Goal: Task Accomplishment & Management: Complete application form

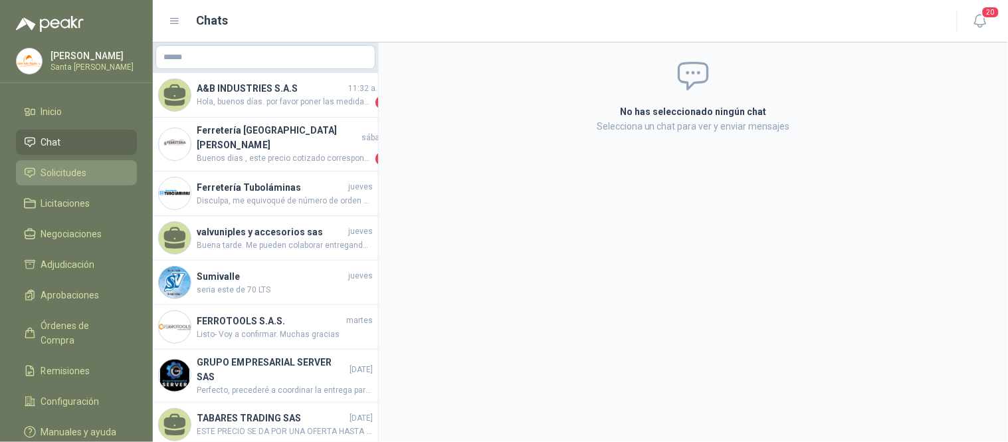
drag, startPoint x: 0, startPoint y: 0, endPoint x: 101, endPoint y: 169, distance: 197.2
click at [101, 169] on li "Solicitudes" at bounding box center [76, 172] width 105 height 15
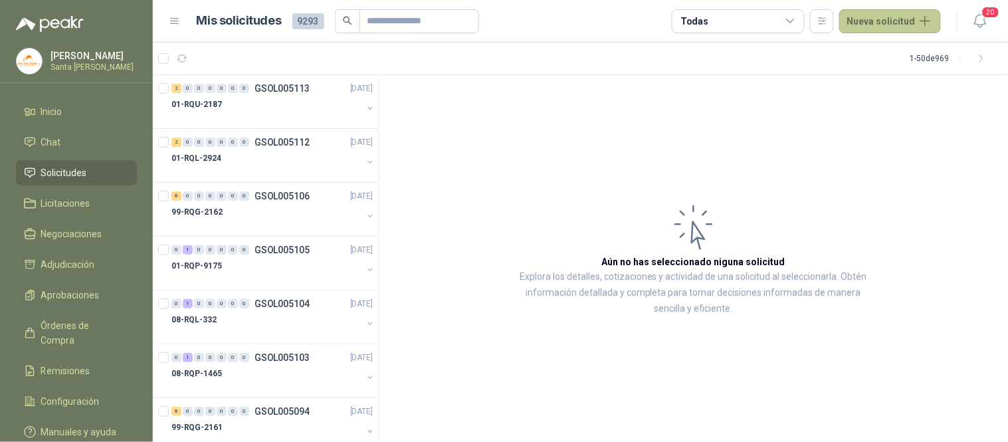
click at [884, 18] on button "Nueva solicitud" at bounding box center [890, 21] width 102 height 24
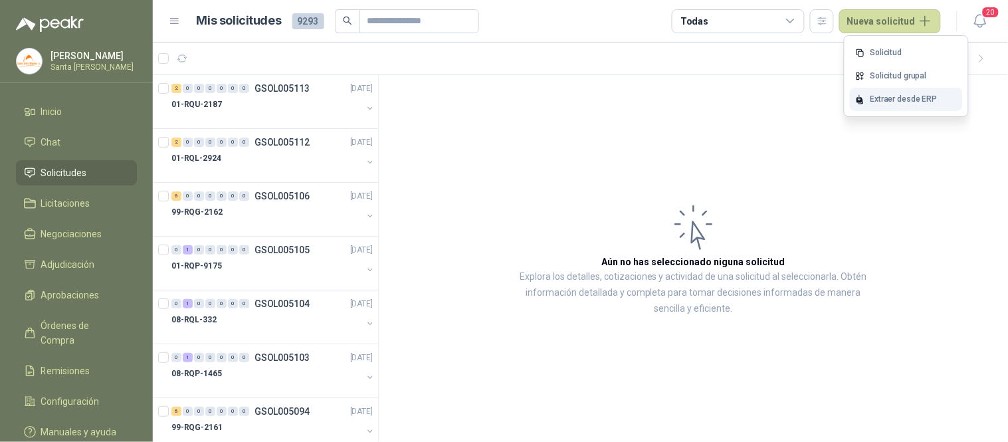
click at [891, 100] on div "Extraer desde ERP" at bounding box center [905, 99] width 113 height 23
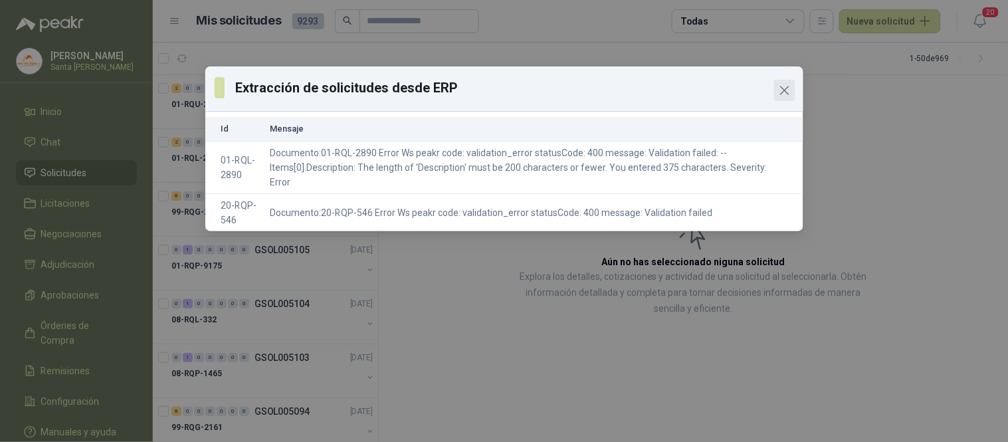
click at [788, 89] on icon "Close" at bounding box center [784, 90] width 16 height 16
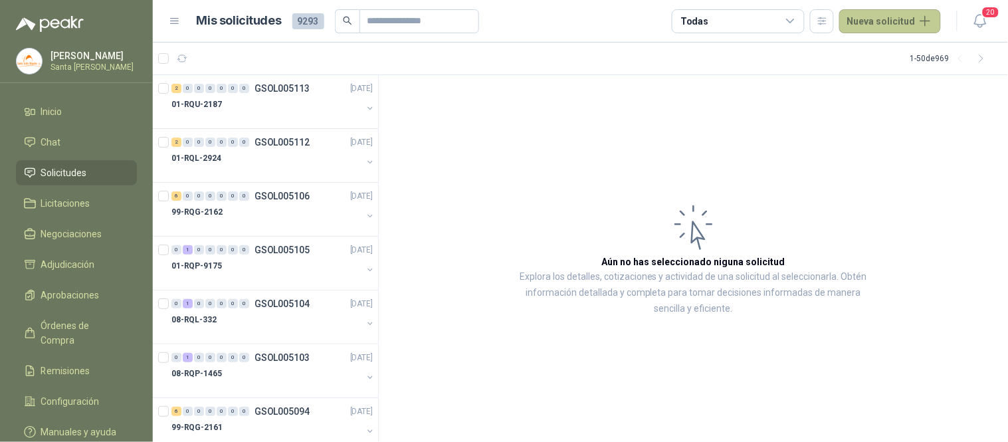
click at [870, 23] on button "Nueva solicitud" at bounding box center [890, 21] width 102 height 24
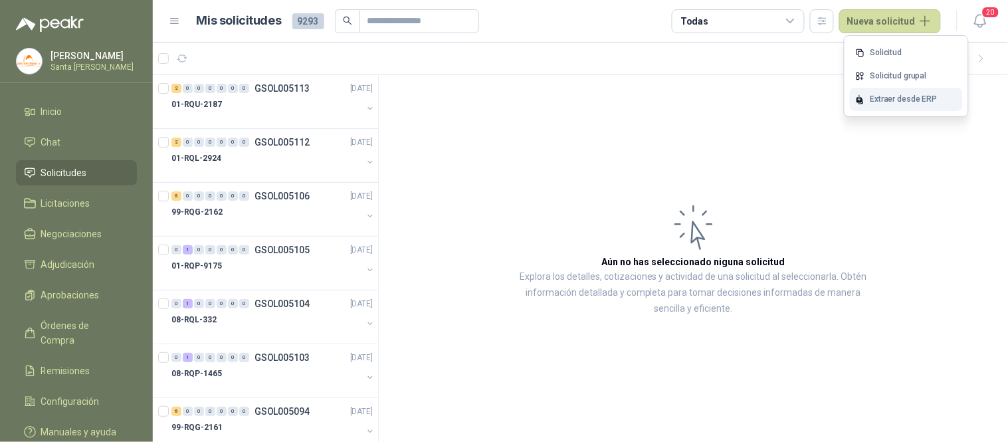
click at [870, 101] on div "Extraer desde ERP" at bounding box center [905, 99] width 113 height 23
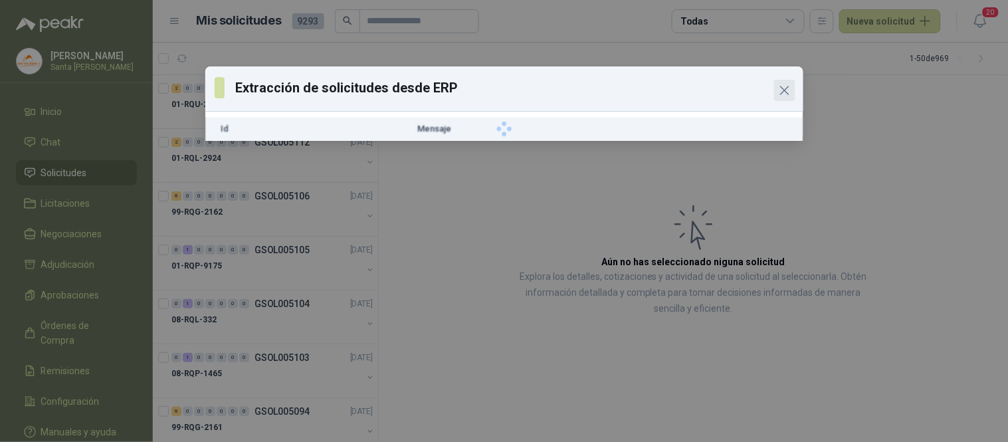
click at [780, 90] on icon "Close" at bounding box center [784, 90] width 16 height 16
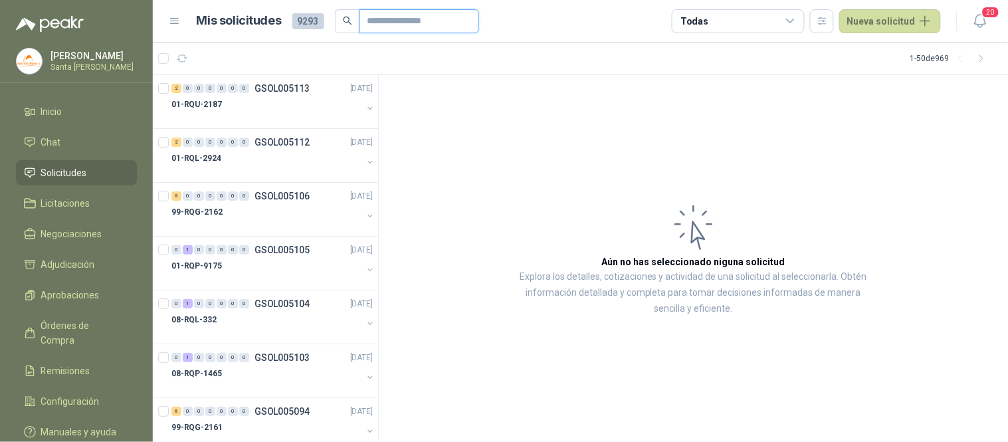
click at [402, 25] on input "text" at bounding box center [413, 21] width 93 height 23
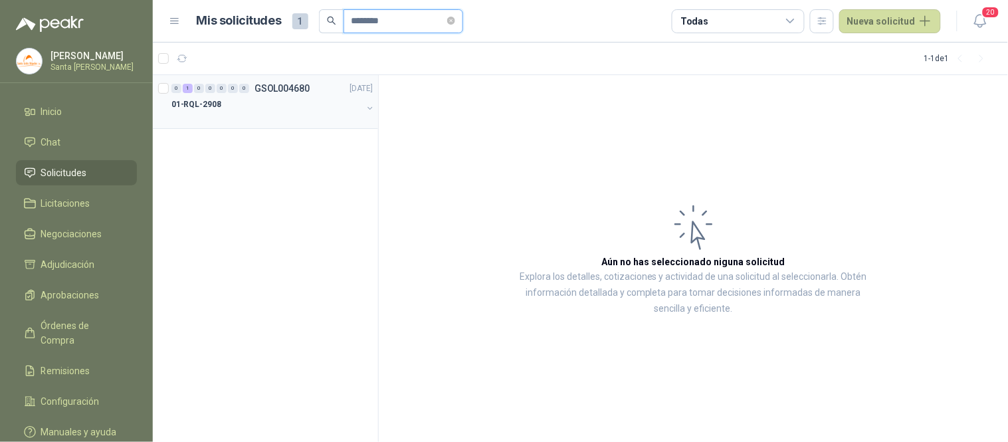
type input "********"
click at [262, 104] on div "01-RQL-2908" at bounding box center [266, 104] width 191 height 16
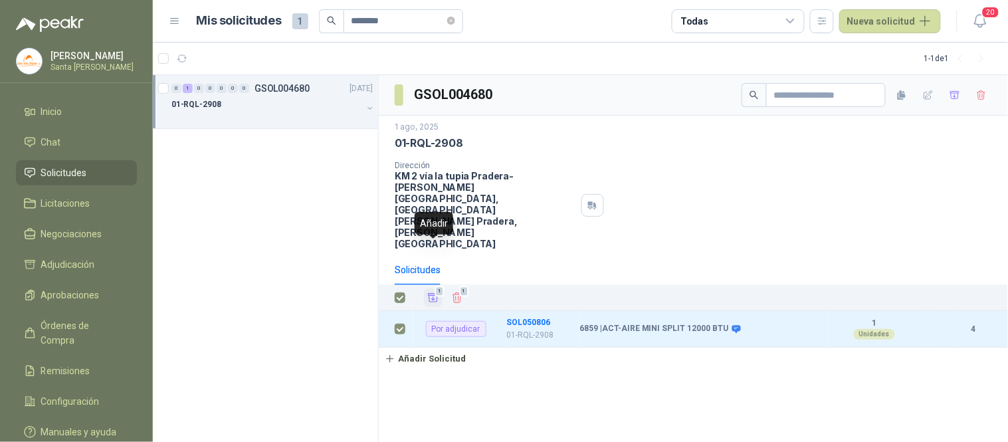
click at [429, 292] on icon "Añadir" at bounding box center [433, 298] width 12 height 12
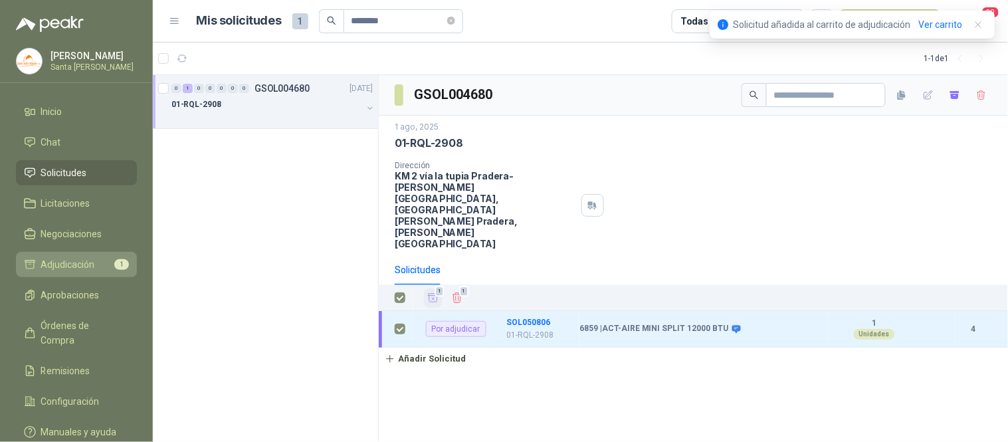
click at [107, 264] on li "Adjudicación 1" at bounding box center [76, 264] width 105 height 15
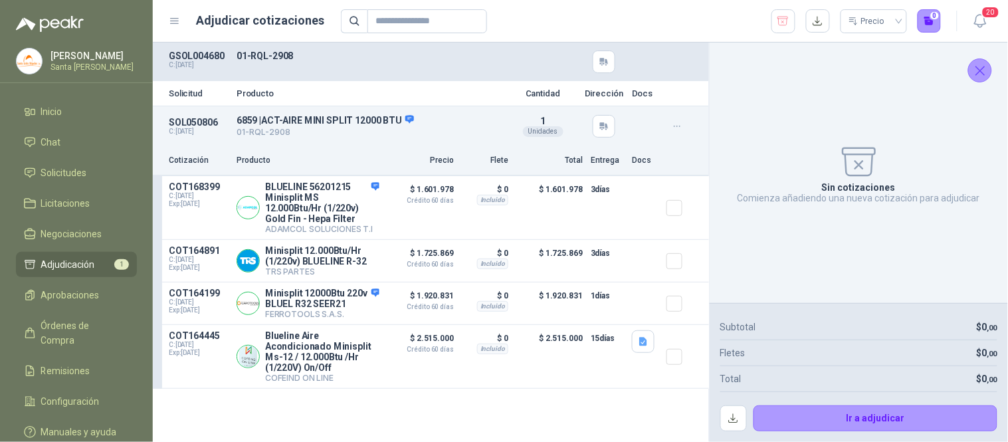
click at [980, 66] on icon "Cerrar" at bounding box center [980, 70] width 17 height 17
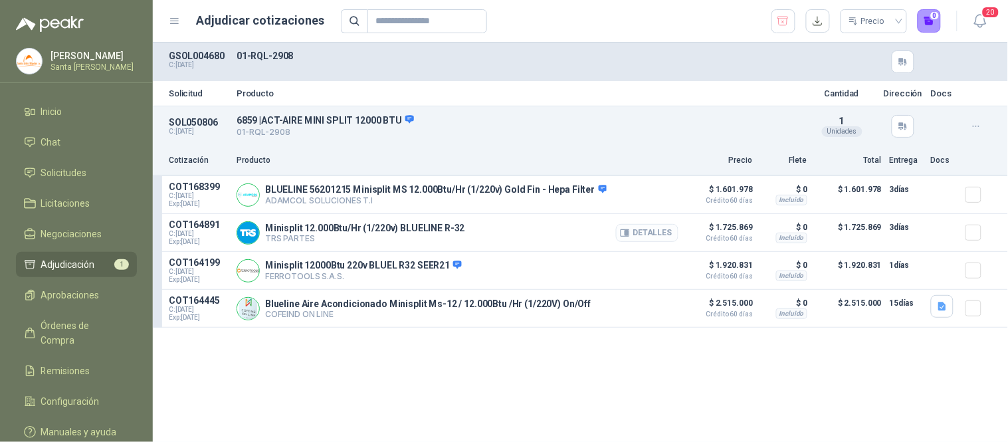
click at [651, 231] on button "Detalles" at bounding box center [647, 233] width 62 height 18
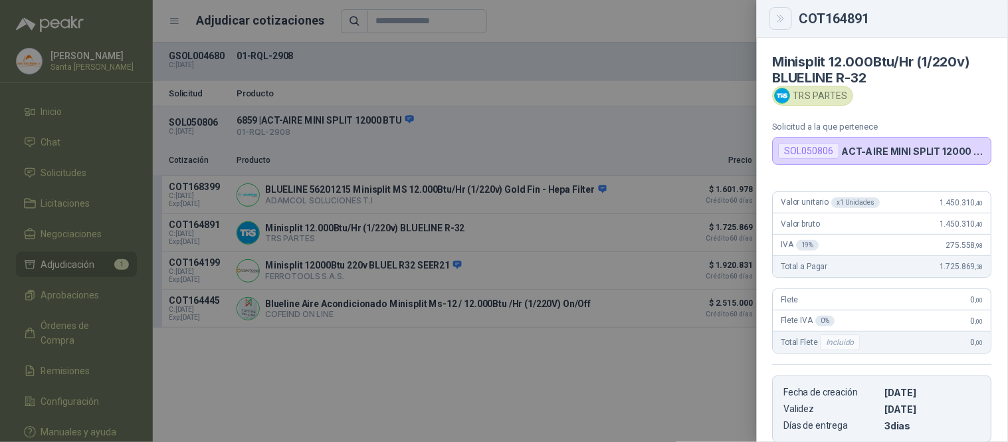
click at [788, 17] on button "Close" at bounding box center [780, 18] width 23 height 23
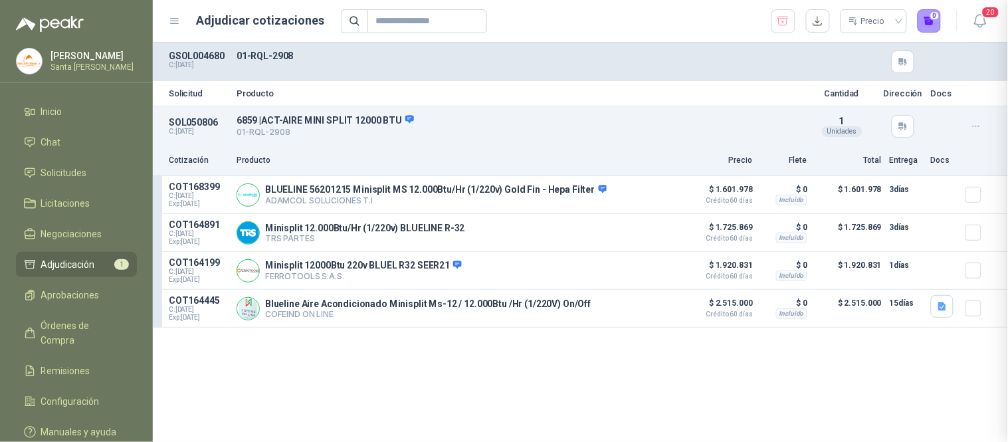
scroll to position [221, 0]
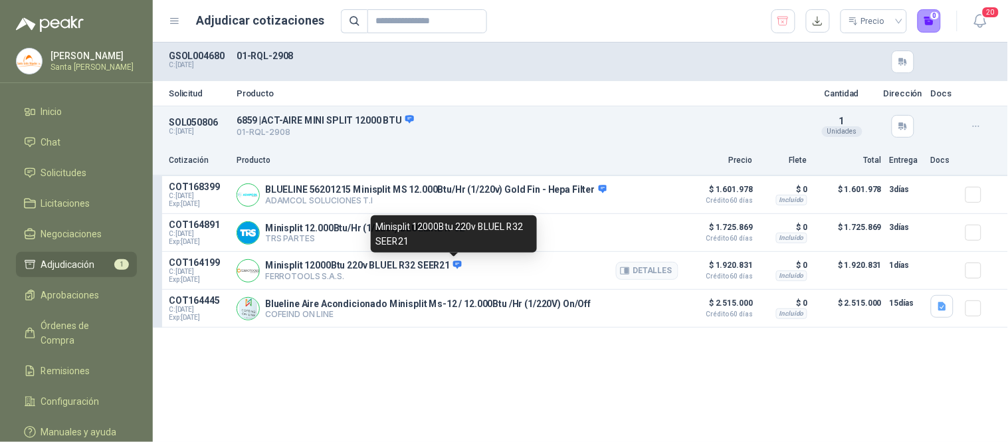
click at [453, 266] on icon at bounding box center [457, 264] width 9 height 8
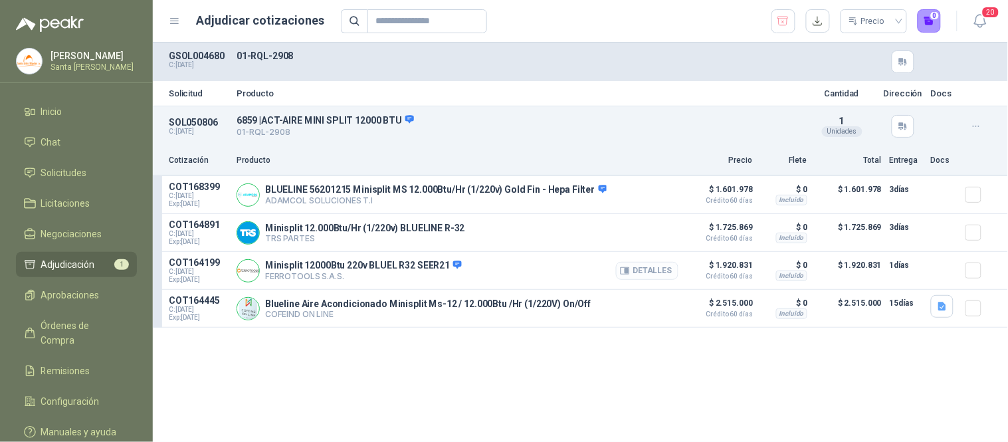
click at [655, 270] on button "Detalles" at bounding box center [647, 271] width 62 height 18
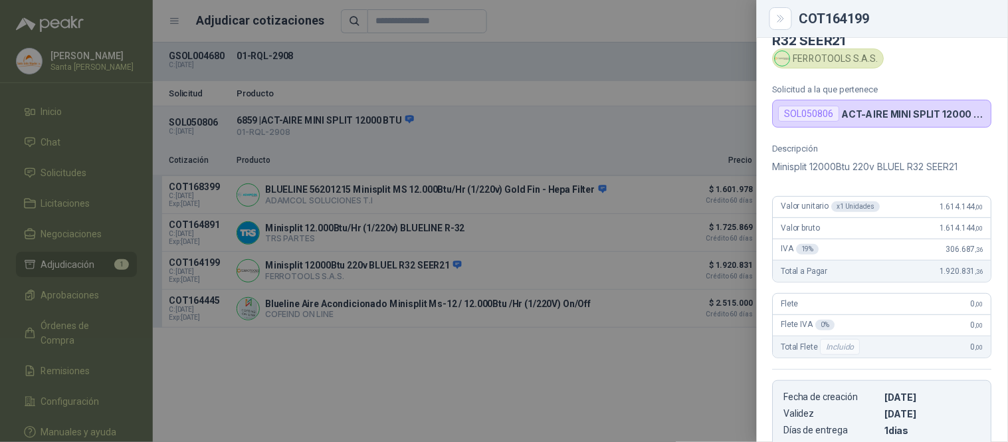
scroll to position [31, 0]
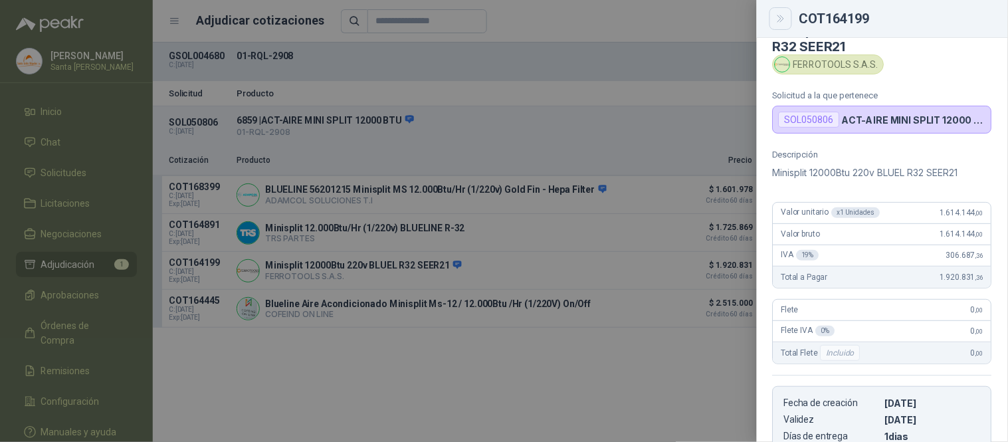
click at [782, 22] on icon "Close" at bounding box center [780, 18] width 11 height 11
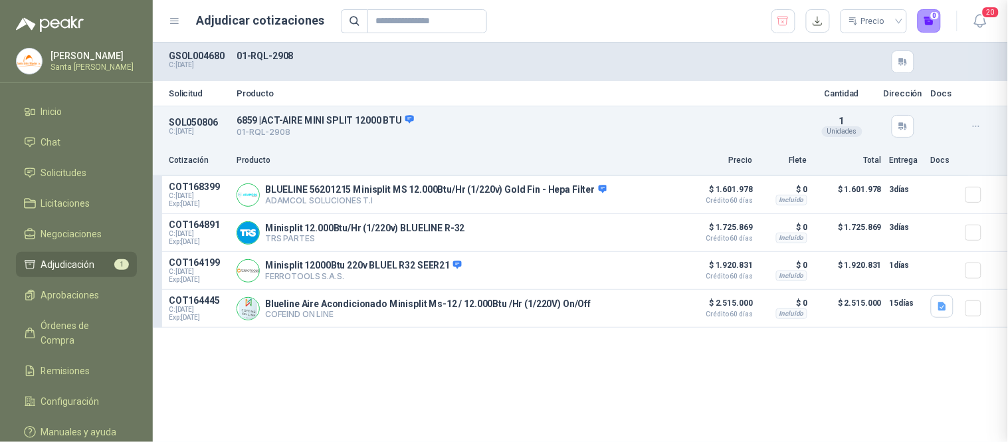
scroll to position [263, 0]
click at [654, 233] on button "Detalles" at bounding box center [647, 233] width 62 height 18
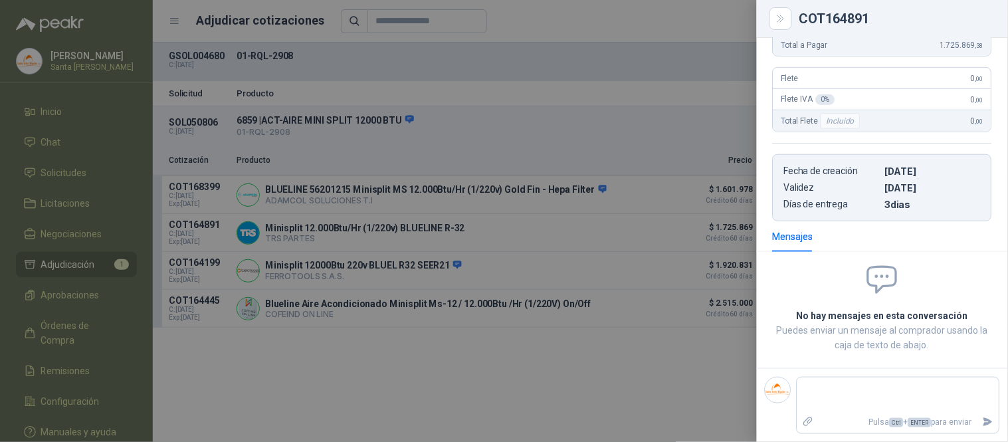
scroll to position [0, 0]
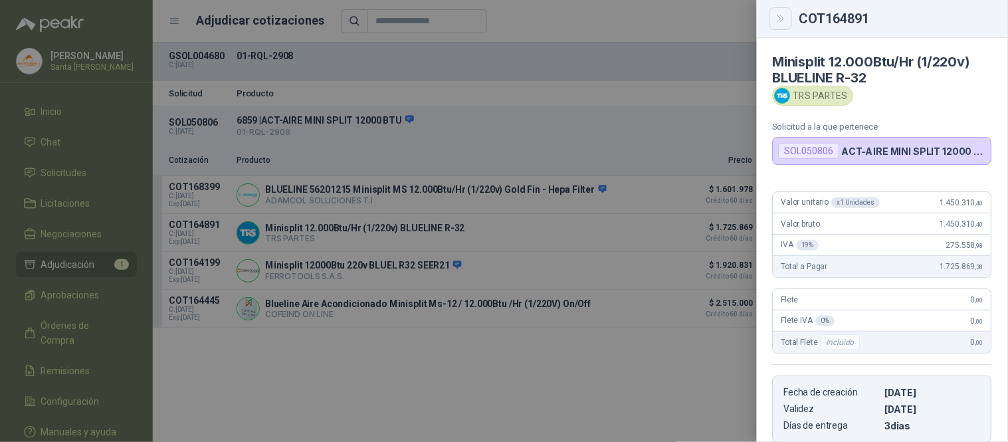
click at [772, 13] on button "Close" at bounding box center [780, 18] width 23 height 23
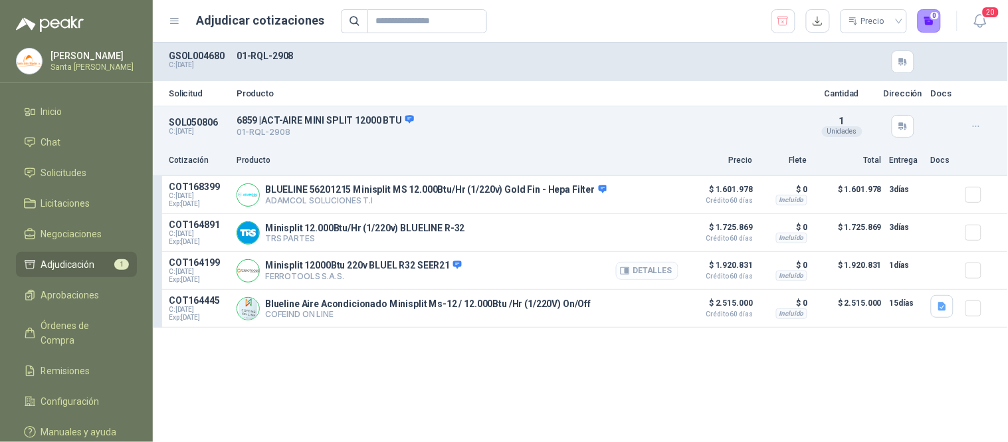
click at [655, 275] on button "Detalles" at bounding box center [647, 271] width 62 height 18
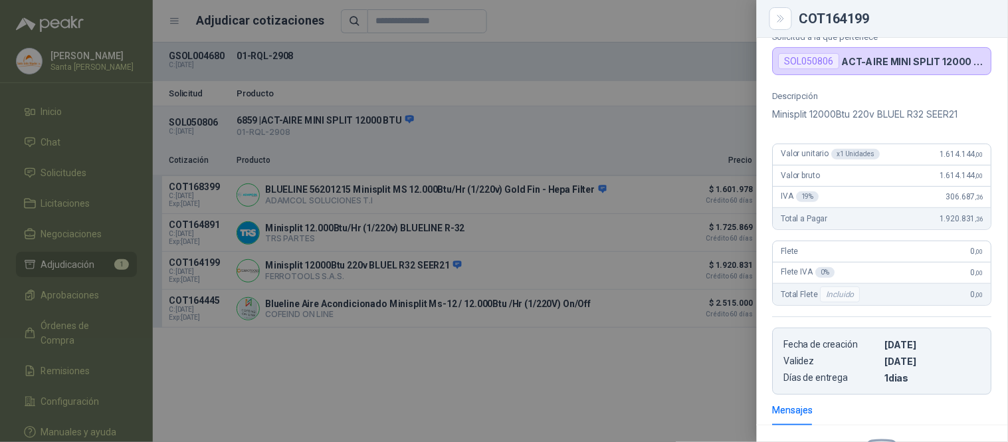
scroll to position [84, 0]
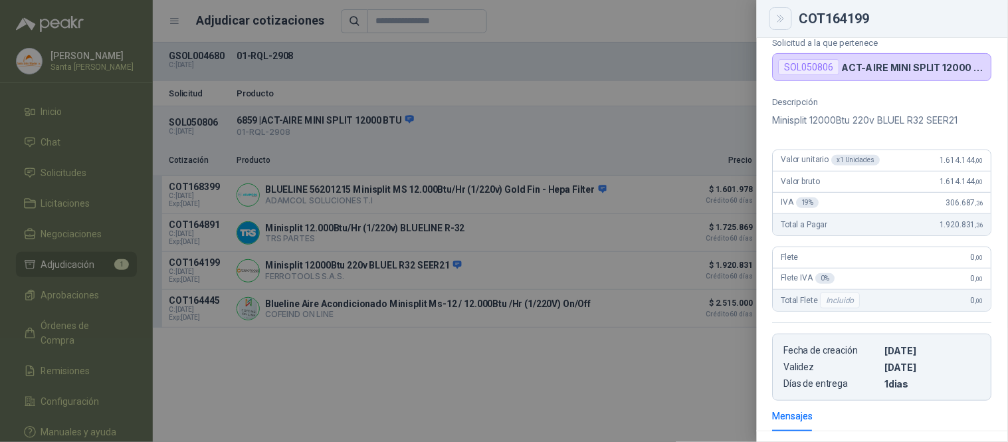
click at [780, 15] on icon "Close" at bounding box center [780, 18] width 11 height 11
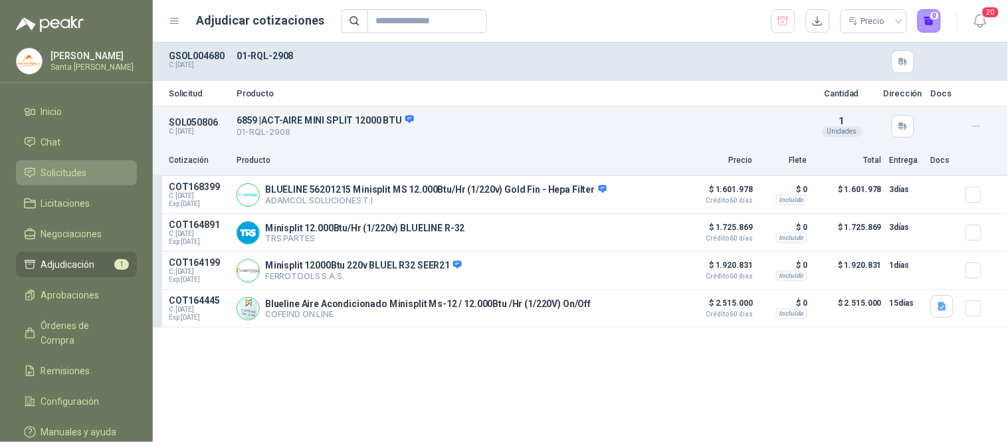
click at [75, 177] on span "Solicitudes" at bounding box center [64, 172] width 46 height 15
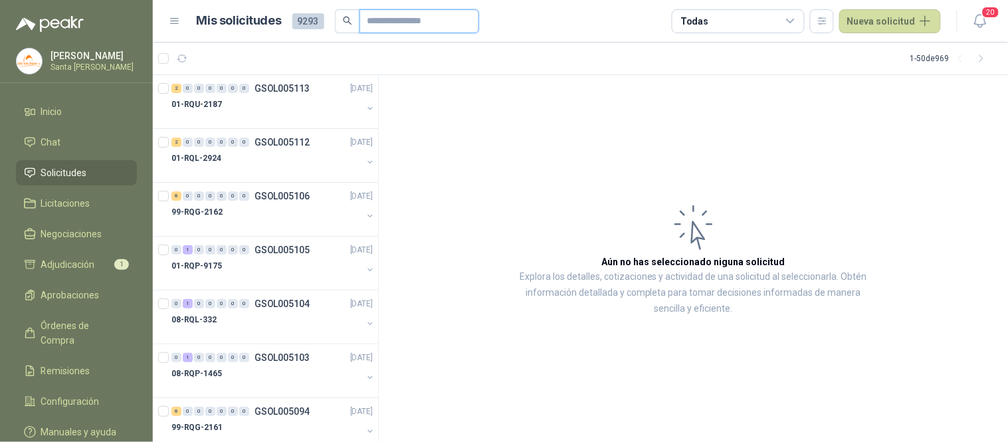
click at [379, 17] on input "text" at bounding box center [413, 21] width 93 height 23
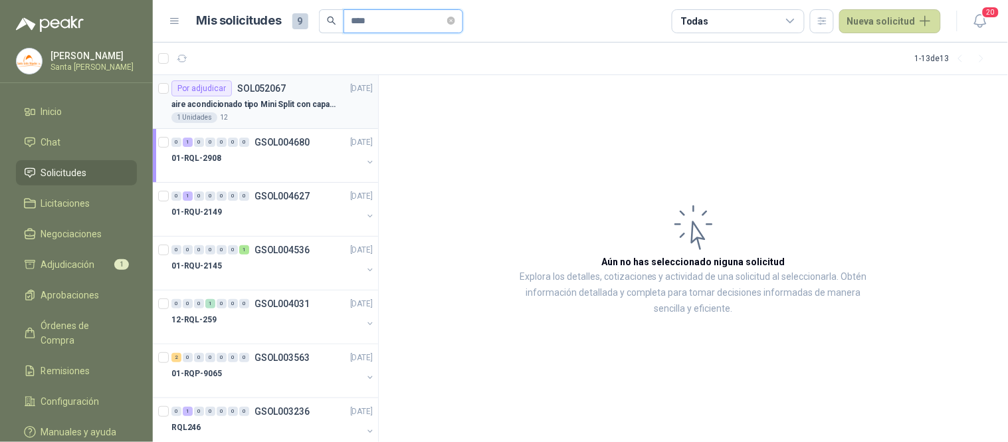
type input "****"
click at [261, 114] on div "1 Unidades 12" at bounding box center [271, 117] width 201 height 11
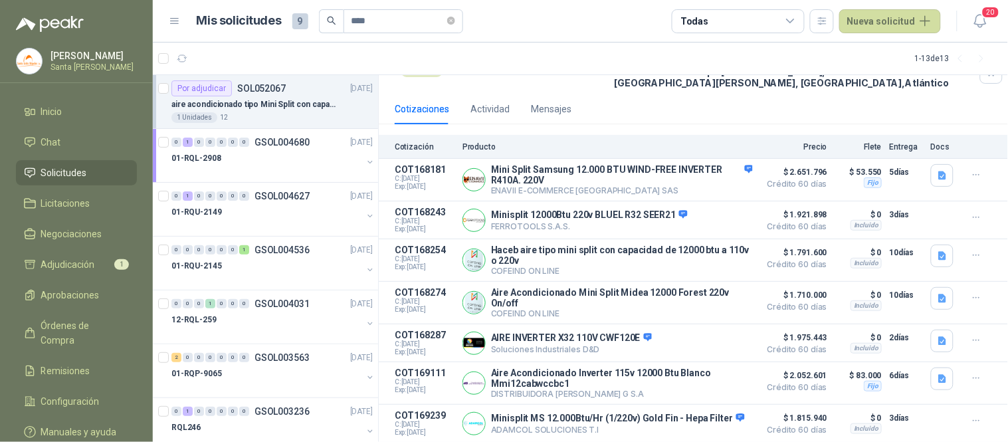
scroll to position [3, 0]
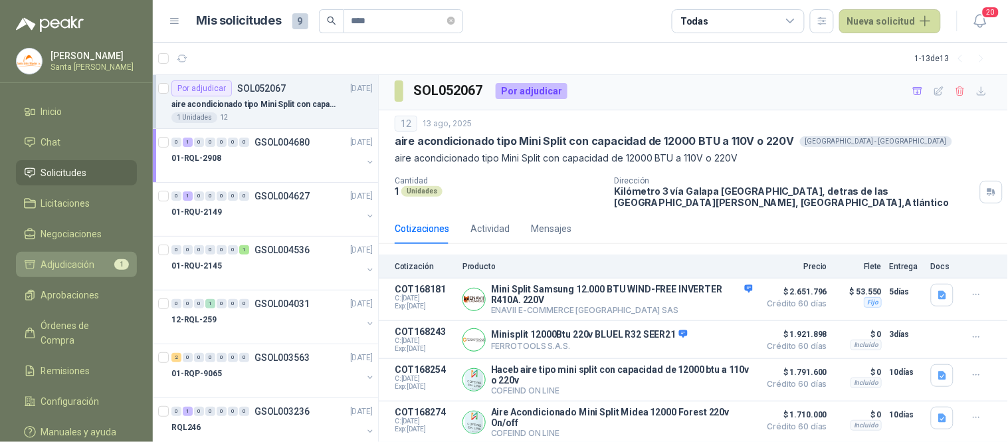
click at [83, 271] on link "Adjudicación 1" at bounding box center [76, 264] width 121 height 25
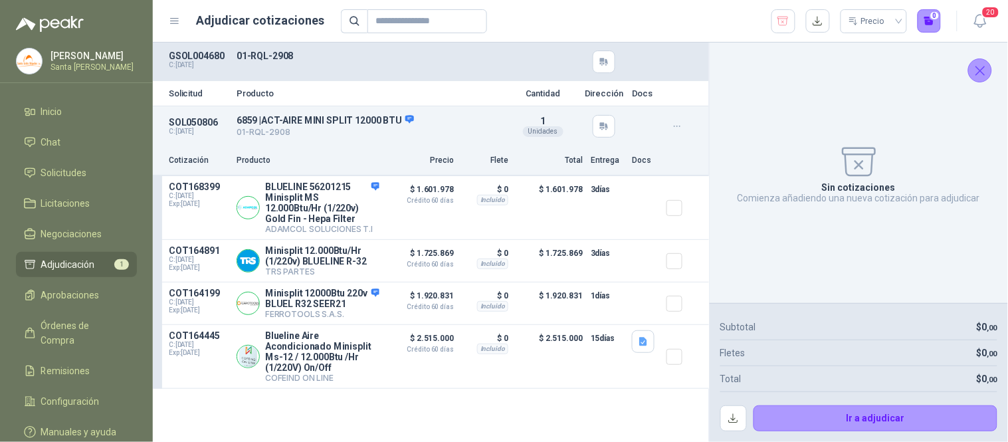
click at [982, 76] on icon "Cerrar" at bounding box center [980, 70] width 17 height 17
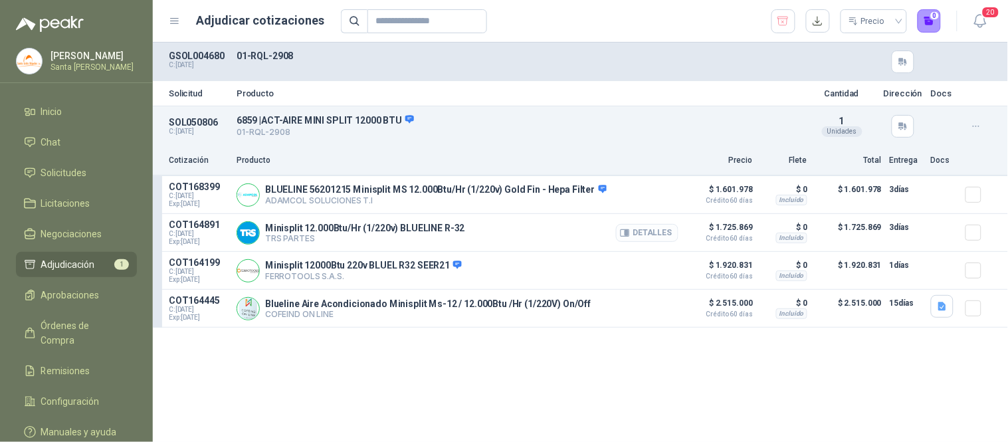
click at [654, 237] on button "Detalles" at bounding box center [647, 233] width 62 height 18
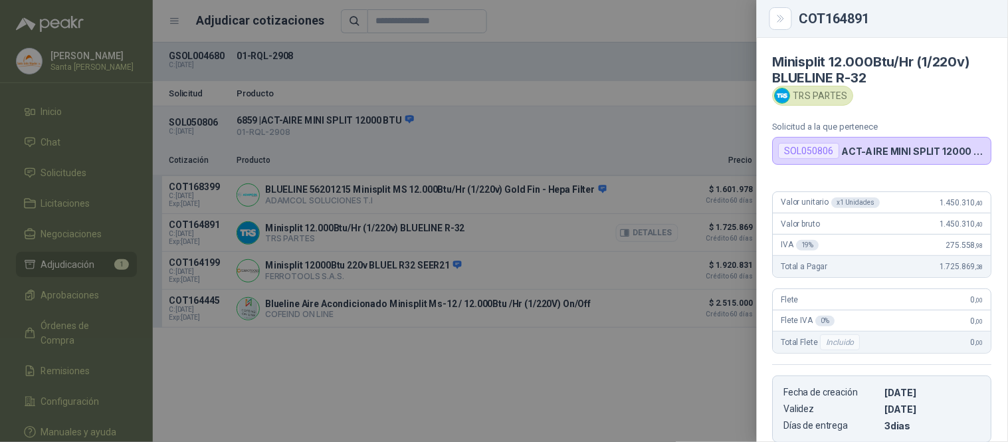
scroll to position [215, 0]
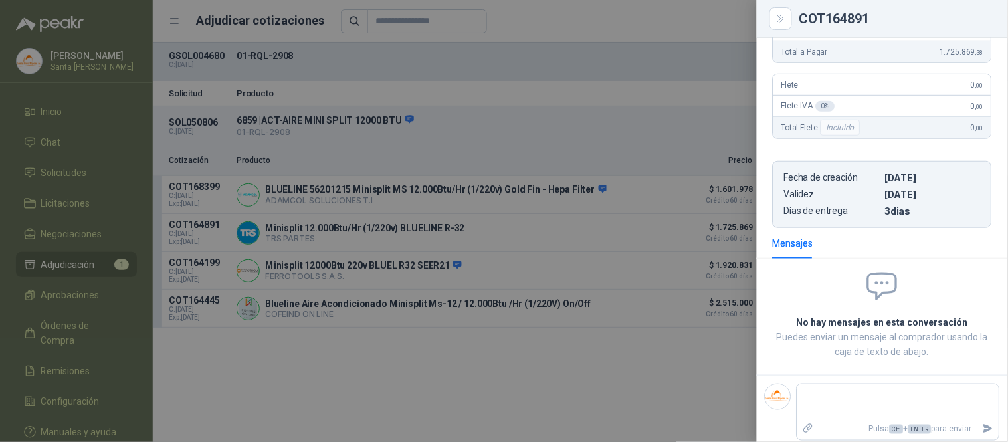
click at [655, 135] on div at bounding box center [504, 221] width 1008 height 442
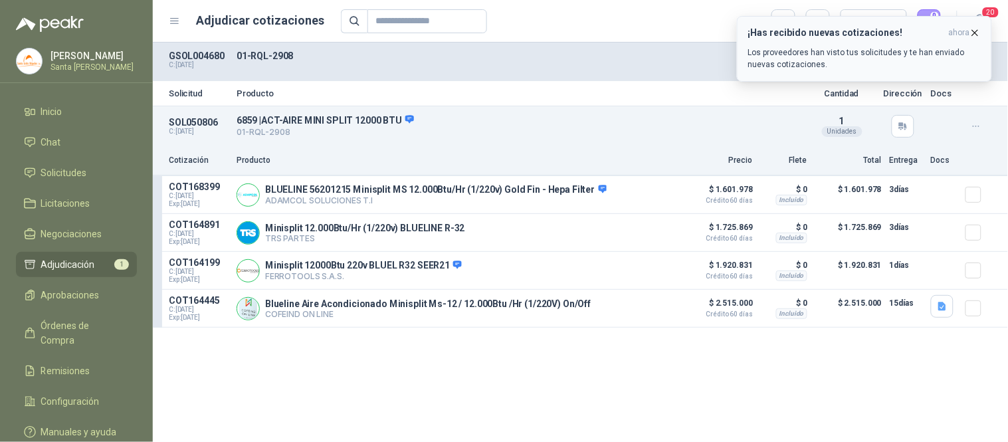
click at [971, 36] on icon "button" at bounding box center [974, 32] width 11 height 11
click at [629, 232] on icon "button" at bounding box center [624, 232] width 9 height 7
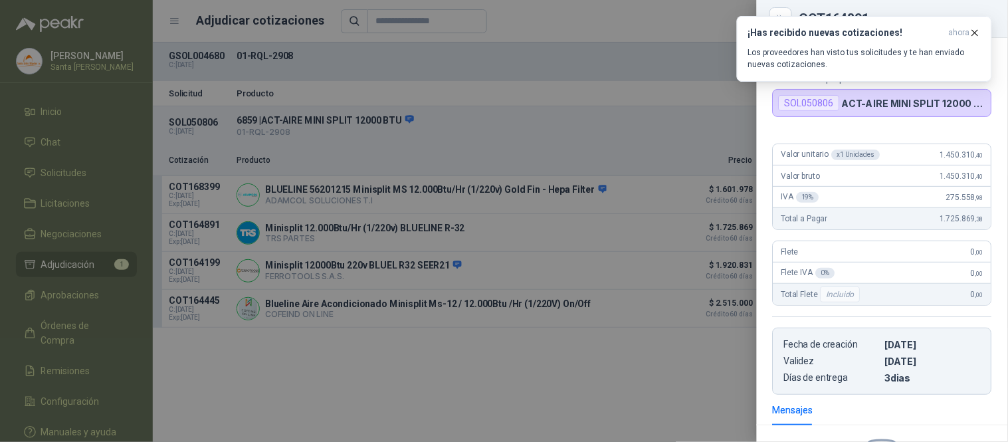
scroll to position [70, 0]
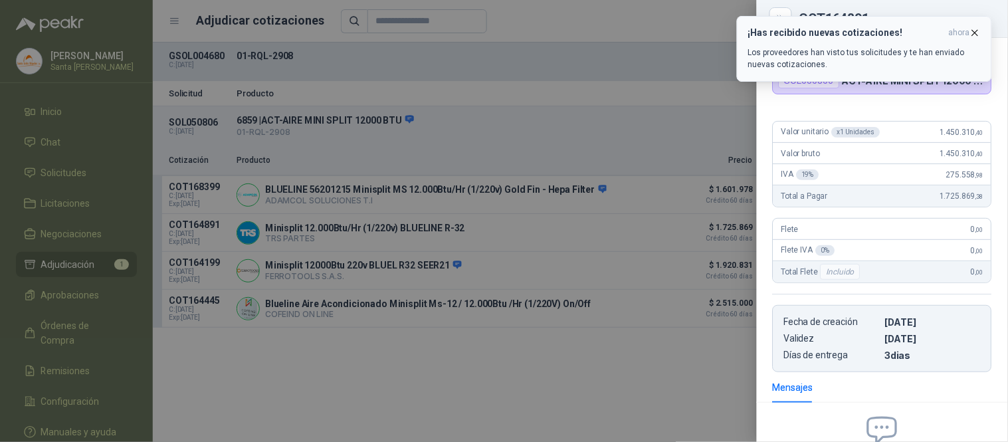
click at [977, 32] on icon "button" at bounding box center [974, 32] width 11 height 11
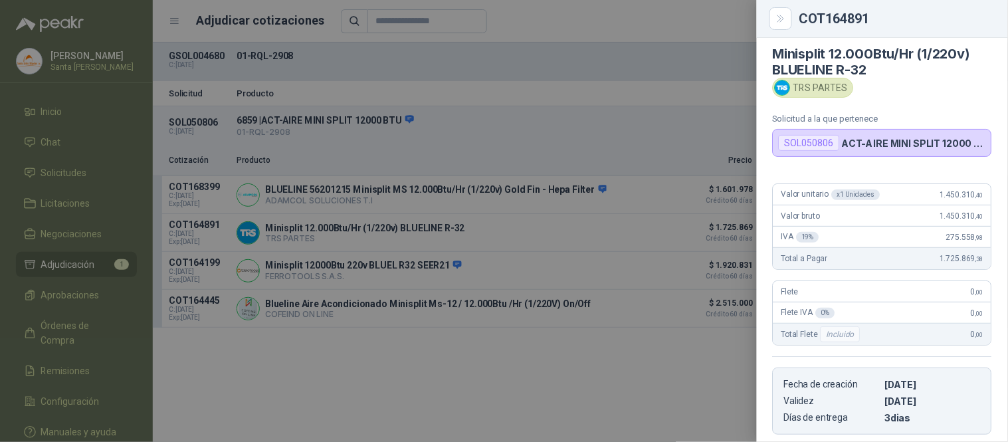
scroll to position [0, 0]
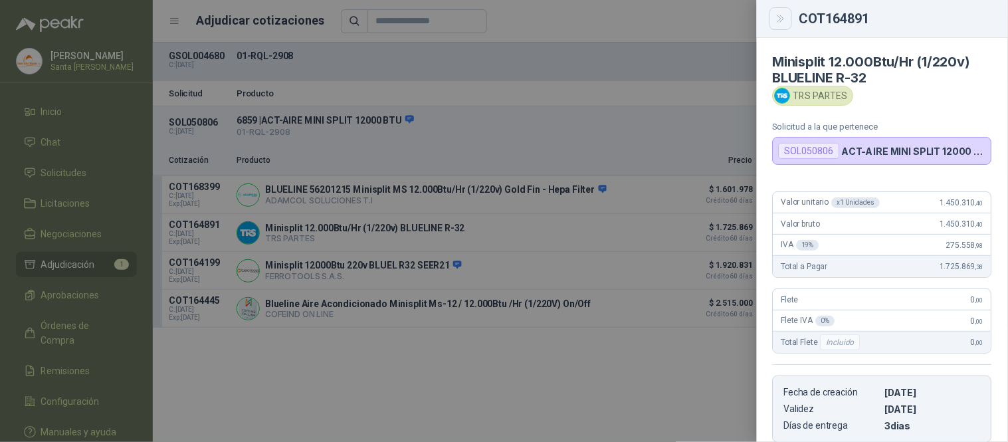
click at [778, 19] on icon "Close" at bounding box center [780, 18] width 11 height 11
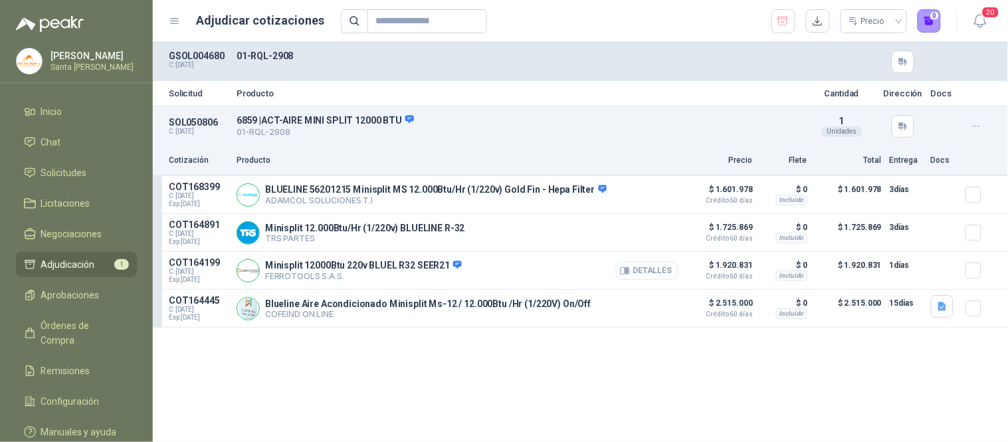
click at [643, 270] on button "Detalles" at bounding box center [647, 271] width 62 height 18
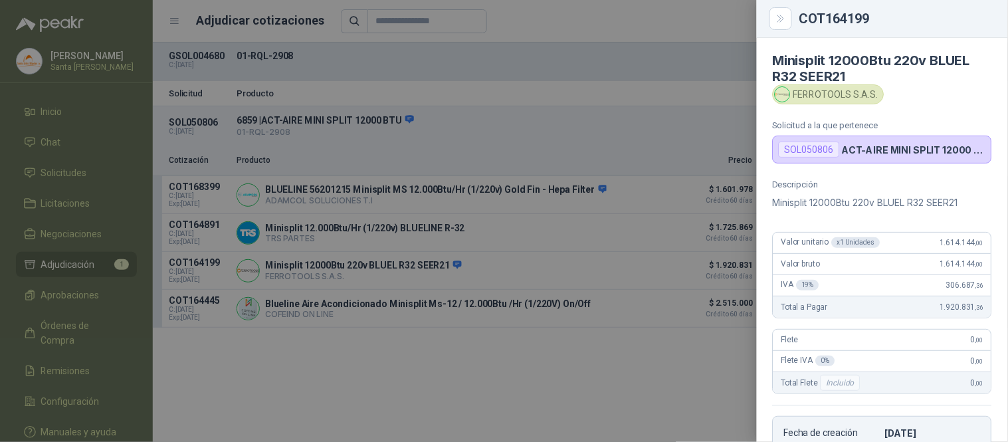
scroll to position [0, 0]
click at [784, 23] on icon "Close" at bounding box center [780, 18] width 11 height 11
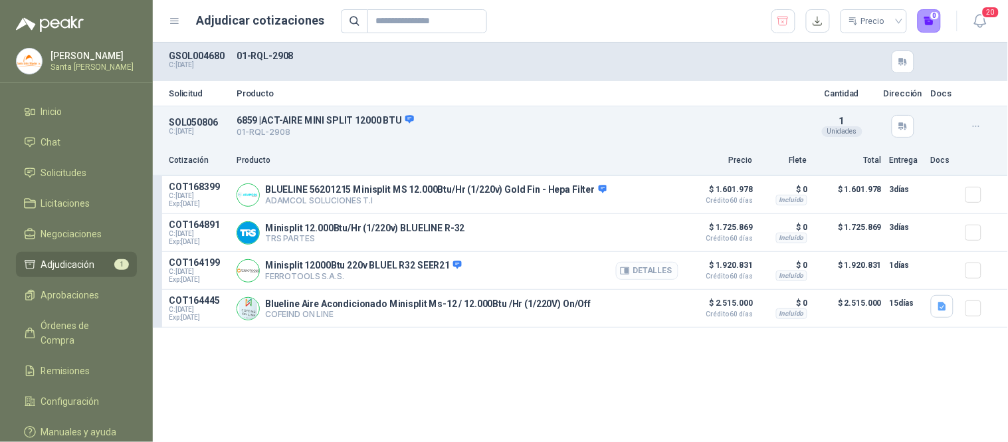
click at [635, 270] on button "Detalles" at bounding box center [647, 271] width 62 height 18
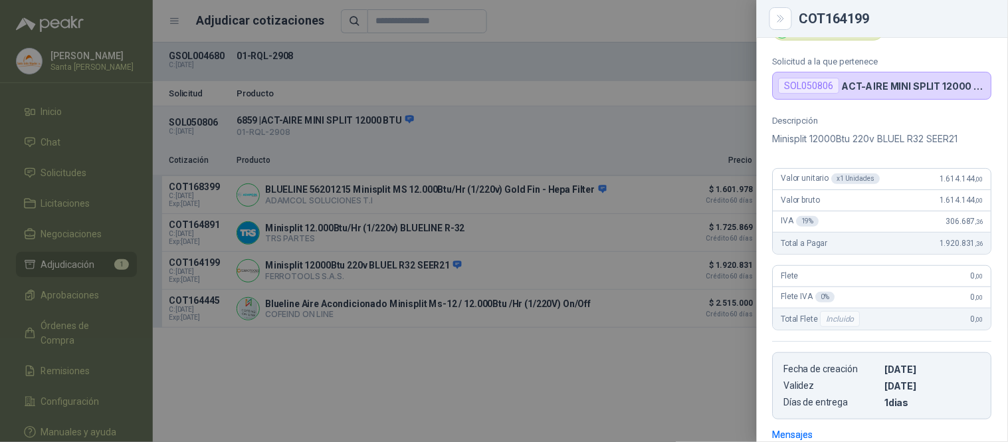
scroll to position [0, 0]
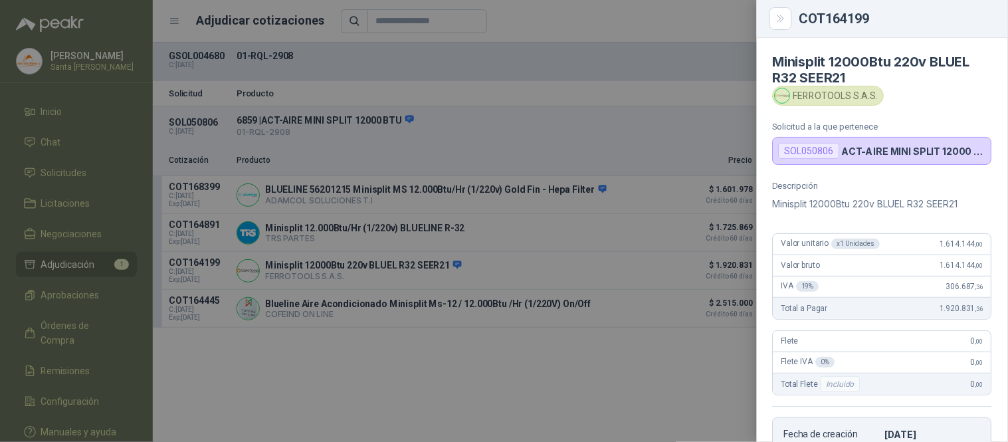
click at [715, 80] on div at bounding box center [504, 221] width 1008 height 442
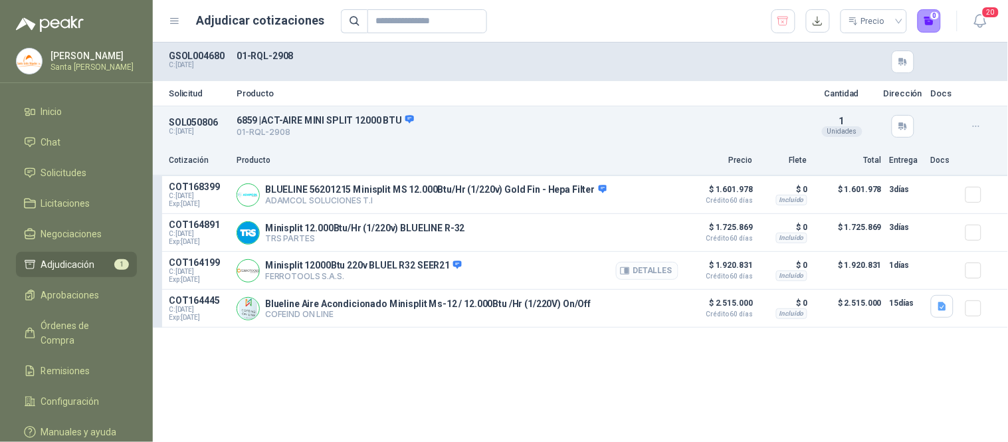
click at [647, 262] on button "Detalles" at bounding box center [647, 271] width 62 height 18
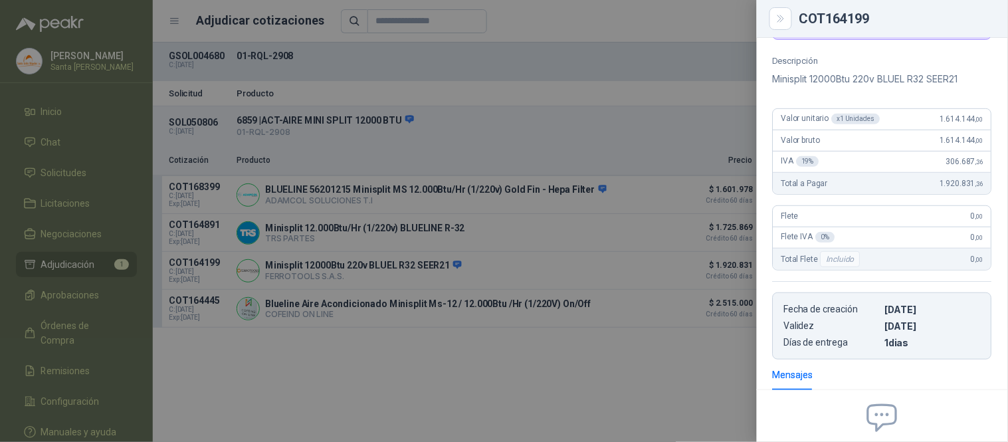
scroll to position [113, 0]
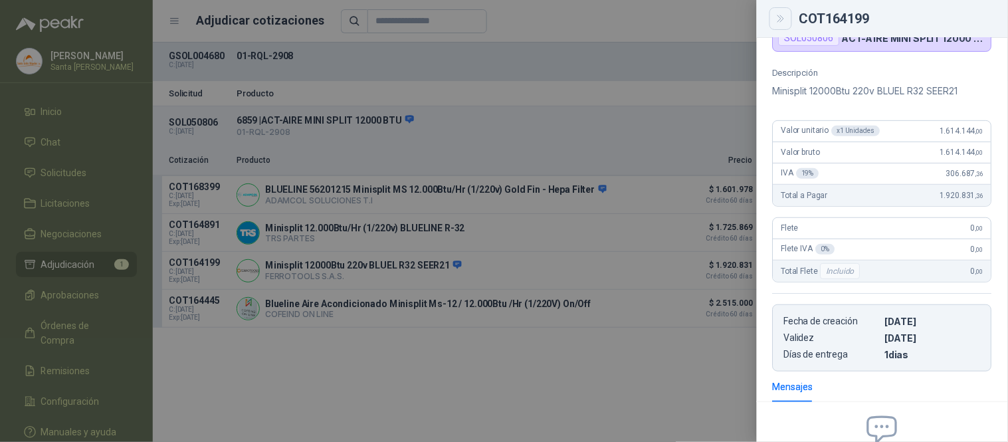
click at [781, 20] on icon "Close" at bounding box center [780, 18] width 11 height 11
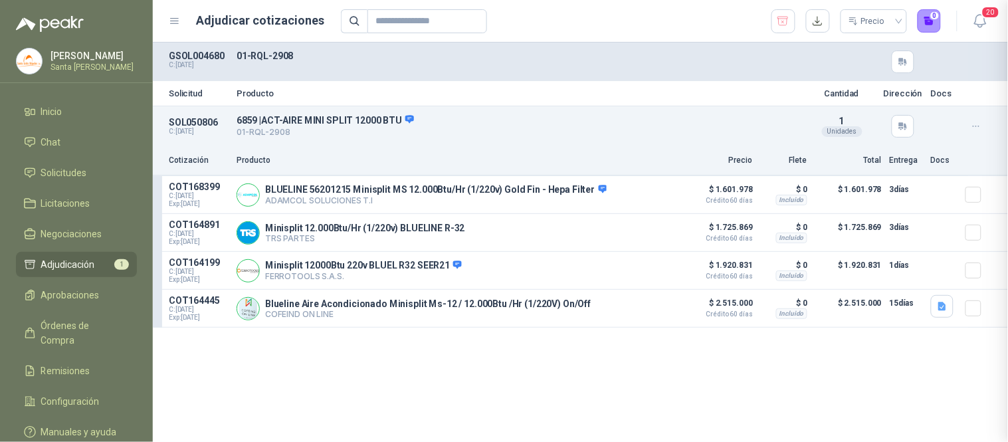
scroll to position [263, 0]
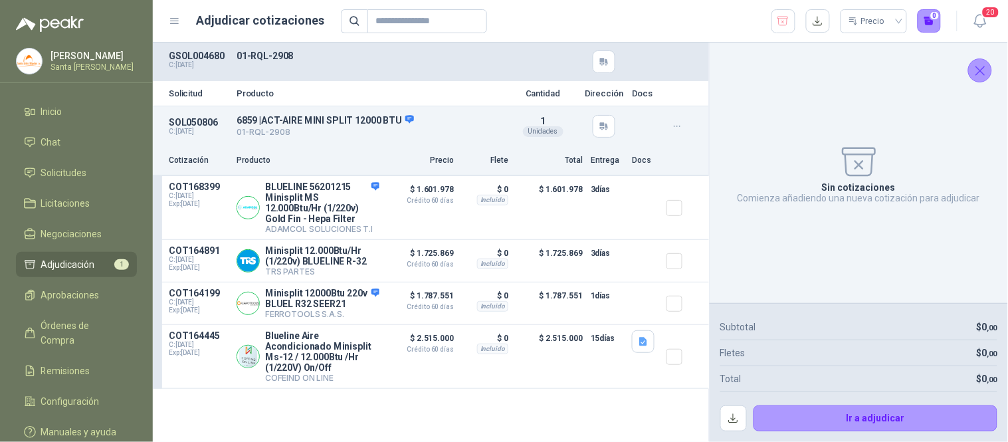
click at [977, 71] on icon "Cerrar" at bounding box center [980, 70] width 17 height 17
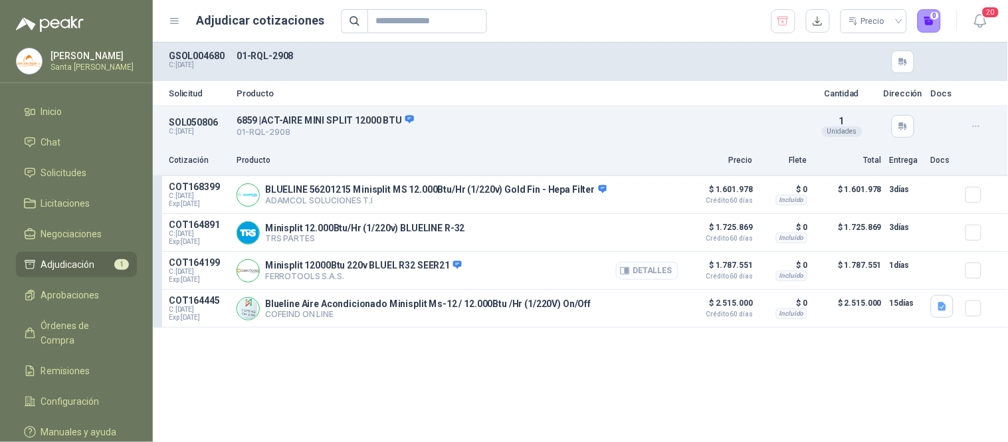
click at [662, 266] on button "Detalles" at bounding box center [647, 271] width 62 height 18
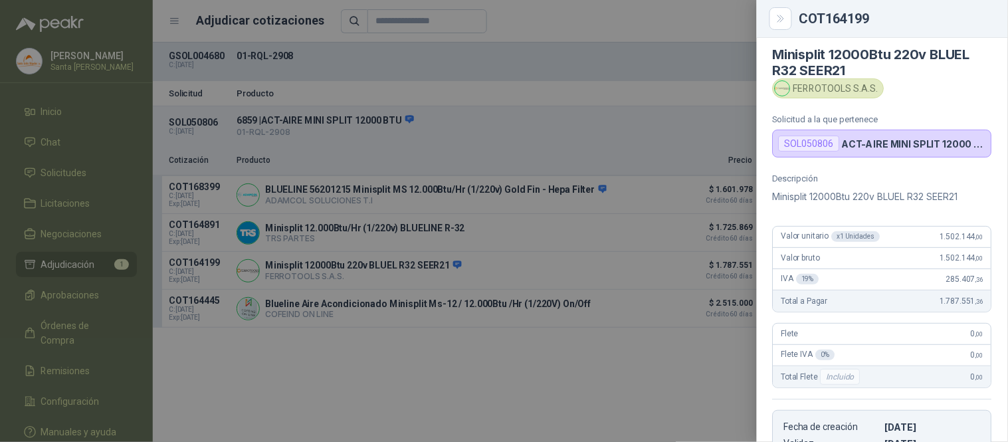
scroll to position [5, 0]
click at [786, 15] on icon "Close" at bounding box center [780, 18] width 11 height 11
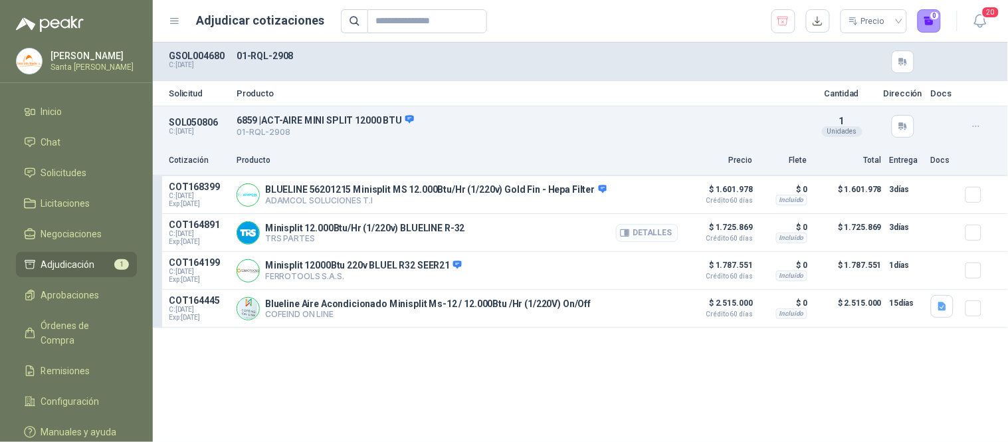
click at [662, 229] on button "Detalles" at bounding box center [647, 233] width 62 height 18
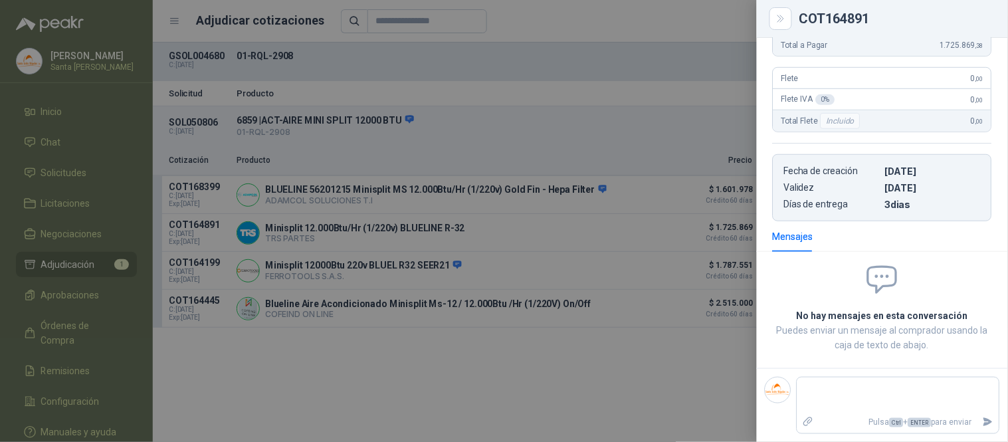
scroll to position [221, 0]
click at [698, 240] on div at bounding box center [504, 221] width 1008 height 442
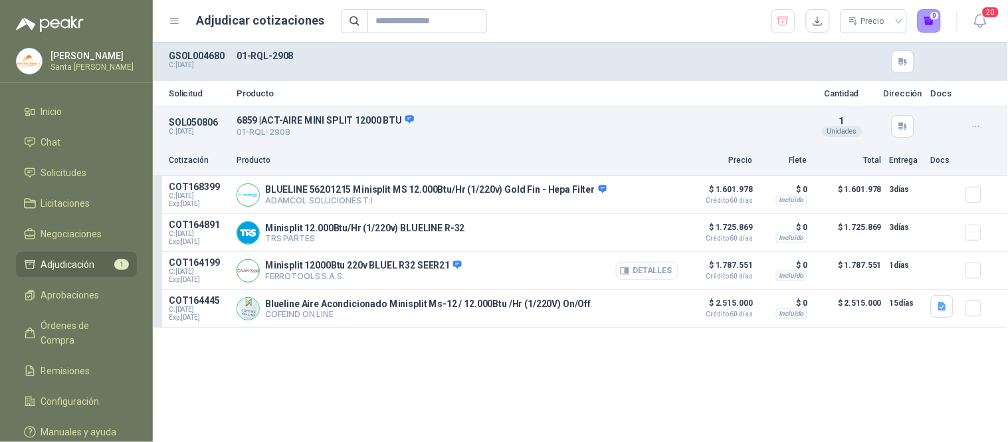
click at [669, 276] on button "Detalles" at bounding box center [647, 271] width 62 height 18
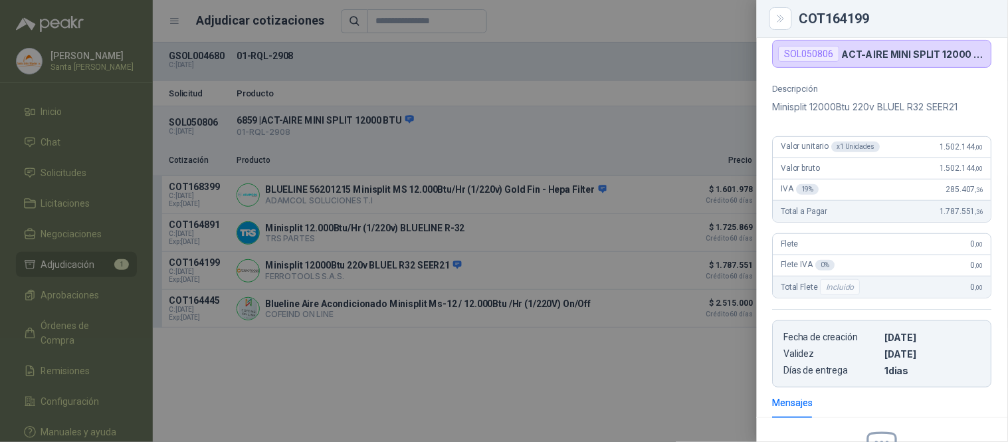
scroll to position [0, 0]
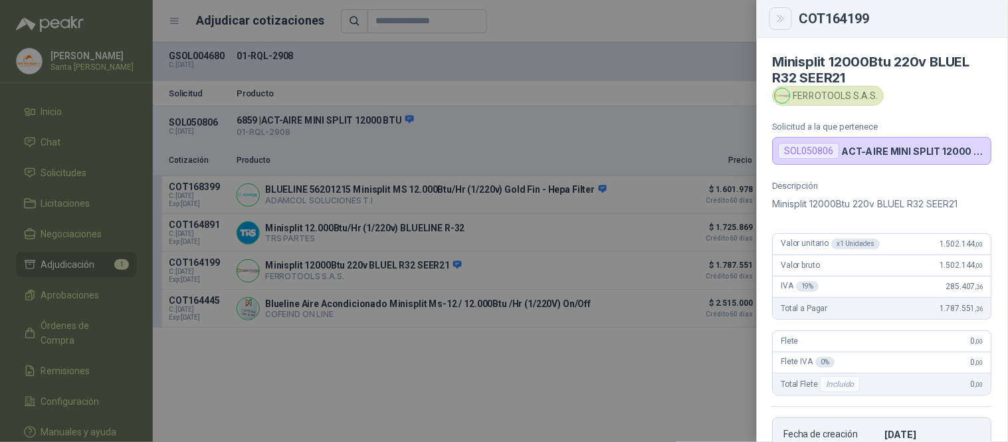
click at [782, 21] on icon "Close" at bounding box center [780, 18] width 11 height 11
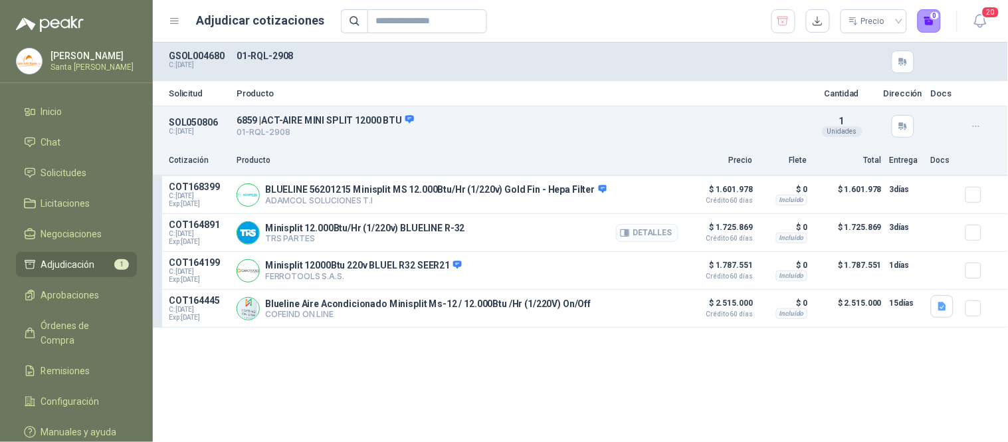
click at [628, 234] on icon "button" at bounding box center [626, 232] width 3 height 5
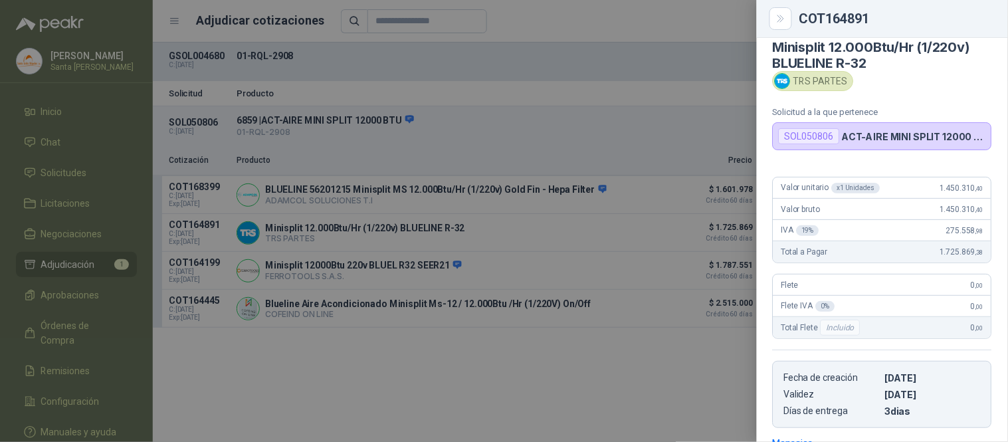
scroll to position [12, 0]
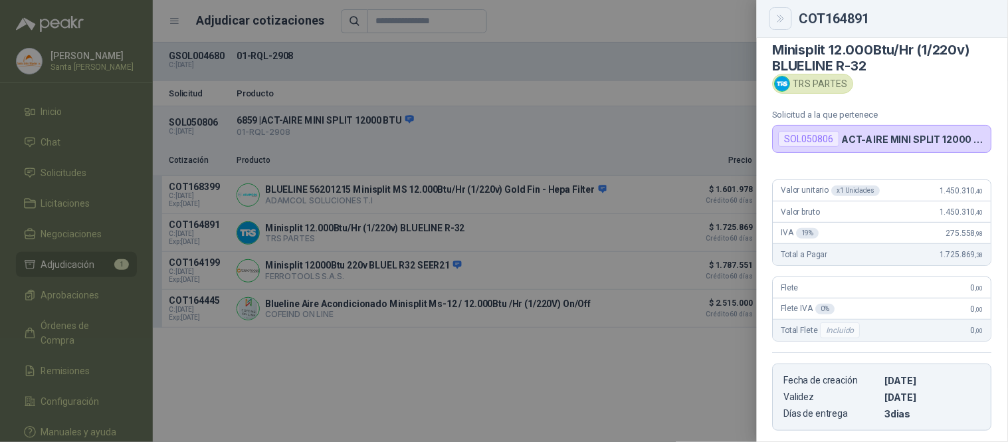
click at [776, 16] on icon "Close" at bounding box center [780, 18] width 11 height 11
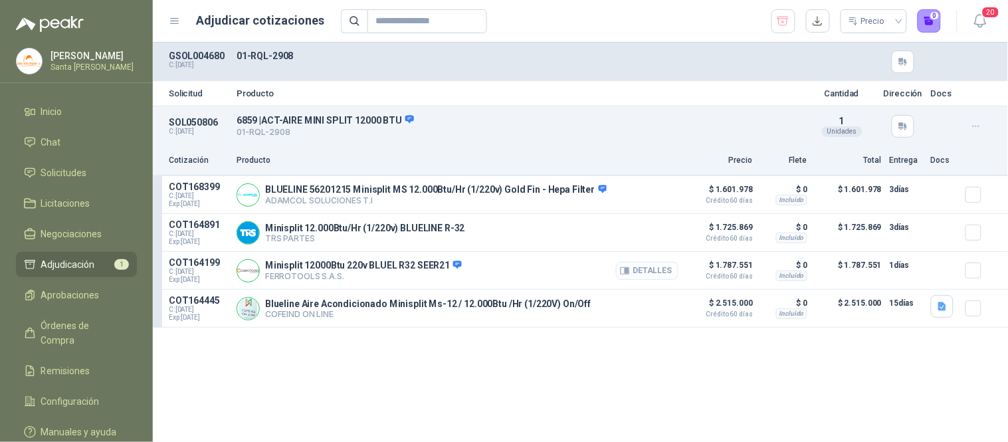
click at [643, 270] on button "Detalles" at bounding box center [647, 271] width 62 height 18
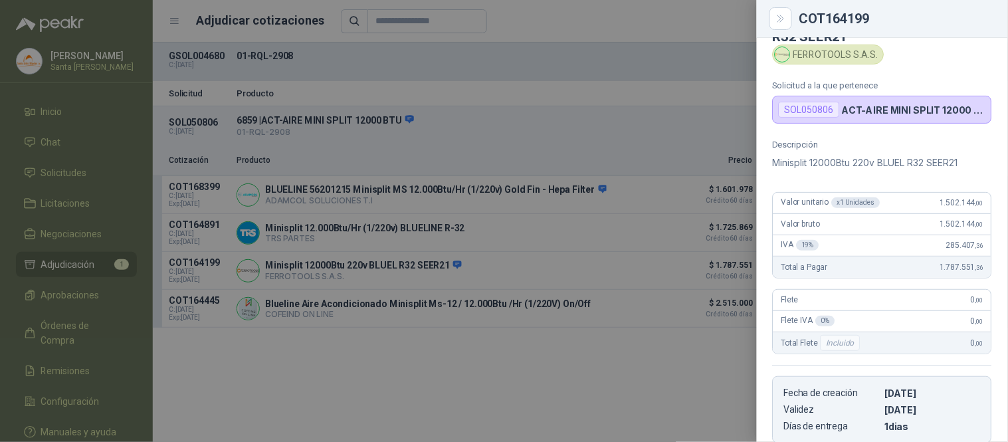
scroll to position [0, 0]
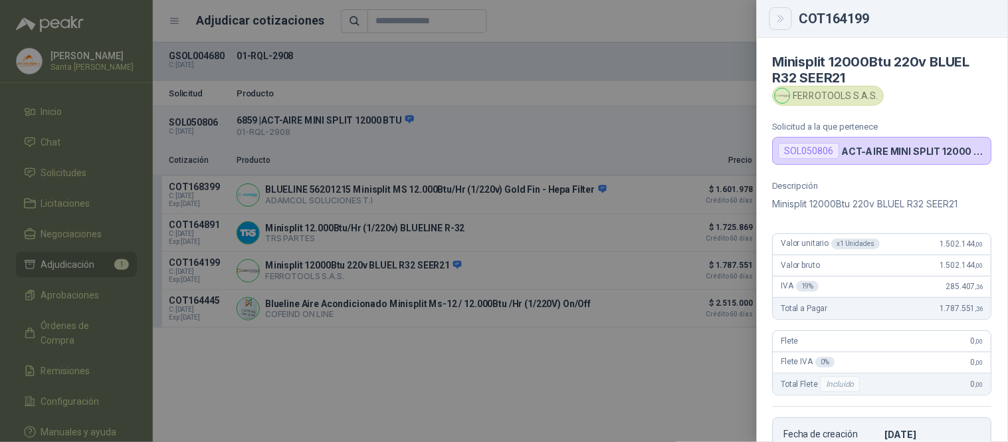
click at [781, 23] on icon "Close" at bounding box center [780, 18] width 11 height 11
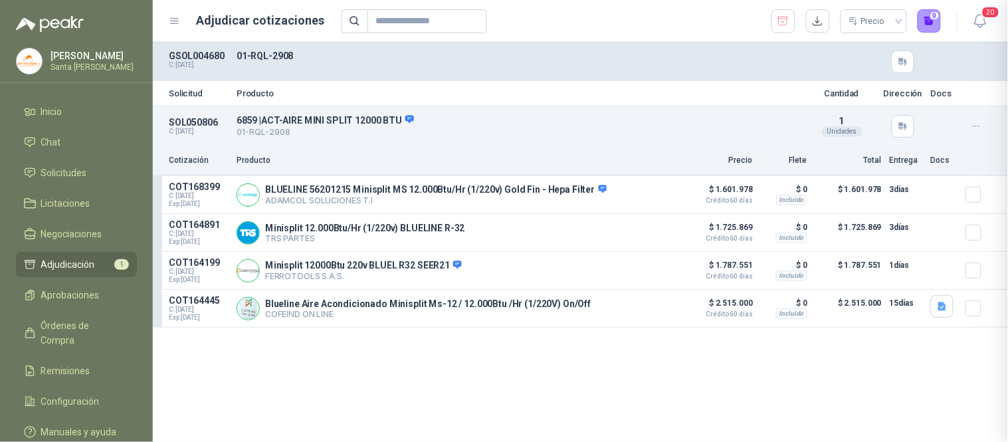
scroll to position [263, 0]
click at [927, 27] on button "1" at bounding box center [929, 21] width 24 height 24
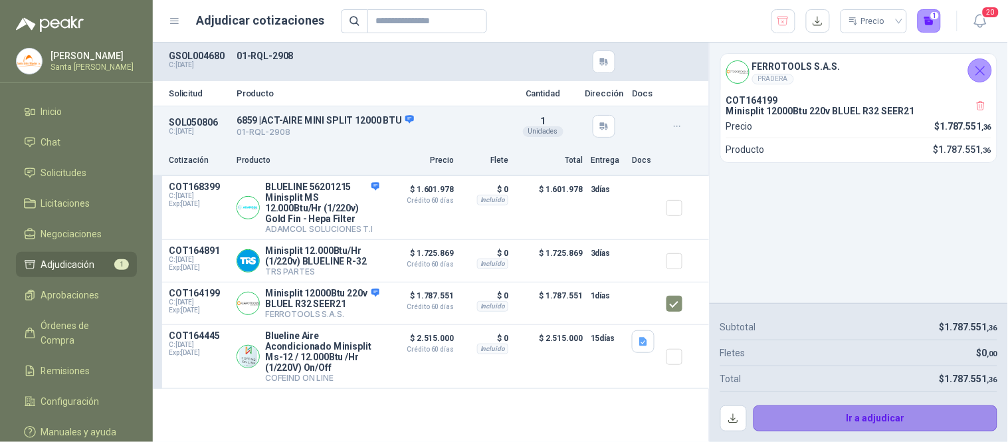
click at [844, 421] on button "Ir a adjudicar" at bounding box center [875, 418] width 244 height 27
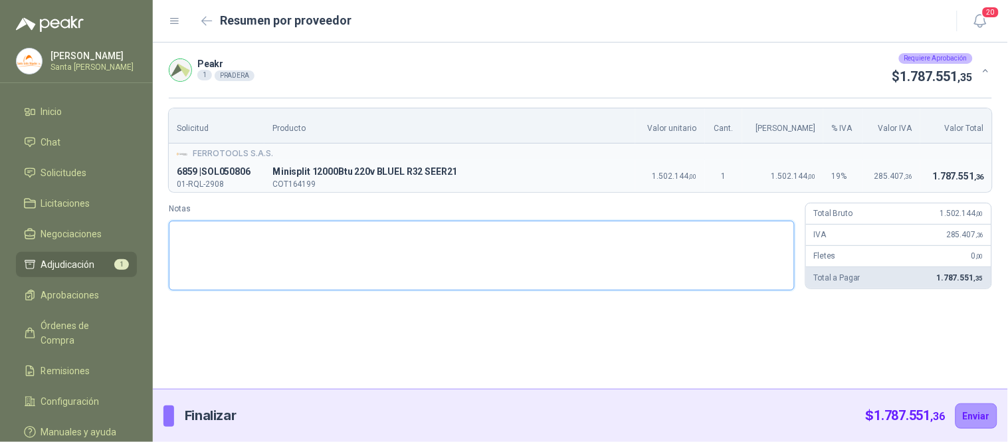
click at [347, 255] on textarea "Notas" at bounding box center [482, 256] width 626 height 70
type textarea "*"
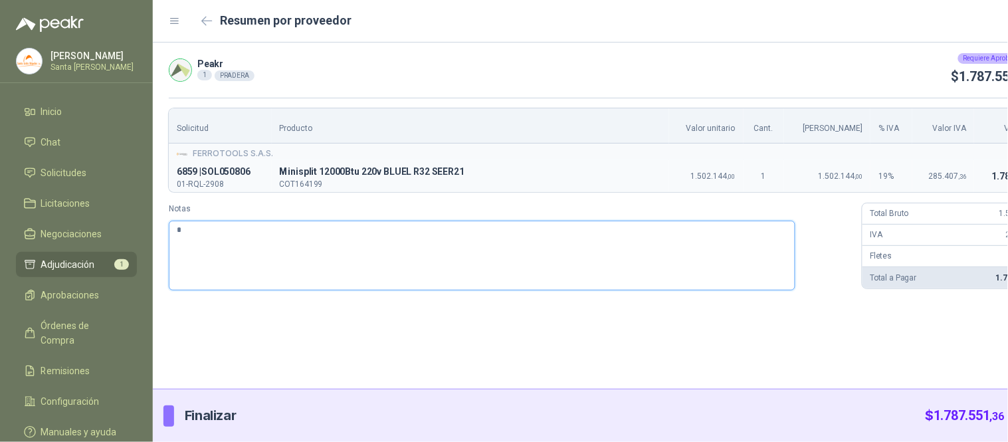
type textarea "**"
type textarea "*"
type textarea "**"
type textarea "***"
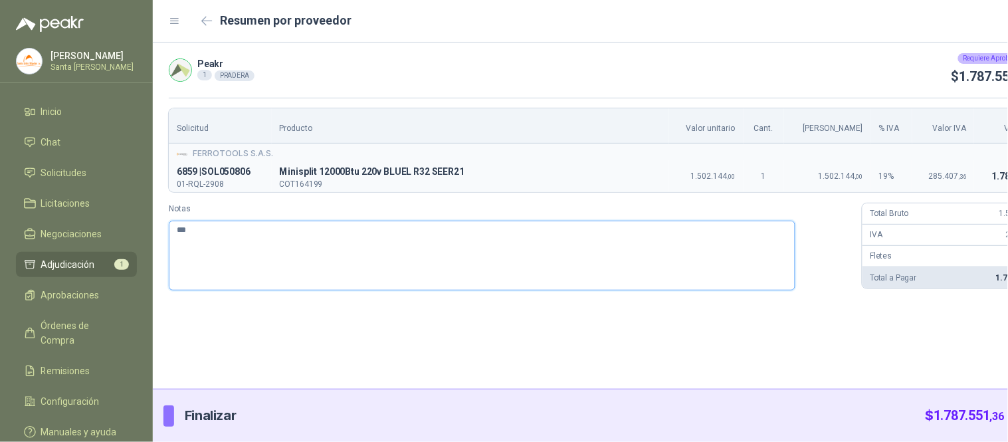
type textarea "****"
type textarea "*****"
type textarea "******"
type textarea "*******"
type textarea "********"
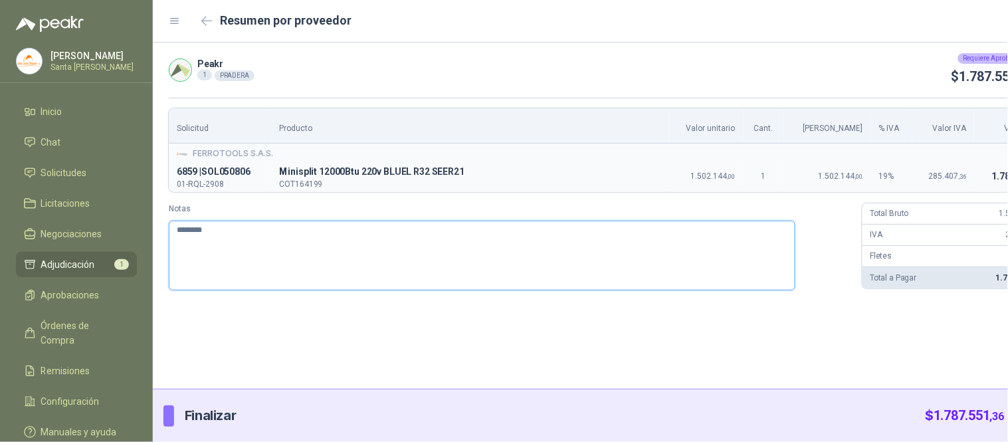
type textarea "********"
type textarea "**********"
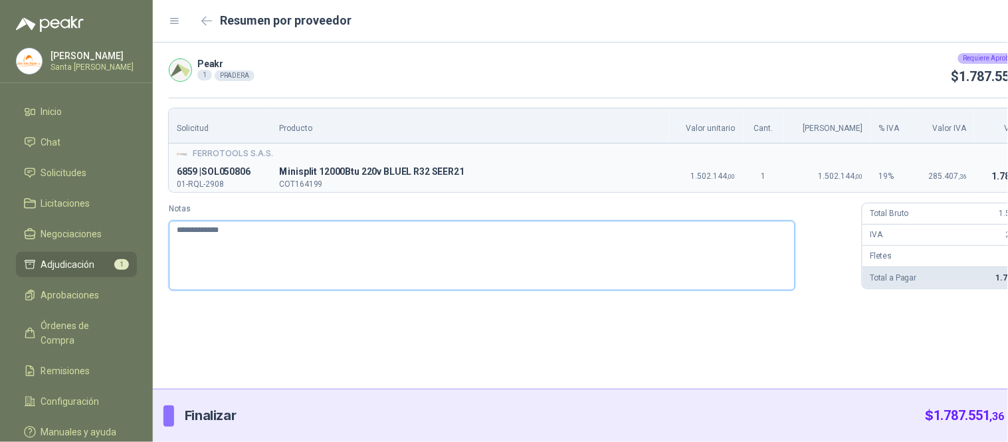
type textarea "**********"
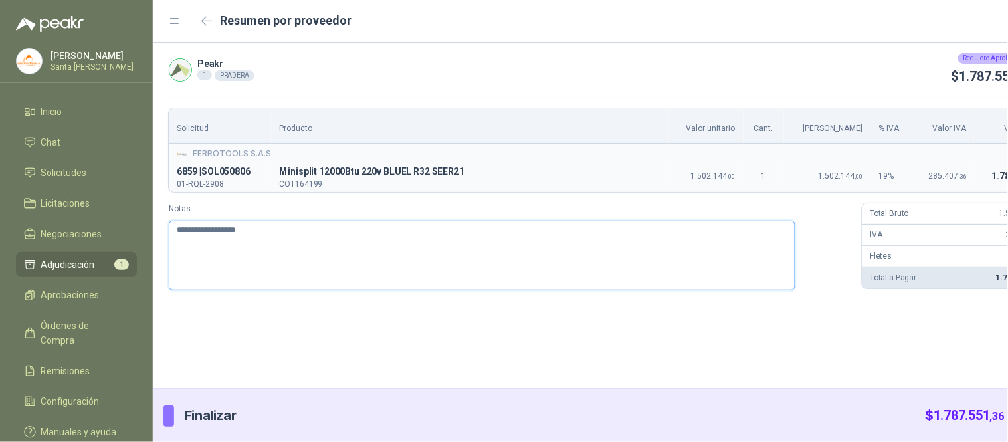
type textarea "**********"
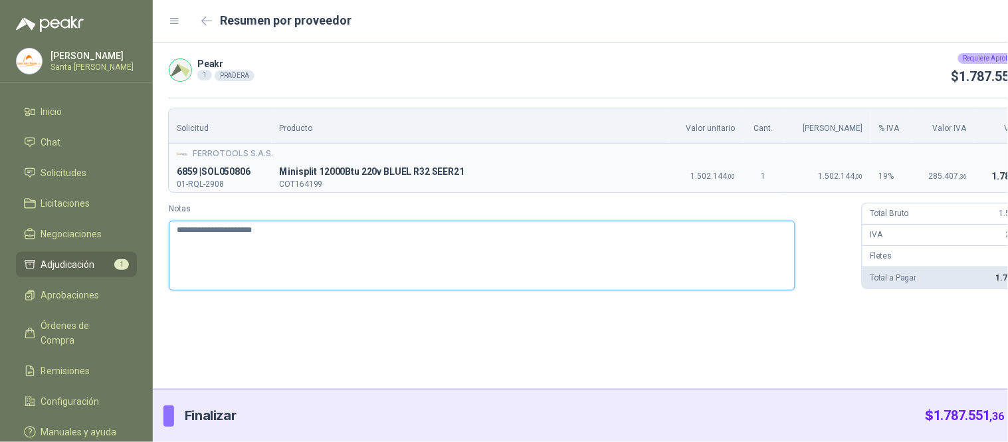
type textarea "**********"
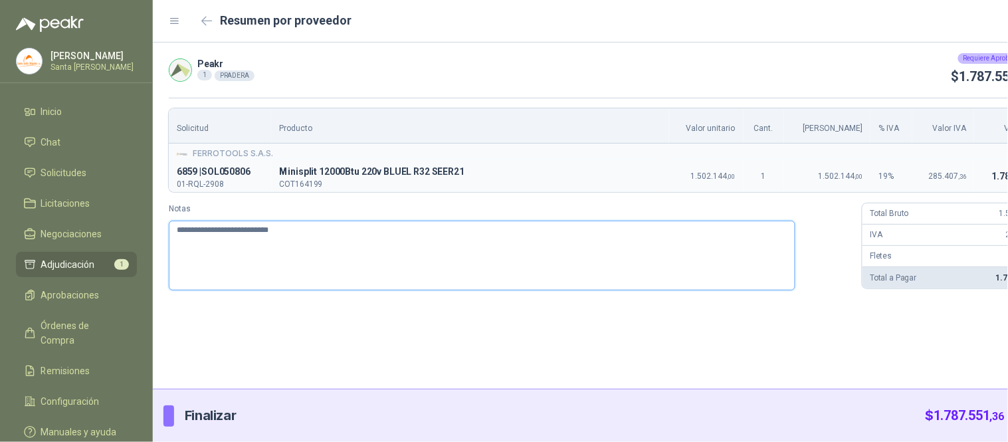
type textarea "**********"
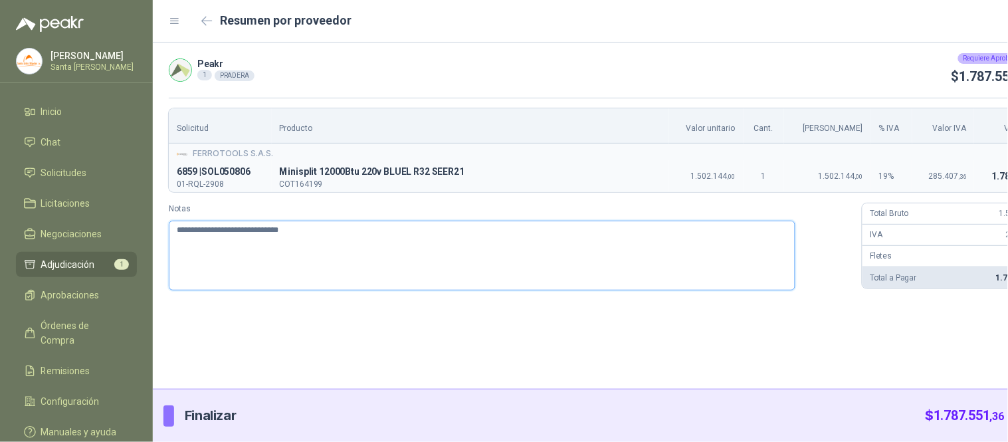
type textarea "**********"
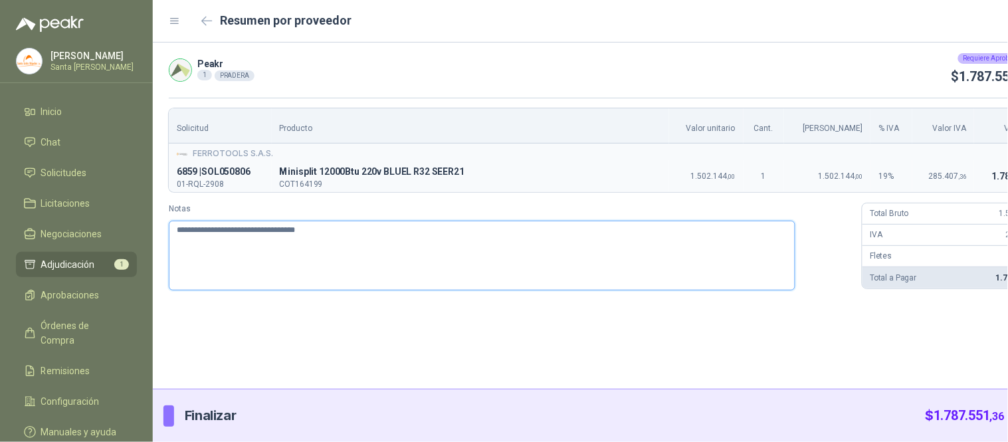
type textarea "**********"
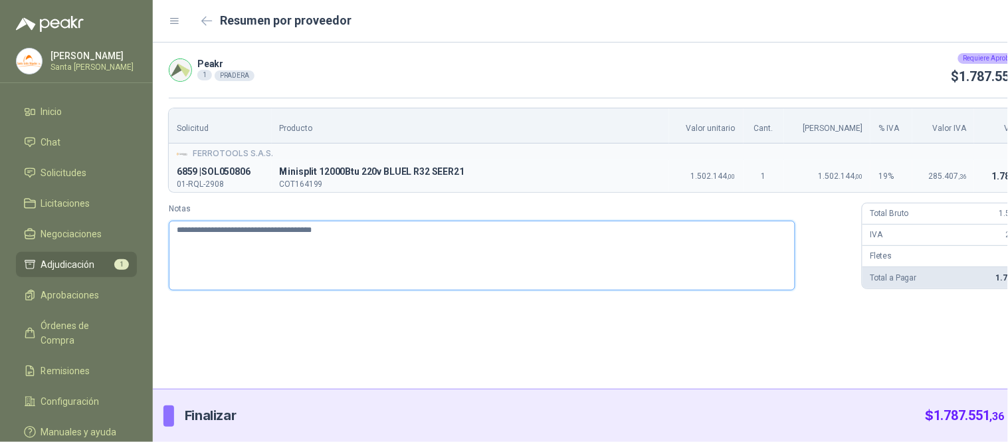
type textarea "**********"
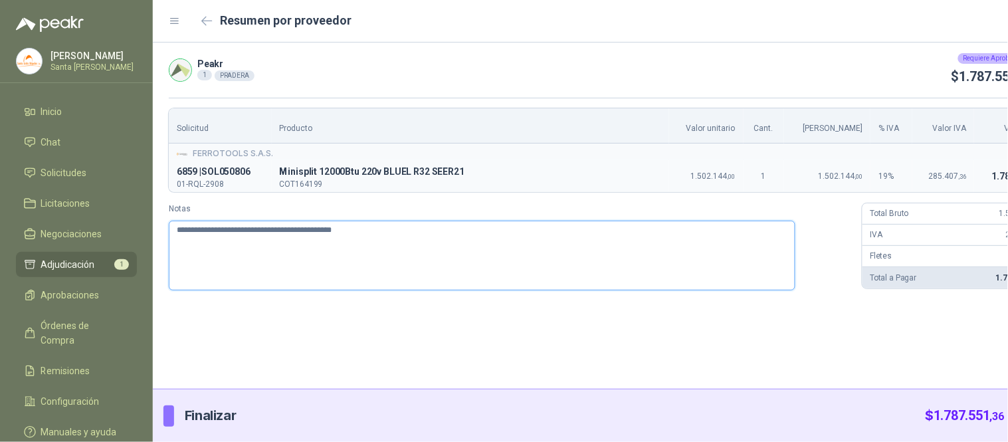
type textarea "**********"
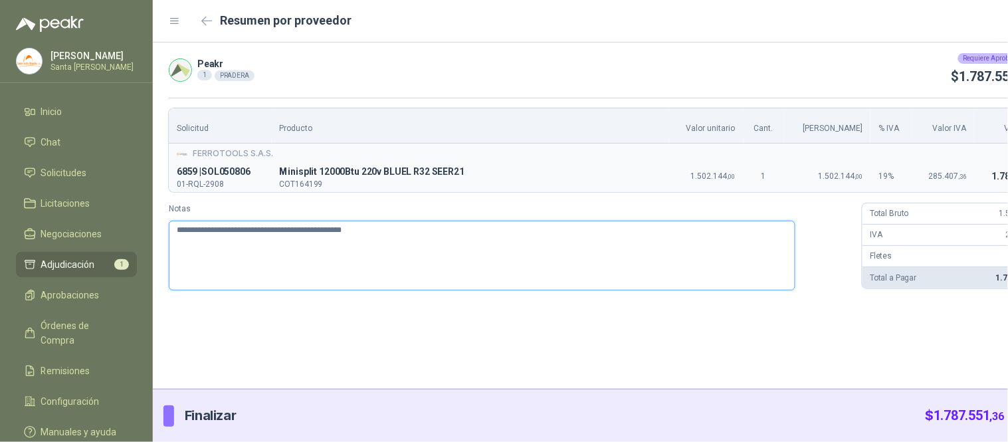
type textarea "**********"
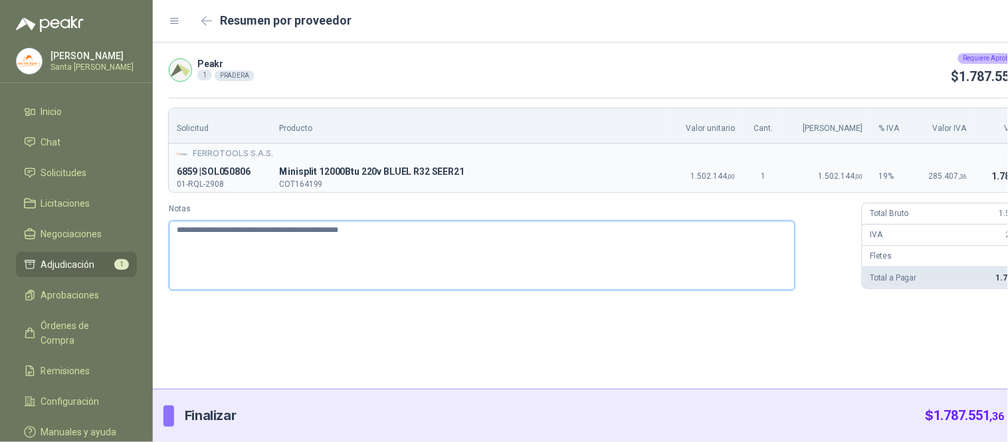
type textarea "**********"
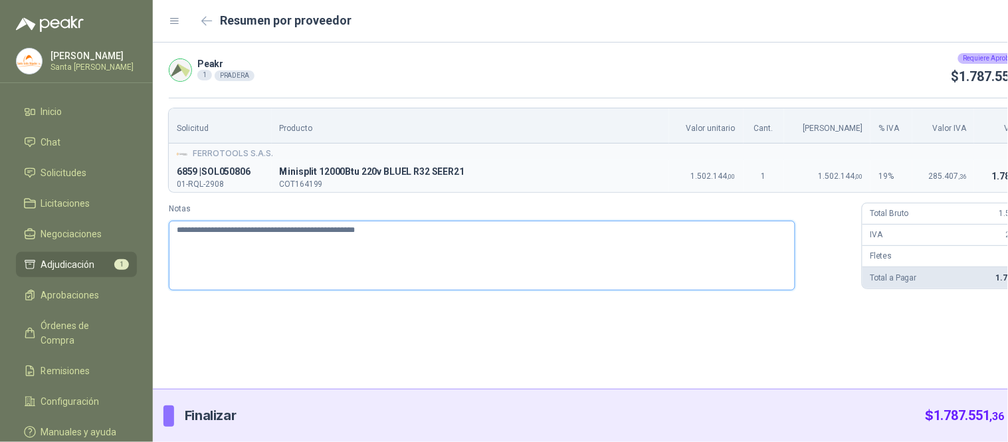
type textarea "**********"
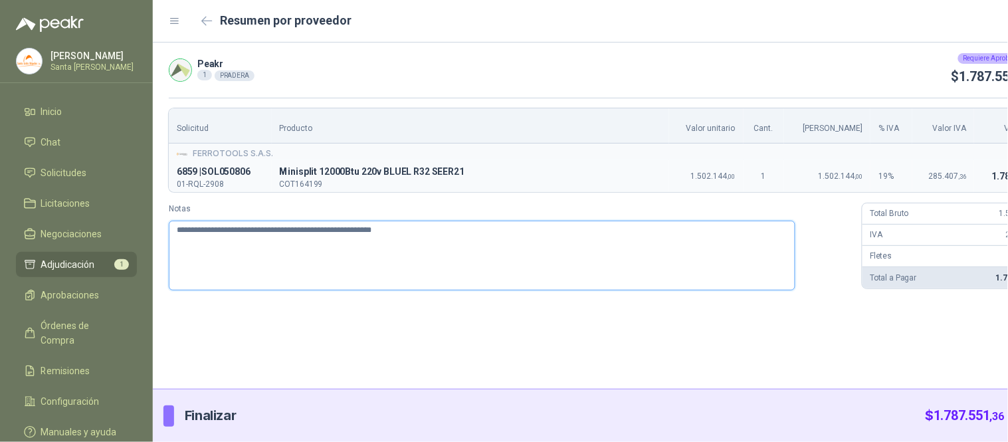
type textarea "**********"
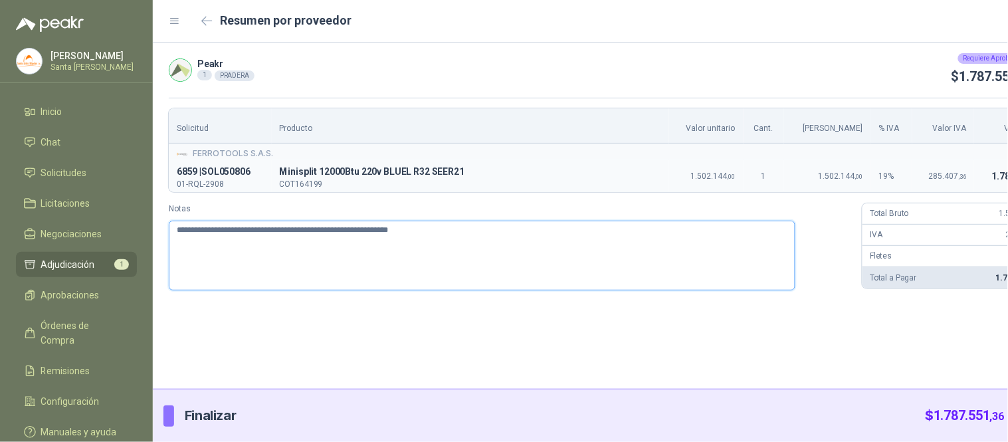
type textarea "**********"
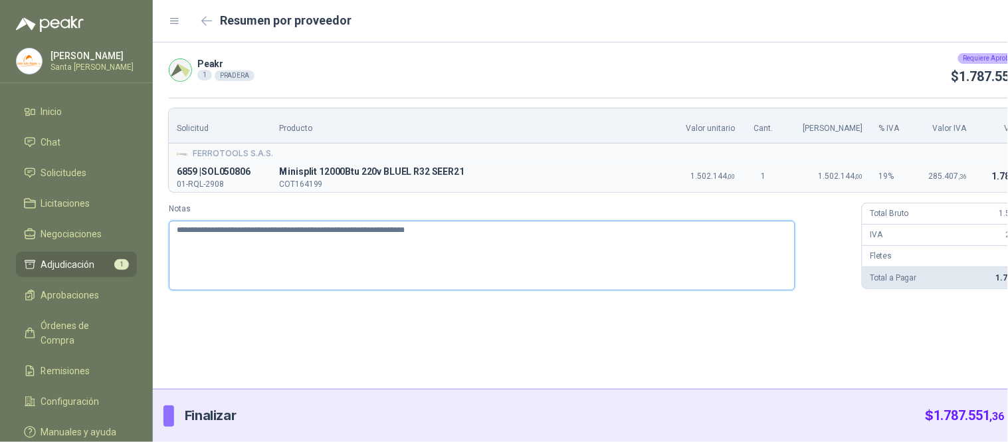
type textarea "**********"
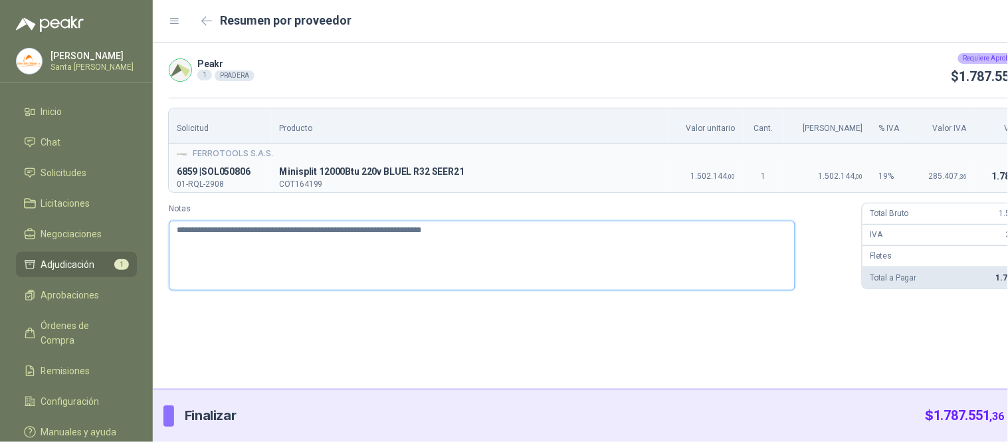
type textarea "**********"
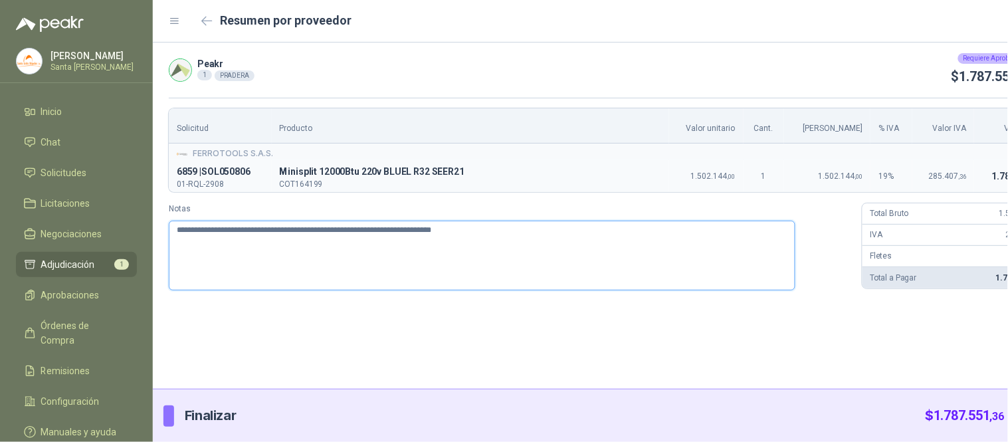
type textarea "**********"
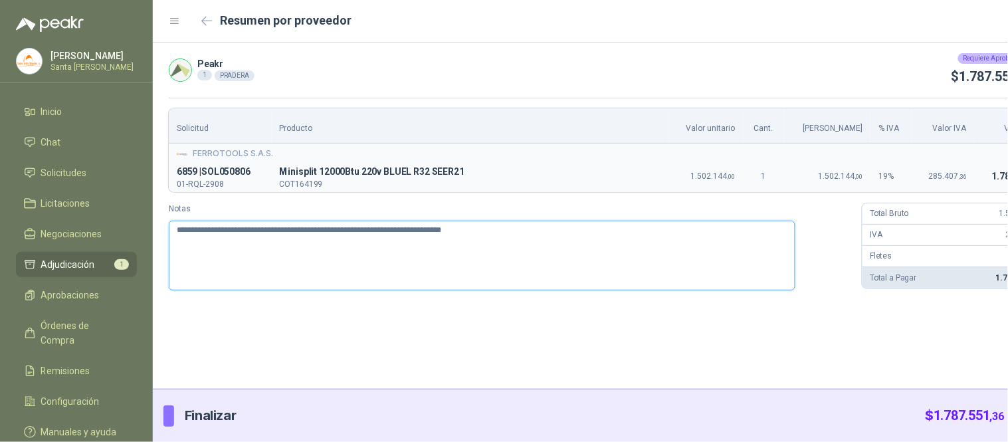
type textarea "**********"
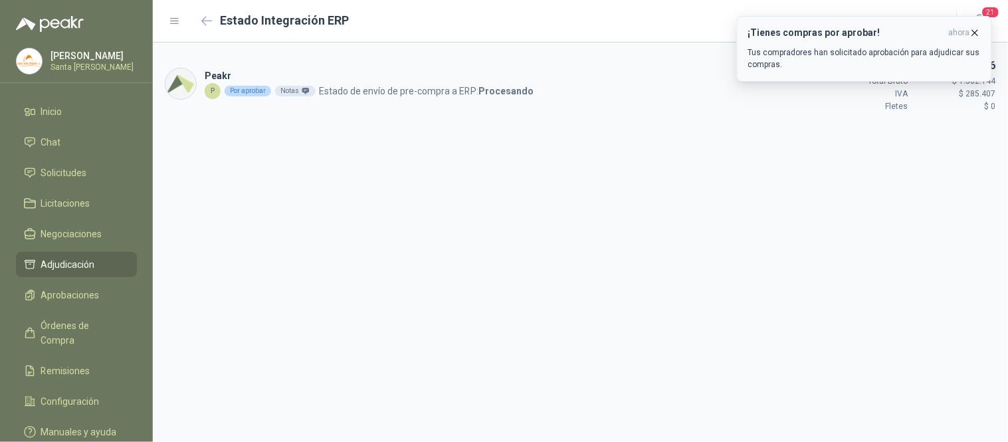
click at [970, 27] on icon "button" at bounding box center [974, 32] width 11 height 11
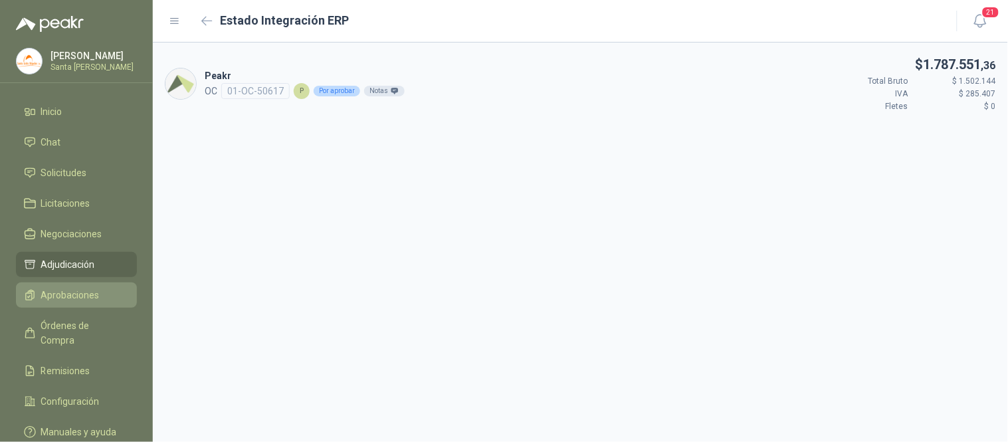
click at [66, 291] on span "Aprobaciones" at bounding box center [70, 295] width 58 height 15
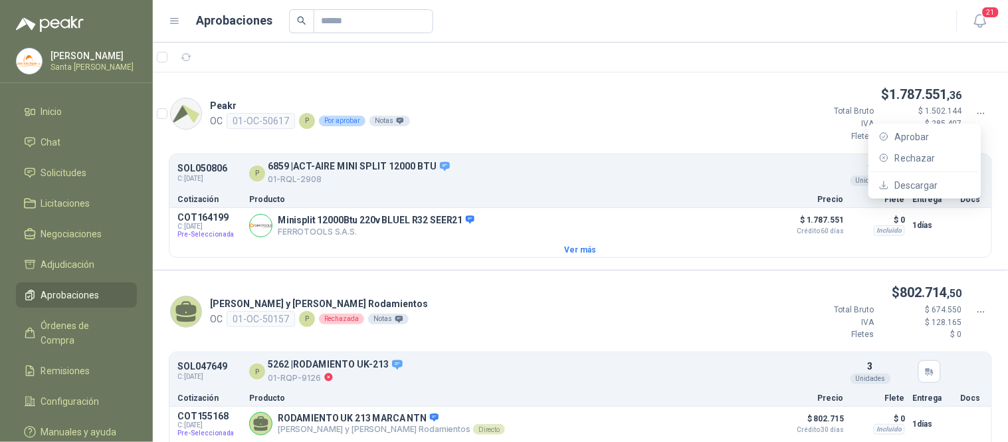
click at [975, 112] on icon at bounding box center [981, 114] width 12 height 12
click at [923, 141] on span "Aprobar" at bounding box center [932, 137] width 76 height 15
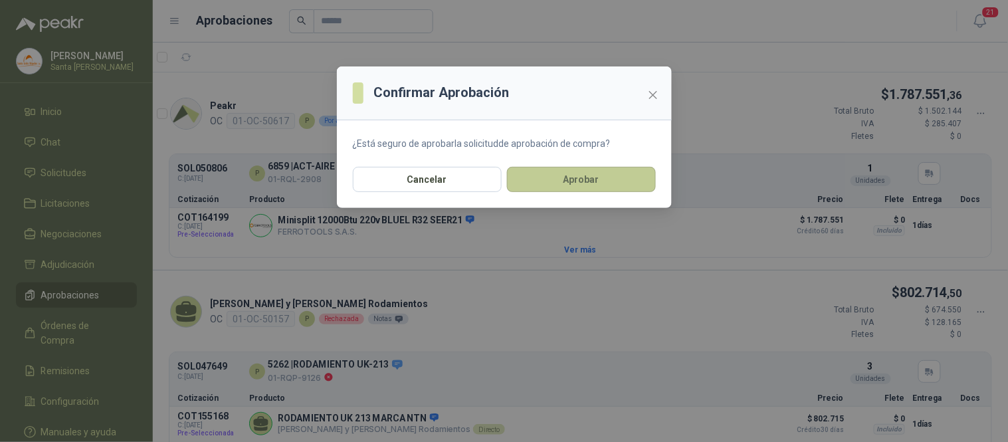
click at [622, 190] on button "Aprobar" at bounding box center [581, 179] width 149 height 25
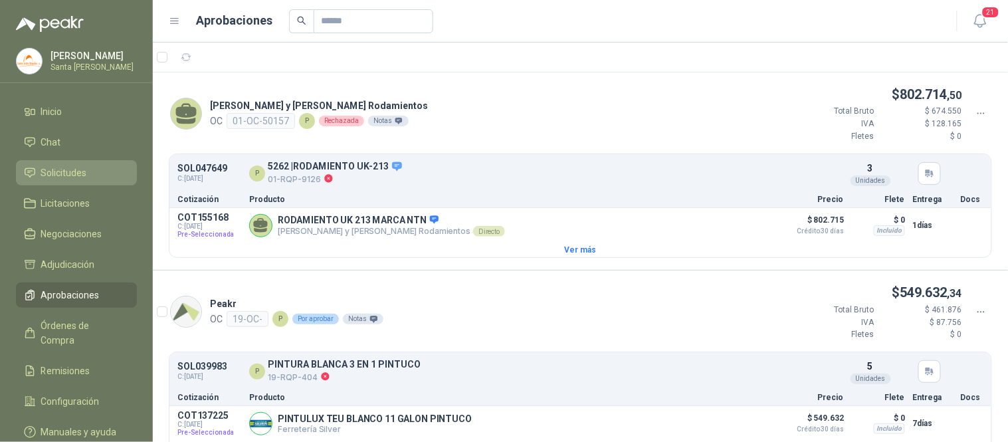
click at [92, 181] on link "Solicitudes" at bounding box center [76, 172] width 121 height 25
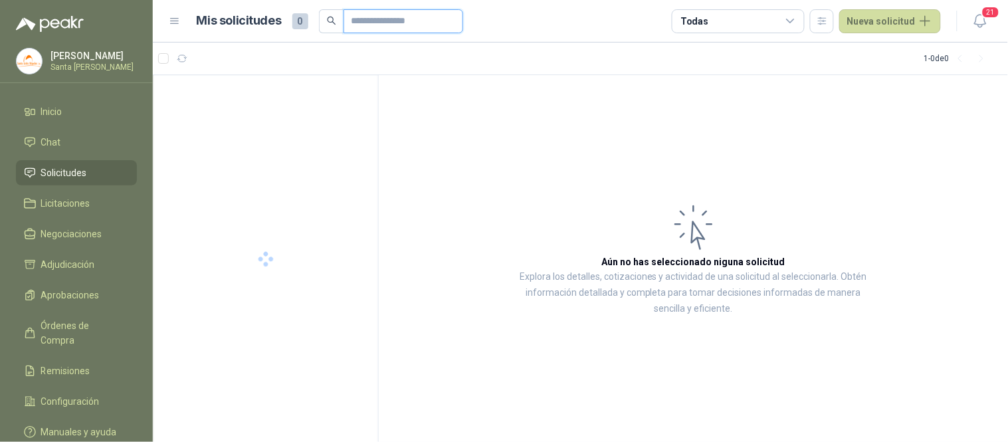
click at [369, 27] on input "text" at bounding box center [397, 21] width 93 height 23
click at [254, 109] on div "01-RQP-9169" at bounding box center [266, 104] width 191 height 16
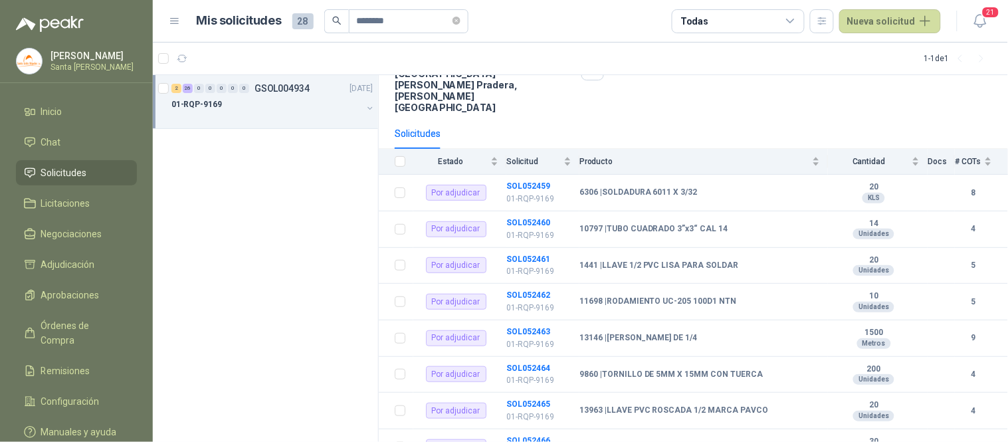
scroll to position [138, 0]
click at [525, 325] on b "SOL052463" at bounding box center [528, 329] width 44 height 9
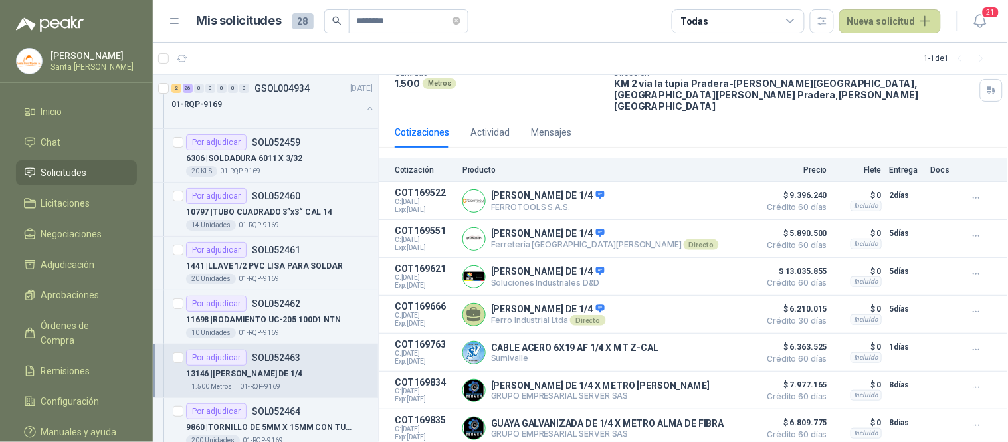
scroll to position [88, 0]
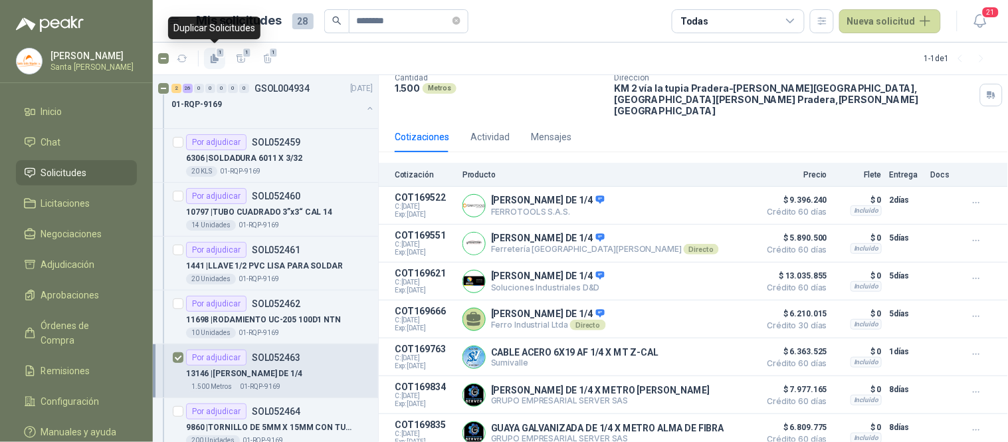
click at [213, 55] on icon "button" at bounding box center [216, 57] width 6 height 7
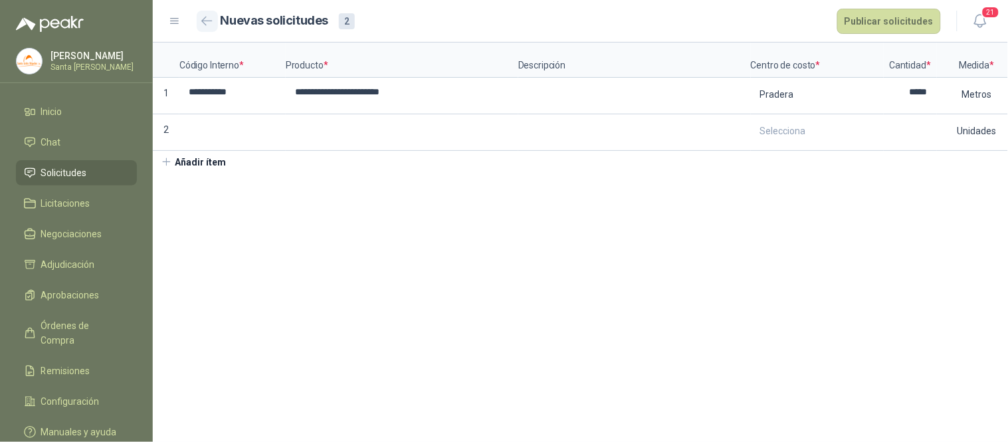
click at [210, 20] on icon "button" at bounding box center [206, 21] width 11 height 10
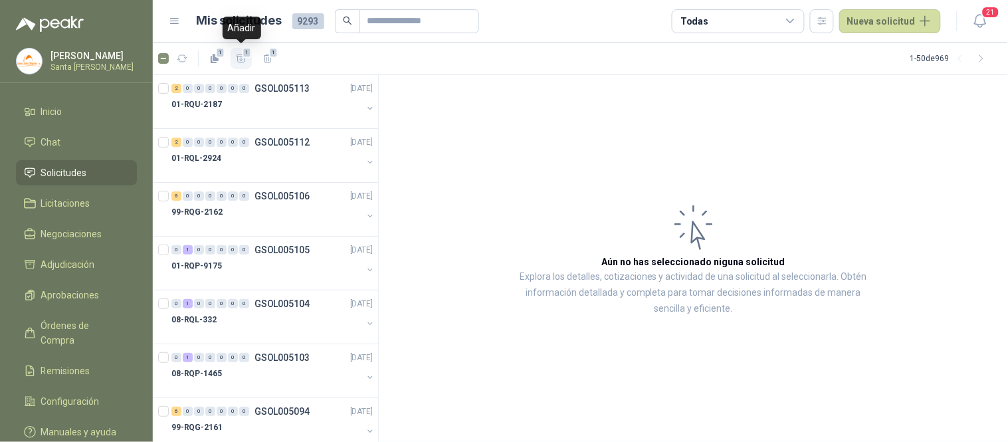
click at [242, 60] on icon "button" at bounding box center [241, 58] width 11 height 11
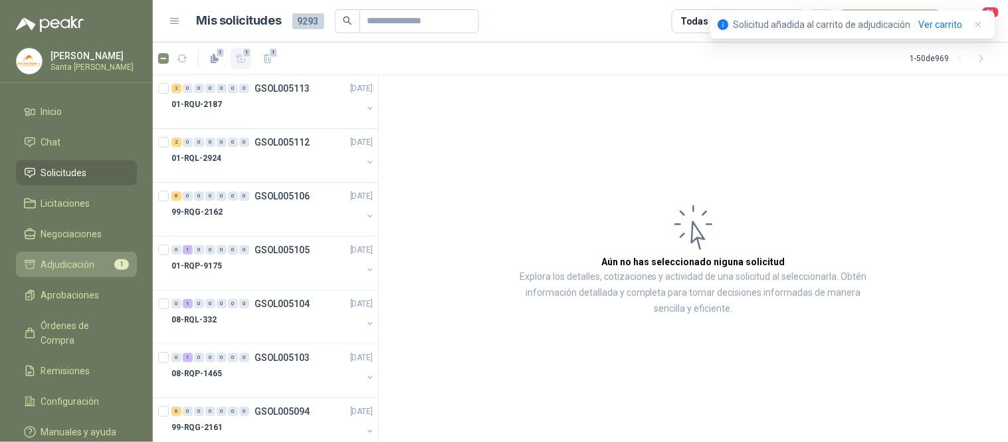
click at [106, 268] on li "Adjudicación 1" at bounding box center [76, 264] width 105 height 15
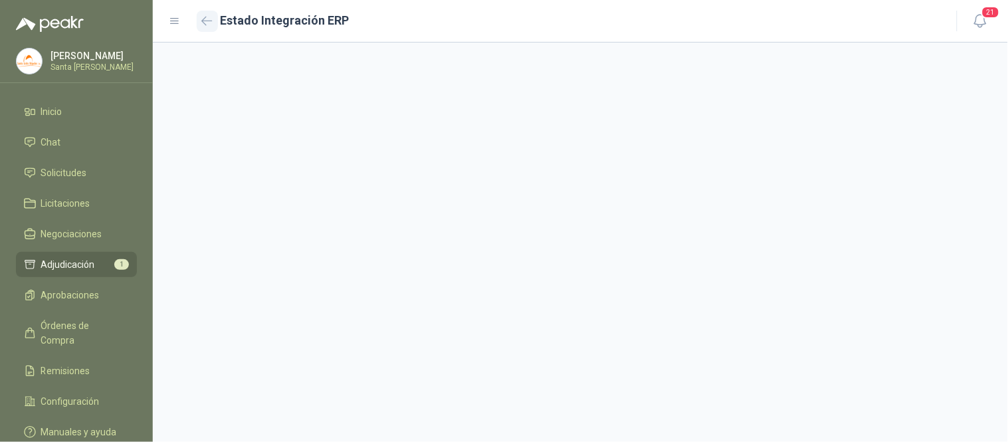
click at [206, 23] on icon "button" at bounding box center [206, 21] width 11 height 10
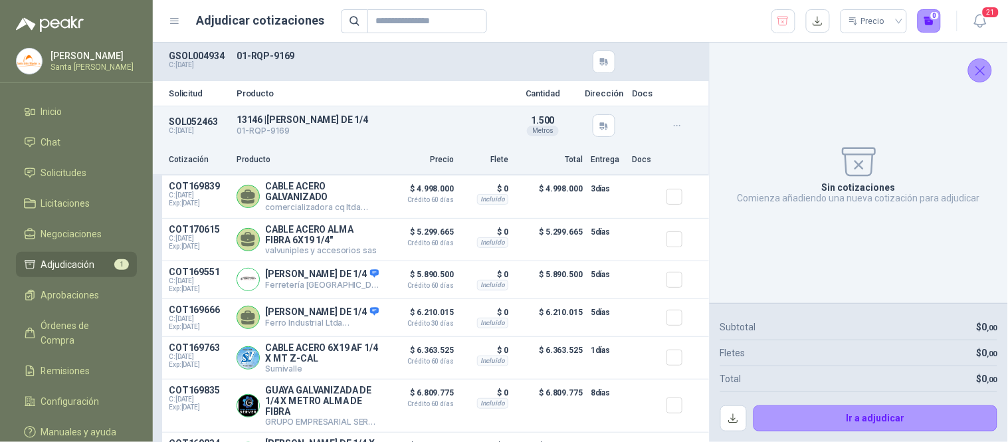
click at [979, 68] on icon "Cerrar" at bounding box center [980, 70] width 17 height 17
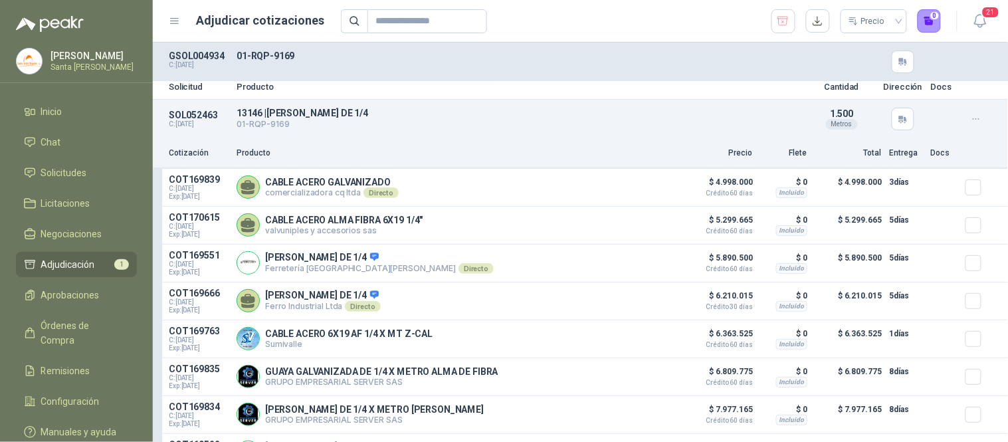
scroll to position [5, 0]
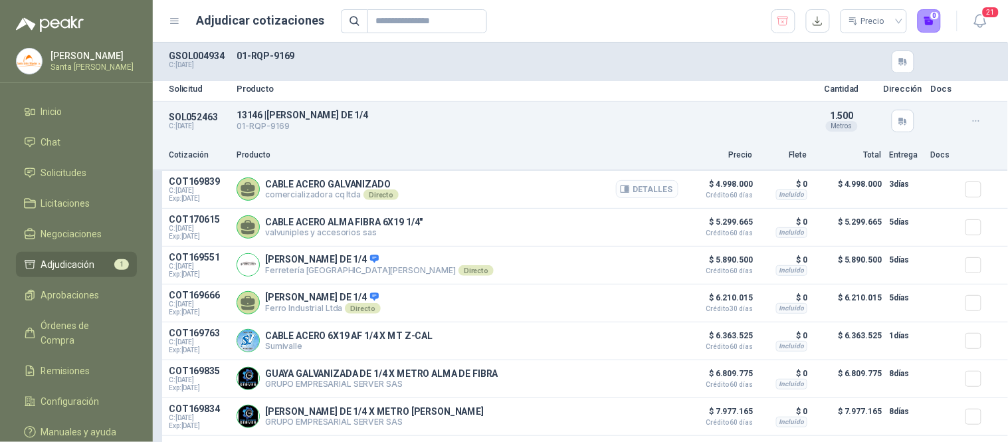
click at [634, 181] on button "Detalles" at bounding box center [647, 189] width 62 height 18
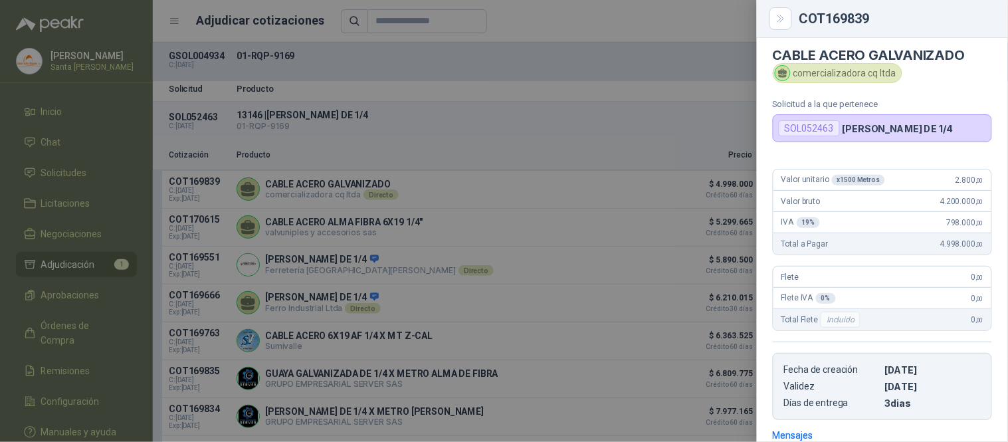
scroll to position [0, 0]
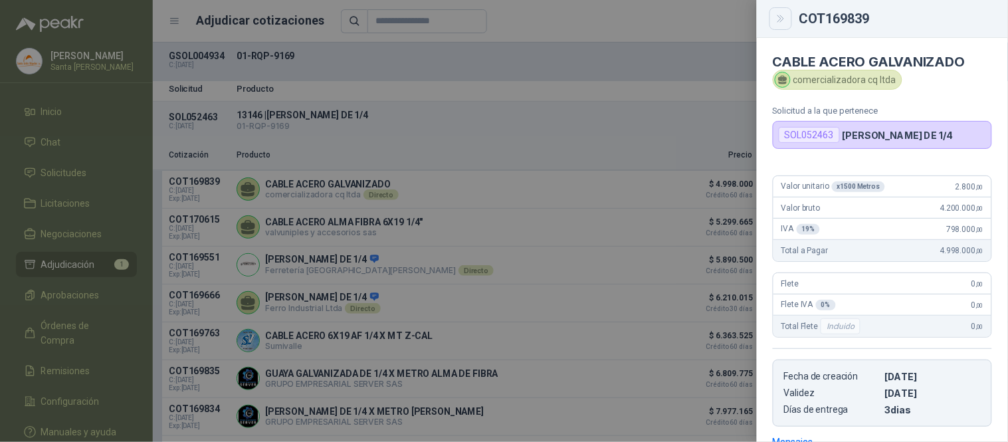
click at [778, 17] on icon "Close" at bounding box center [780, 18] width 11 height 11
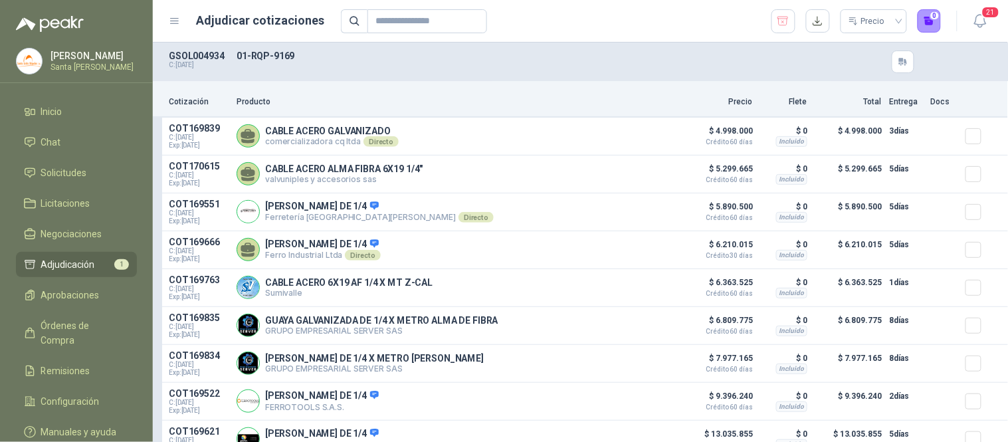
scroll to position [78, 0]
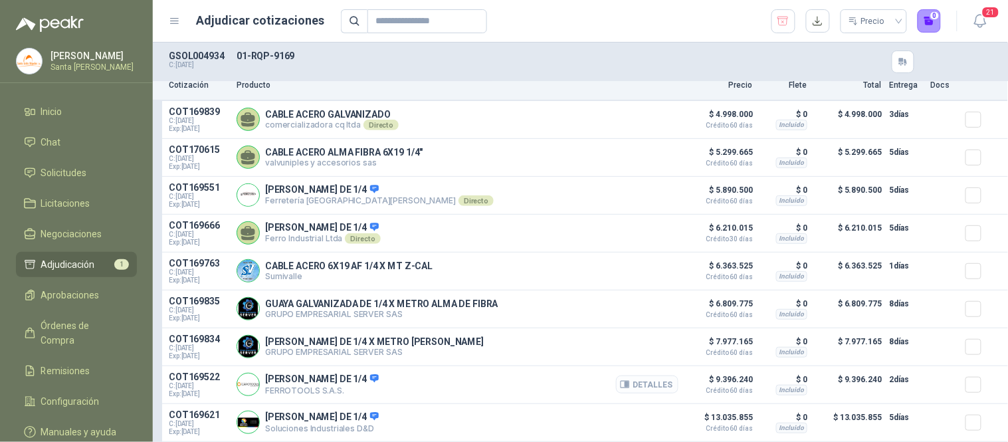
click at [625, 387] on icon "button" at bounding box center [626, 384] width 3 height 5
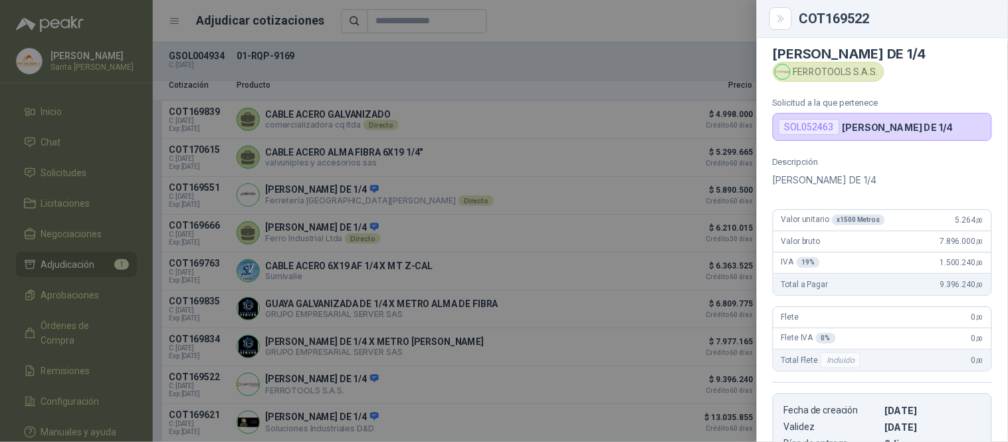
scroll to position [3, 0]
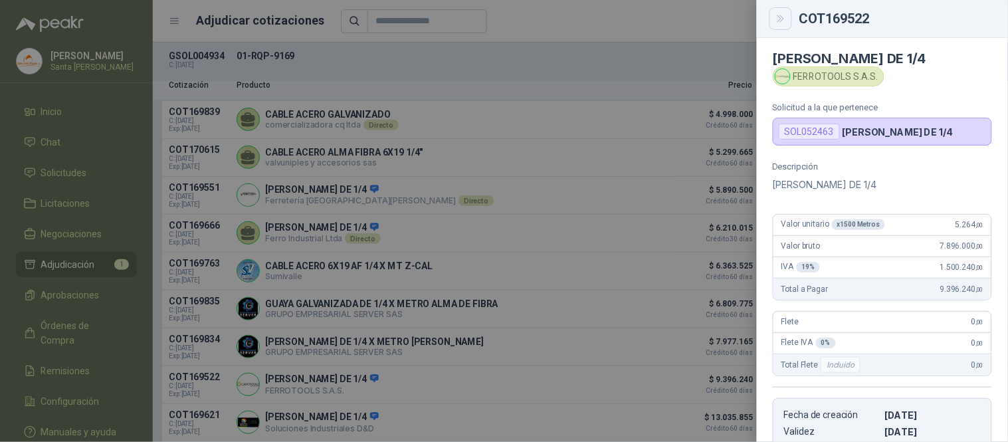
click at [780, 24] on button "Close" at bounding box center [780, 18] width 23 height 23
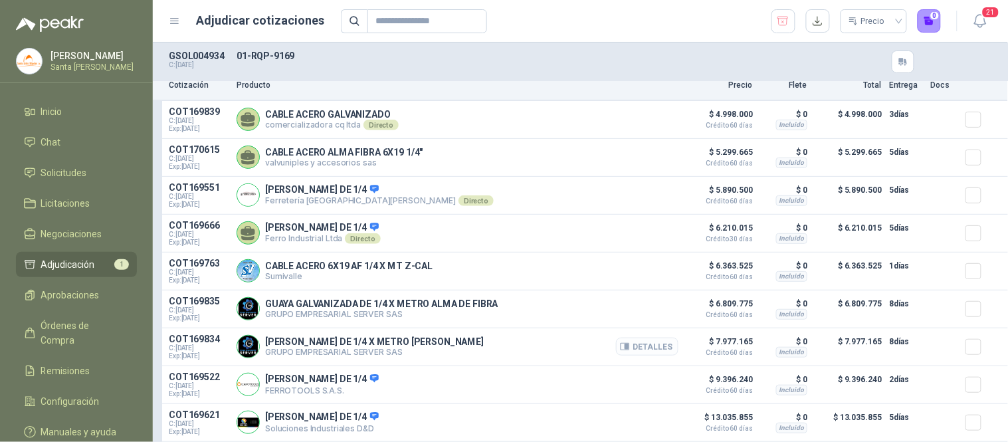
click at [631, 347] on button "Detalles" at bounding box center [647, 346] width 62 height 18
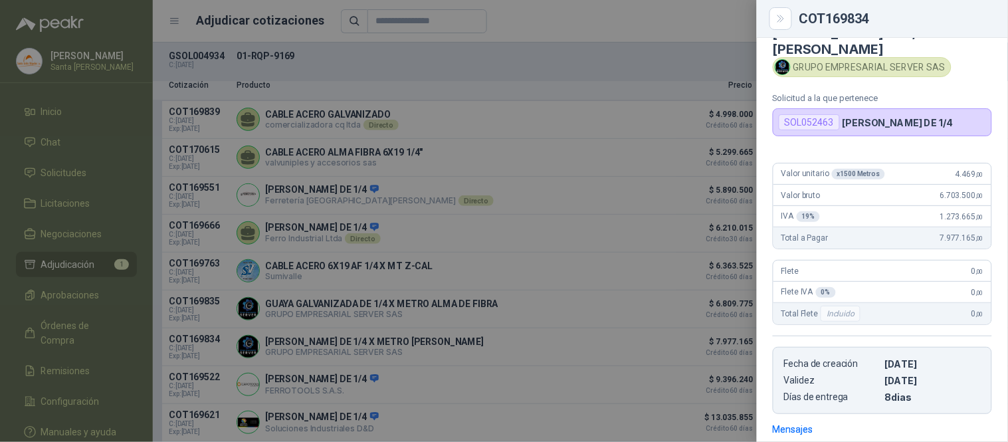
scroll to position [0, 0]
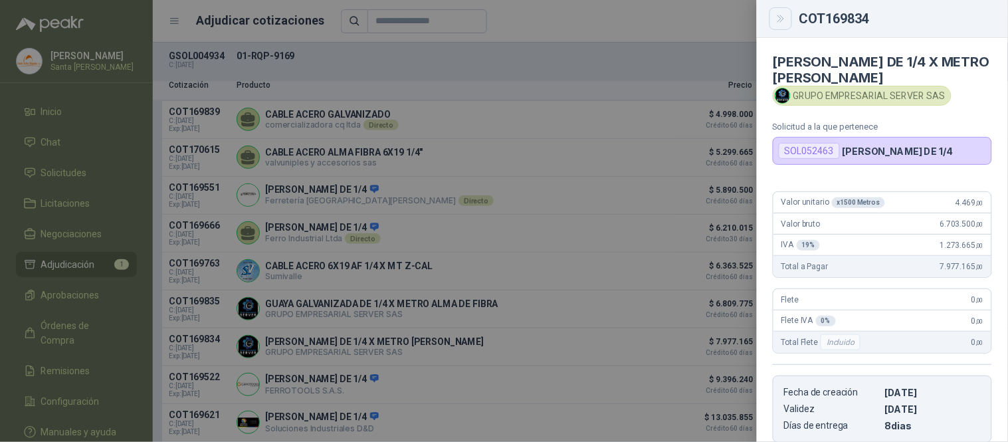
click at [778, 20] on icon "Close" at bounding box center [780, 18] width 11 height 11
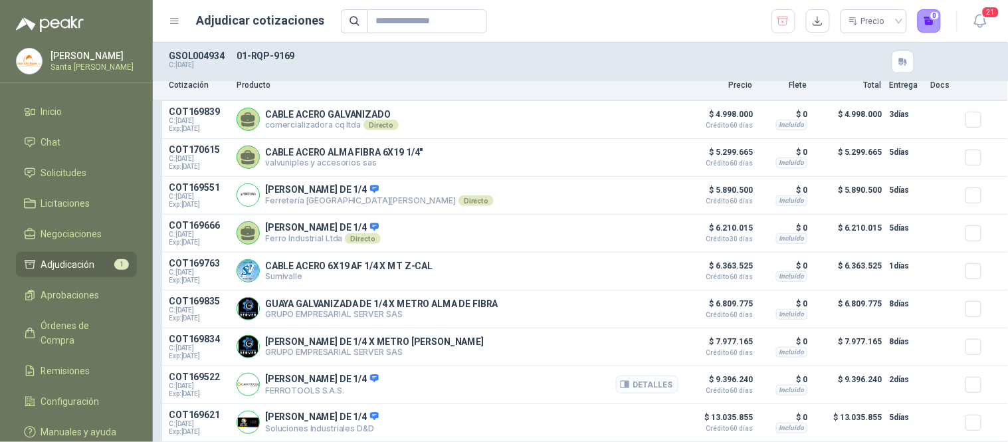
click at [628, 383] on button "Detalles" at bounding box center [647, 384] width 62 height 18
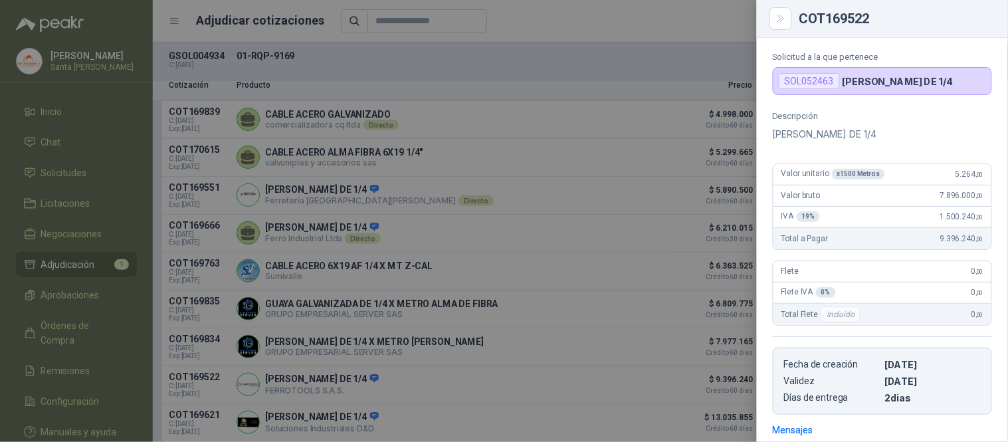
scroll to position [0, 0]
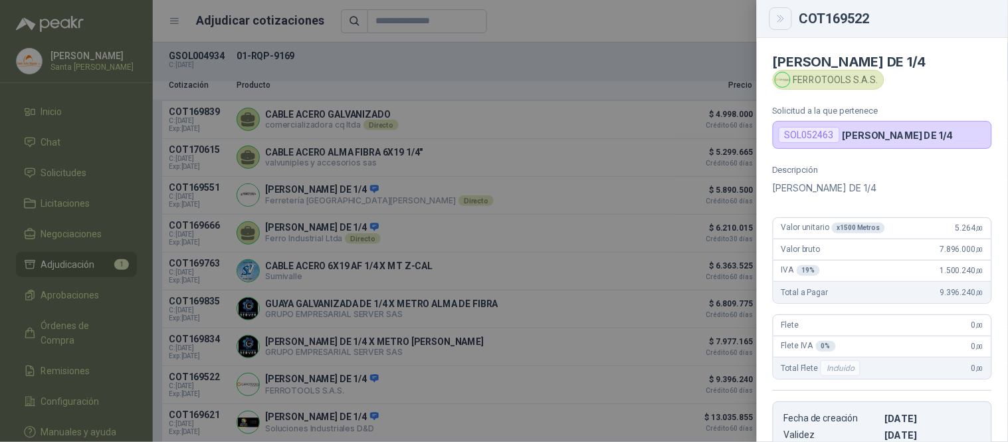
click at [782, 18] on icon "Close" at bounding box center [780, 18] width 11 height 11
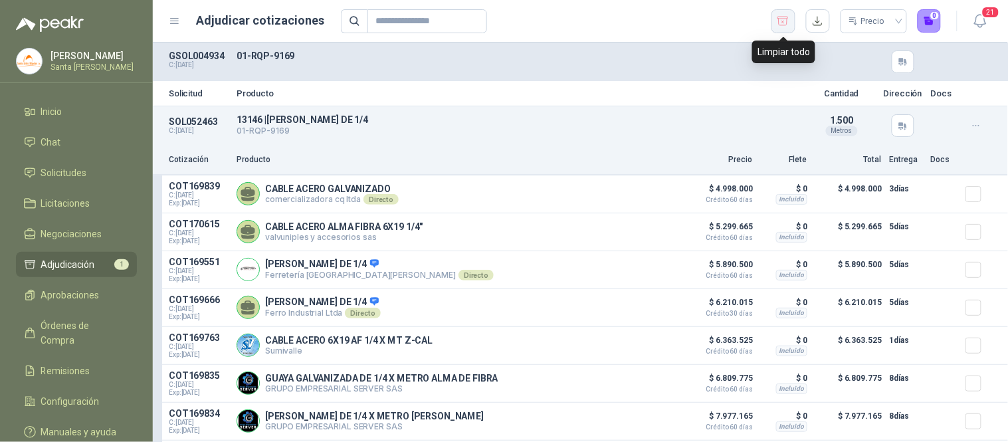
click at [787, 21] on icon "button" at bounding box center [783, 21] width 11 height 9
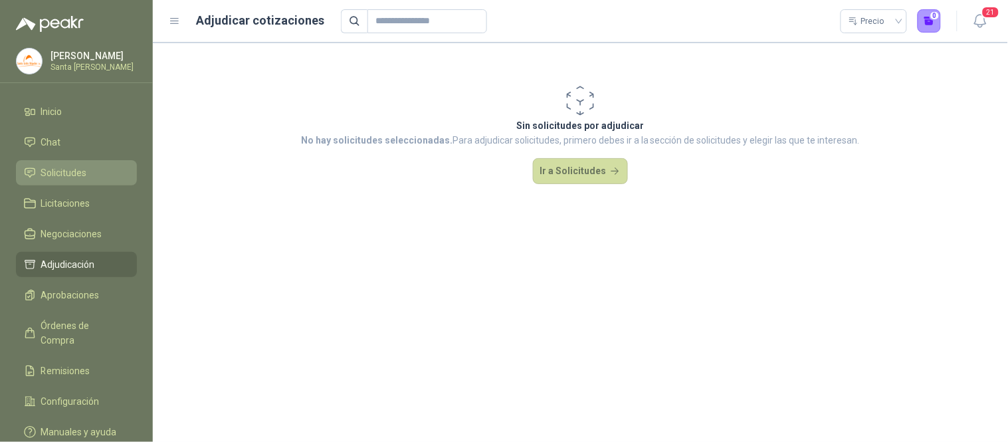
click at [56, 177] on span "Solicitudes" at bounding box center [64, 172] width 46 height 15
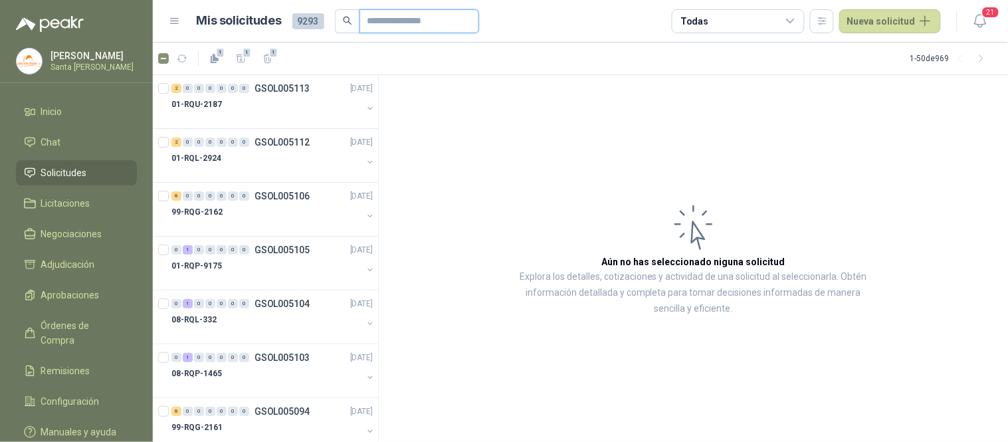
click at [374, 21] on input "text" at bounding box center [413, 21] width 93 height 23
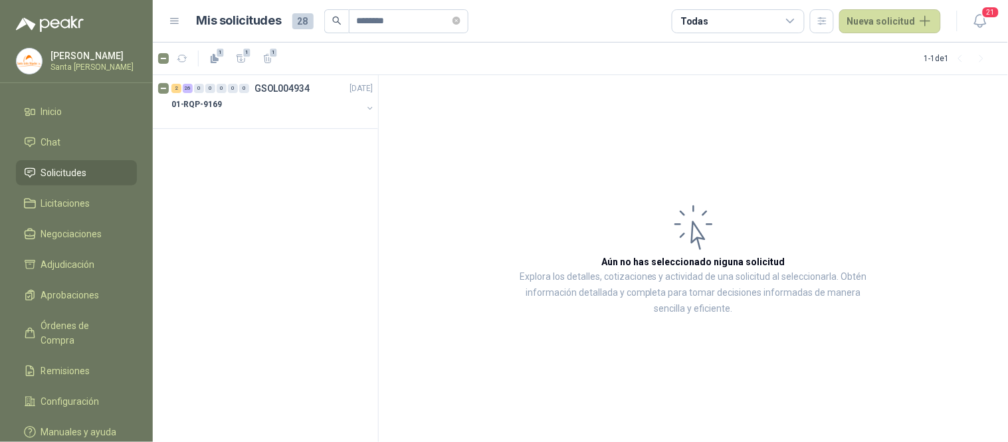
click at [242, 100] on div "01-RQP-9169" at bounding box center [266, 104] width 191 height 16
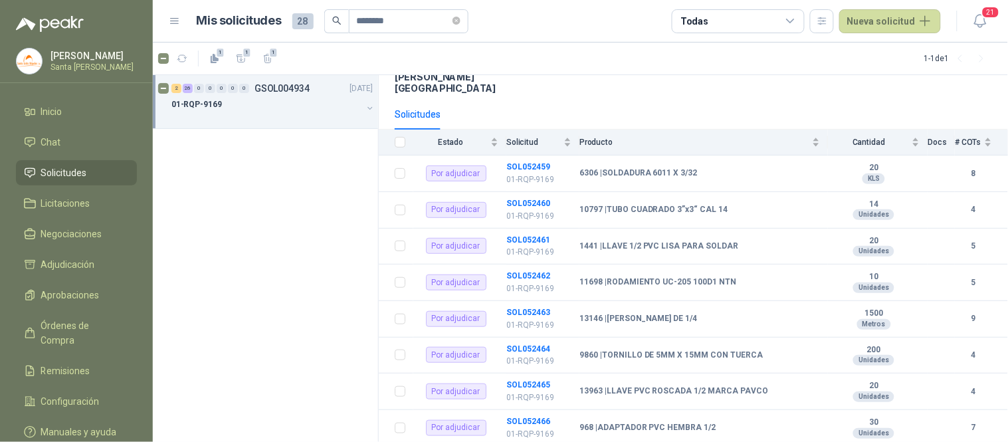
scroll to position [173, 0]
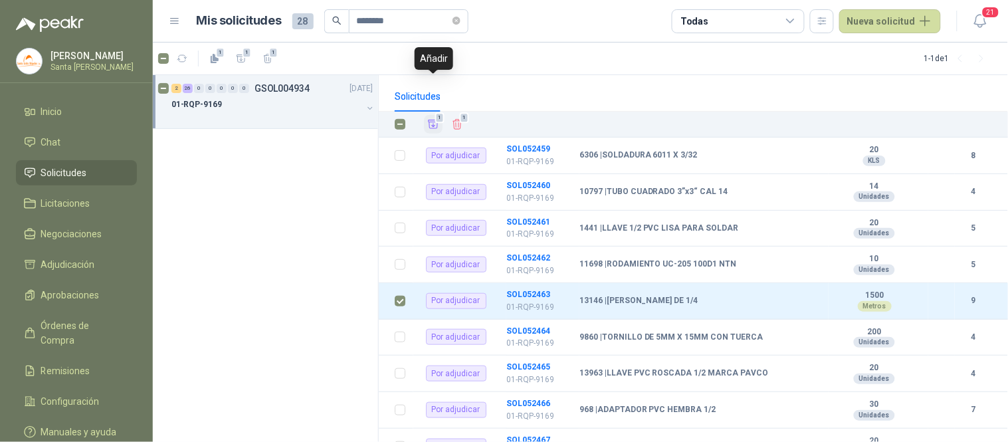
click at [430, 118] on icon "Añadir" at bounding box center [433, 124] width 12 height 12
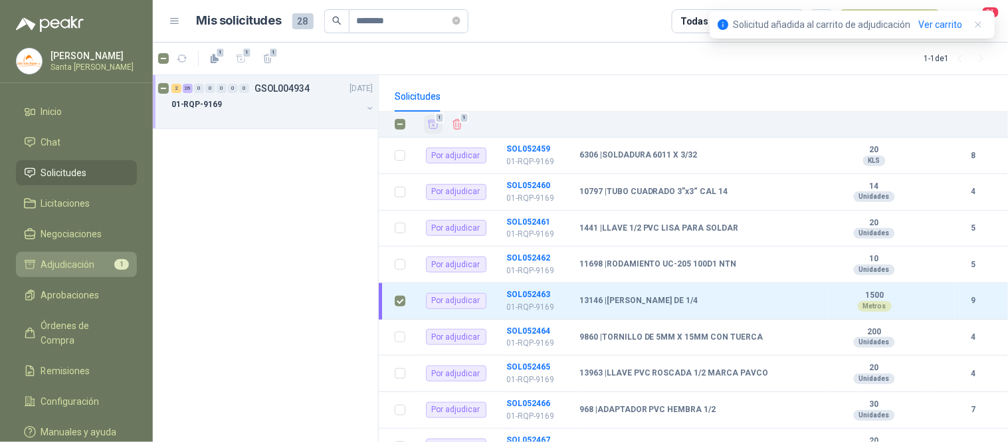
click at [78, 270] on span "Adjudicación" at bounding box center [68, 264] width 54 height 15
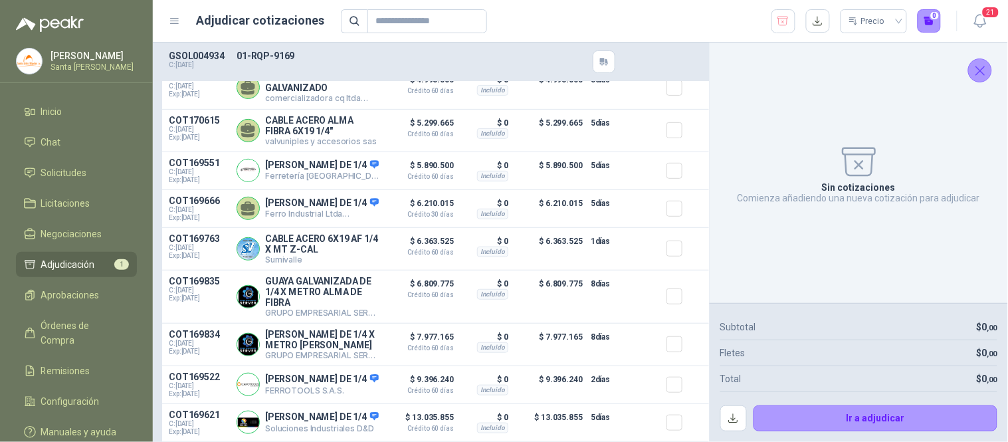
scroll to position [146, 0]
click at [349, 375] on button "Detalles" at bounding box center [348, 384] width 62 height 18
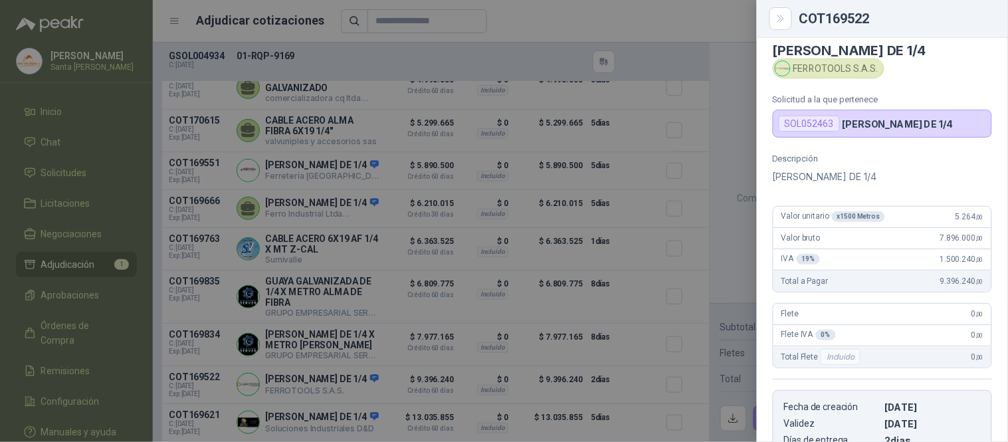
scroll to position [0, 0]
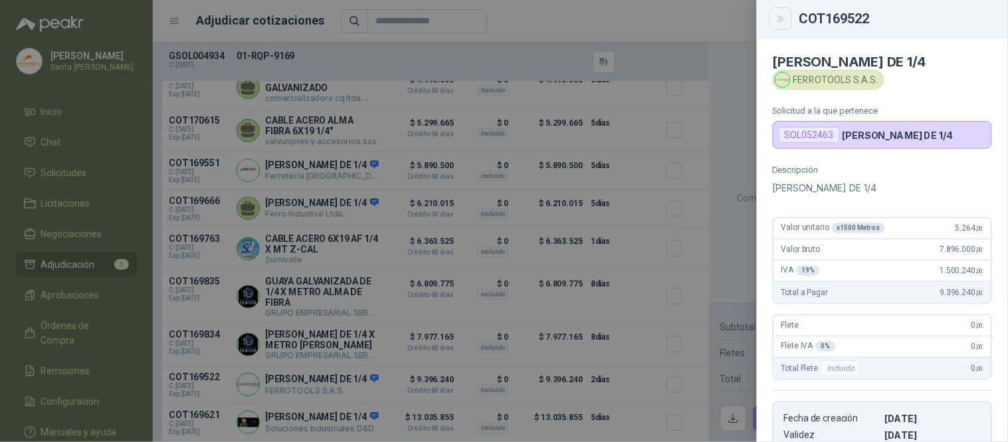
click at [781, 17] on icon "Close" at bounding box center [780, 18] width 11 height 11
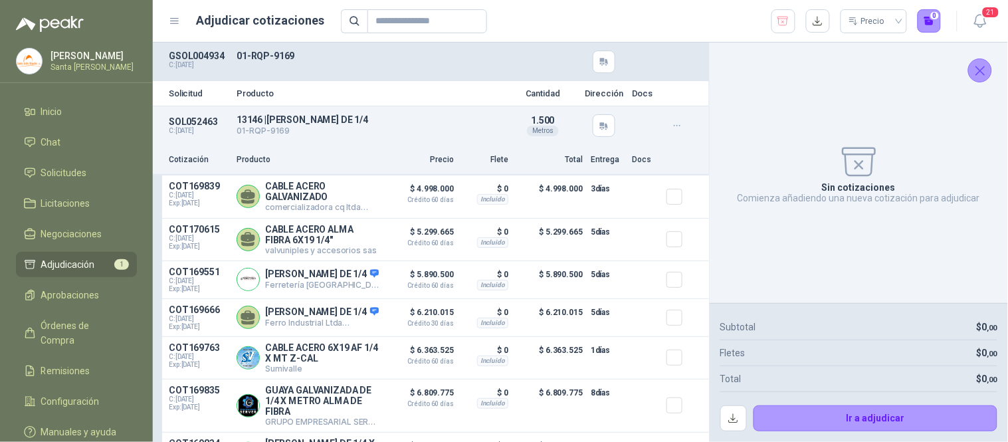
click at [974, 68] on icon "Cerrar" at bounding box center [980, 70] width 17 height 17
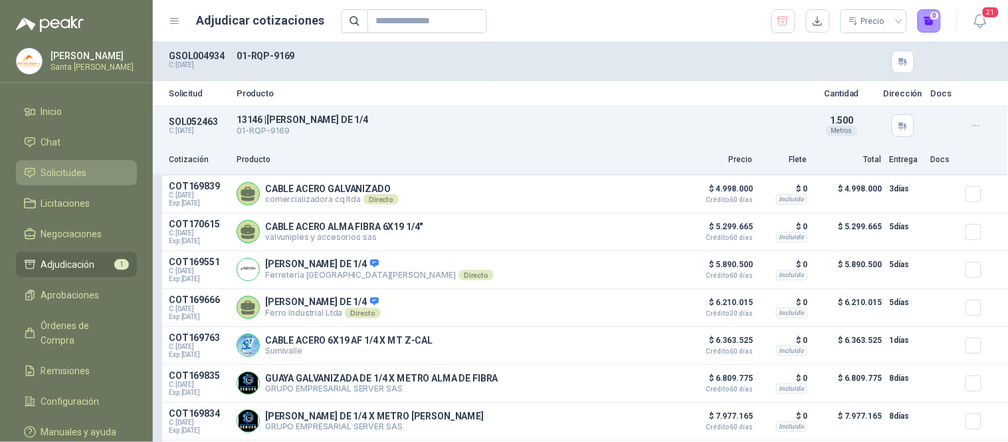
click at [58, 176] on span "Solicitudes" at bounding box center [64, 172] width 46 height 15
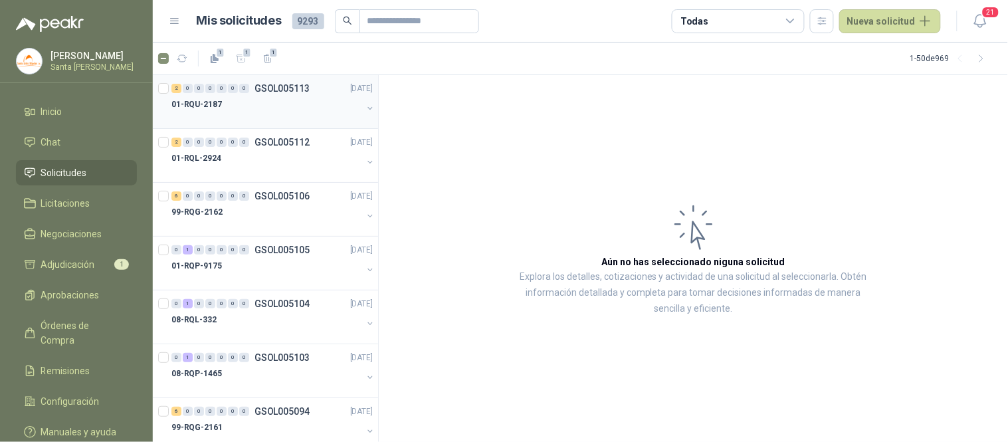
click at [221, 101] on div "01-RQU-2187" at bounding box center [266, 104] width 191 height 16
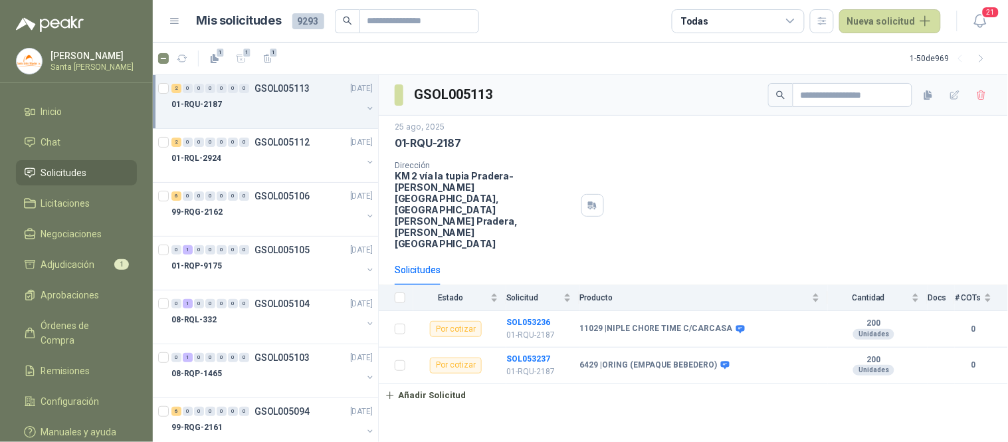
click at [221, 101] on div "01-RQU-2187" at bounding box center [266, 104] width 191 height 16
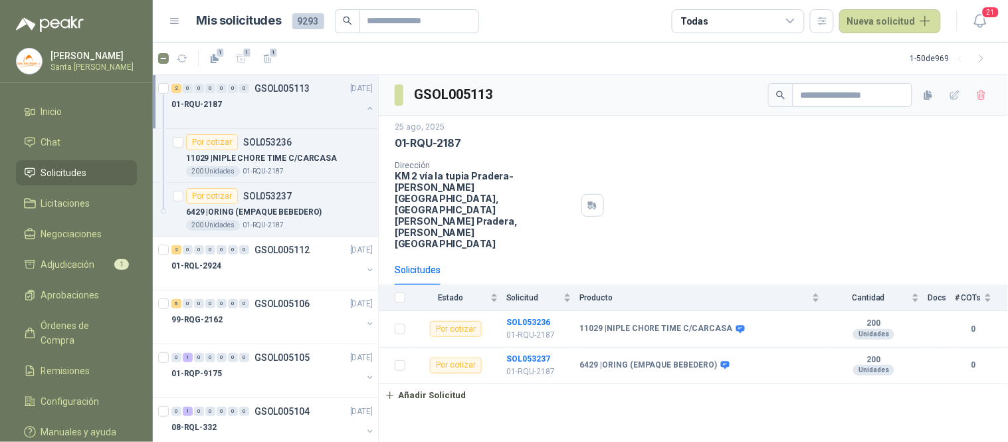
click at [221, 101] on div "01-RQU-2187" at bounding box center [266, 104] width 191 height 16
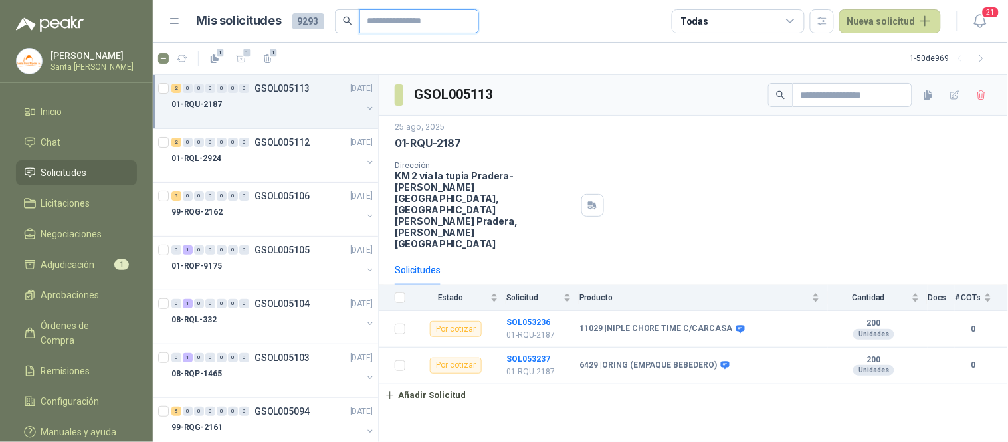
click at [423, 17] on input "text" at bounding box center [413, 21] width 93 height 23
click at [386, 23] on input "text" at bounding box center [413, 21] width 93 height 23
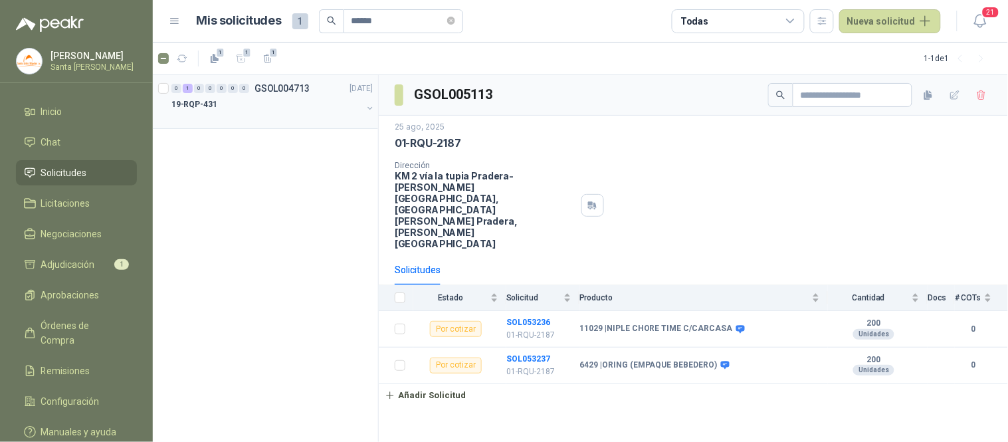
click at [270, 100] on div "19-RQP-431" at bounding box center [266, 104] width 191 height 16
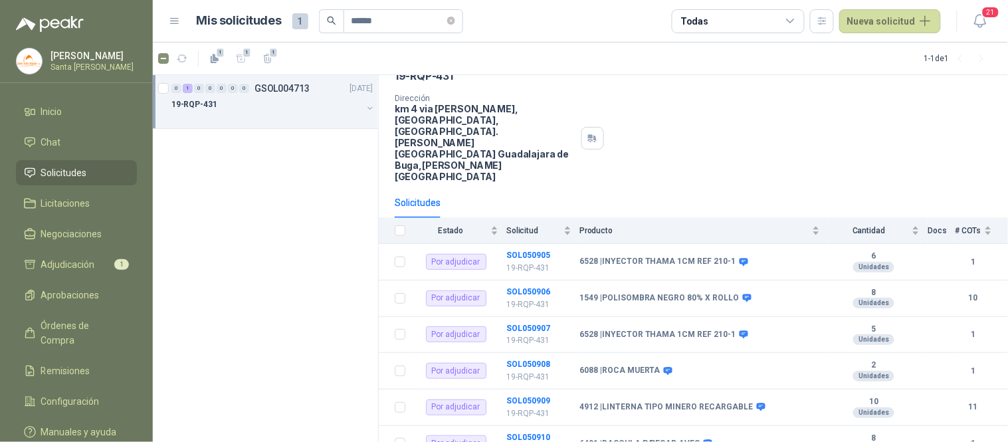
scroll to position [75, 0]
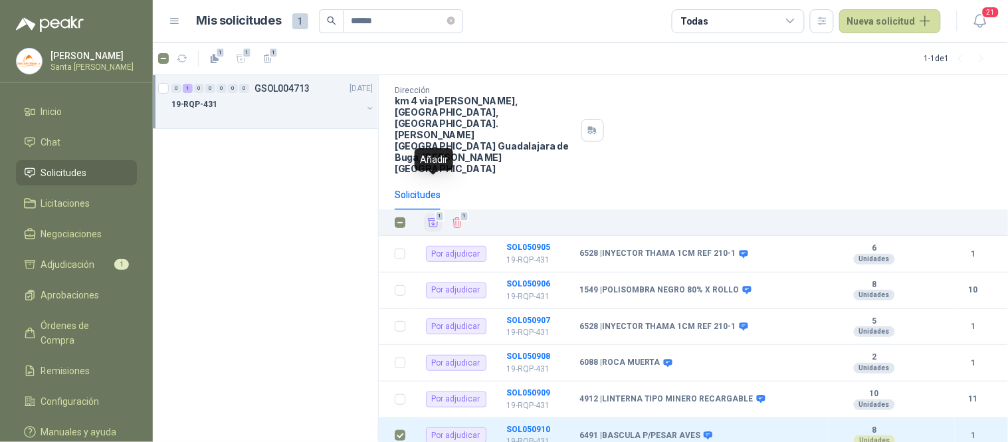
click at [436, 219] on icon "Añadir" at bounding box center [433, 223] width 10 height 9
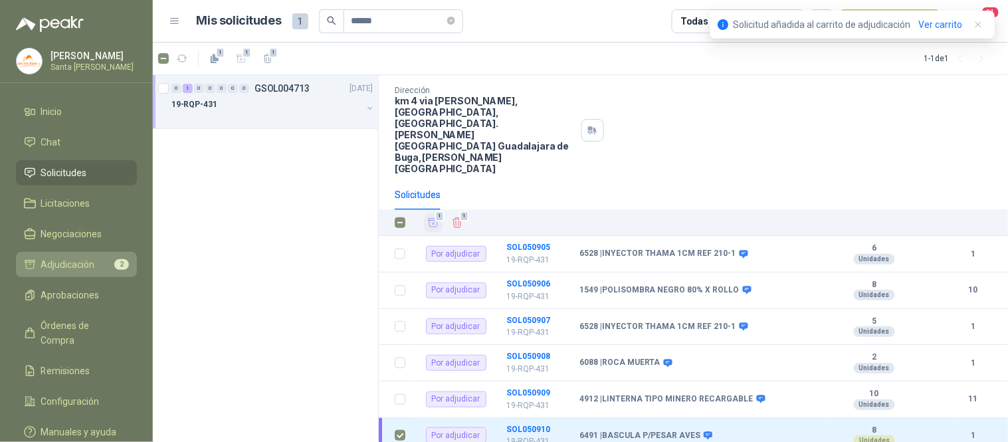
click at [82, 262] on span "Adjudicación" at bounding box center [68, 264] width 54 height 15
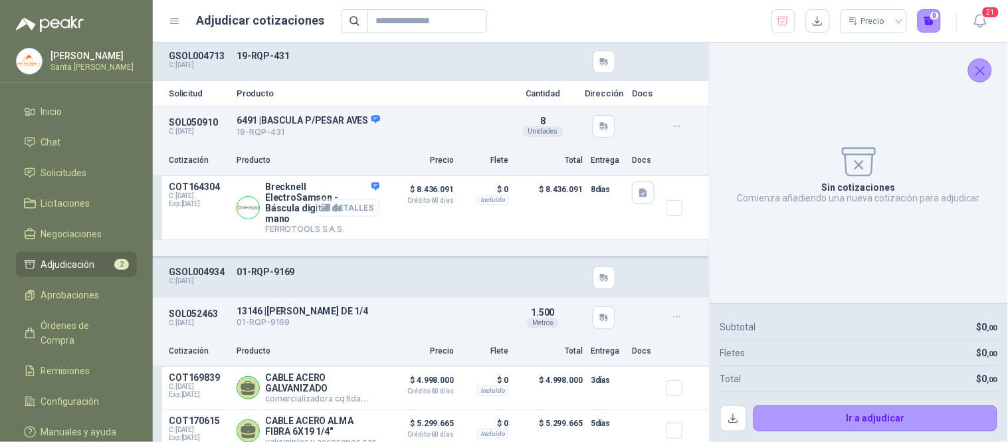
click at [329, 211] on button "Detalles" at bounding box center [348, 208] width 62 height 18
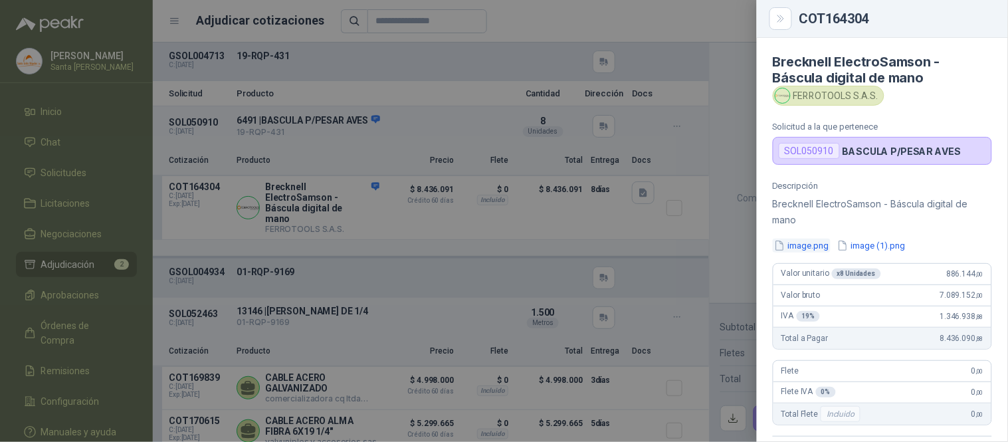
click at [797, 246] on button "image.png" at bounding box center [801, 245] width 58 height 14
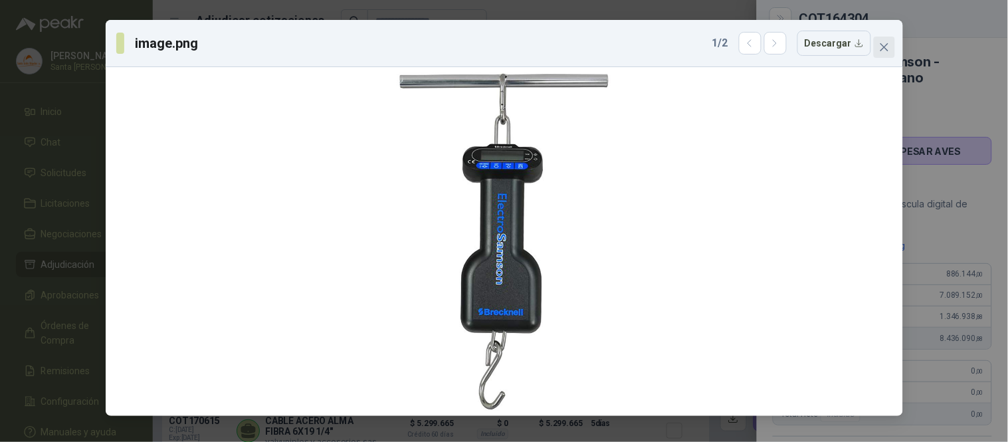
click at [889, 49] on span "Close" at bounding box center [883, 47] width 21 height 11
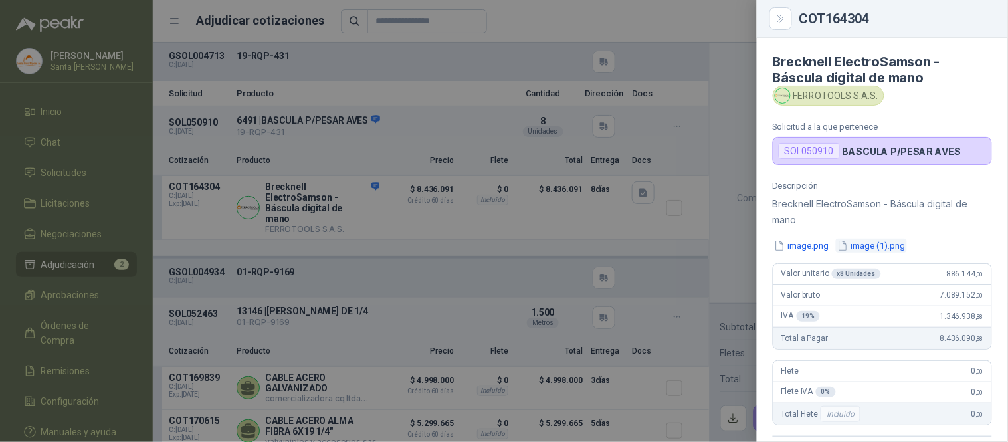
click at [864, 248] on button "image (1).png" at bounding box center [871, 245] width 71 height 14
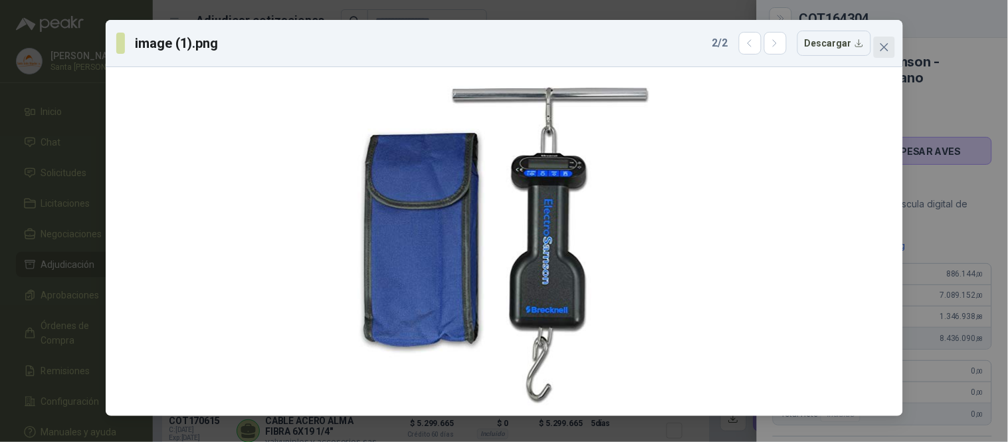
click at [887, 48] on icon "close" at bounding box center [884, 47] width 11 height 11
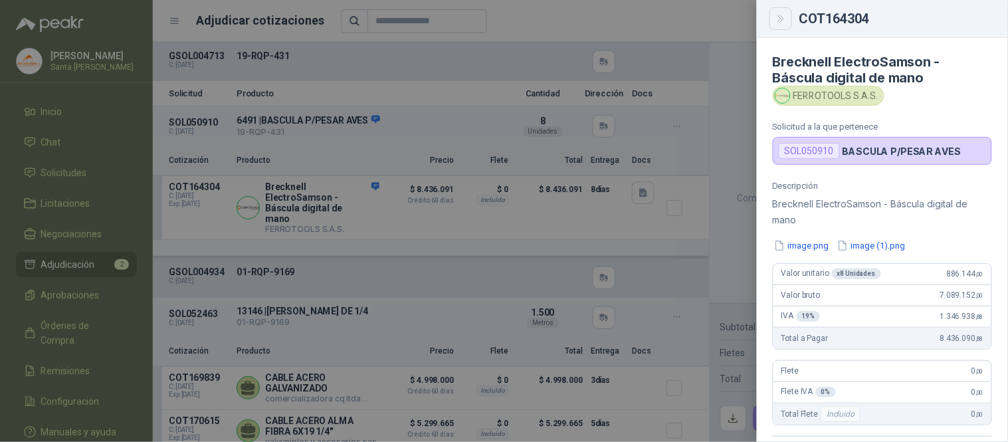
click at [788, 20] on button "Close" at bounding box center [780, 18] width 23 height 23
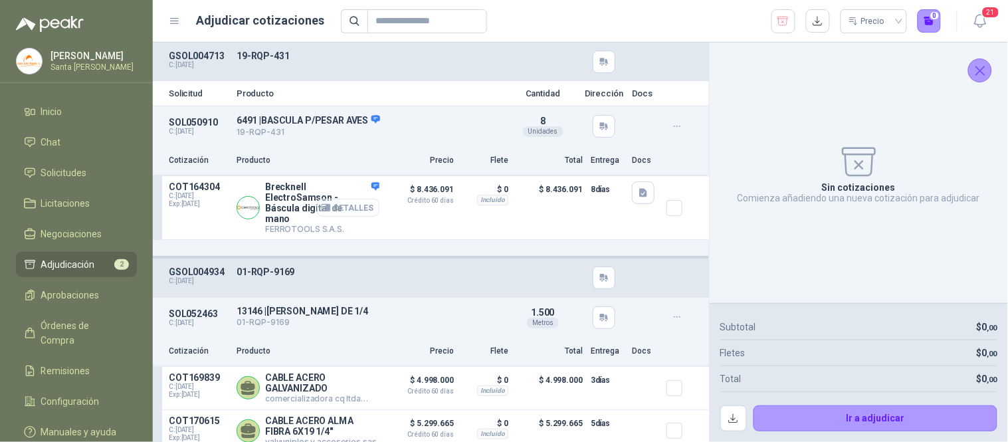
click at [340, 205] on button "Detalles" at bounding box center [348, 208] width 62 height 18
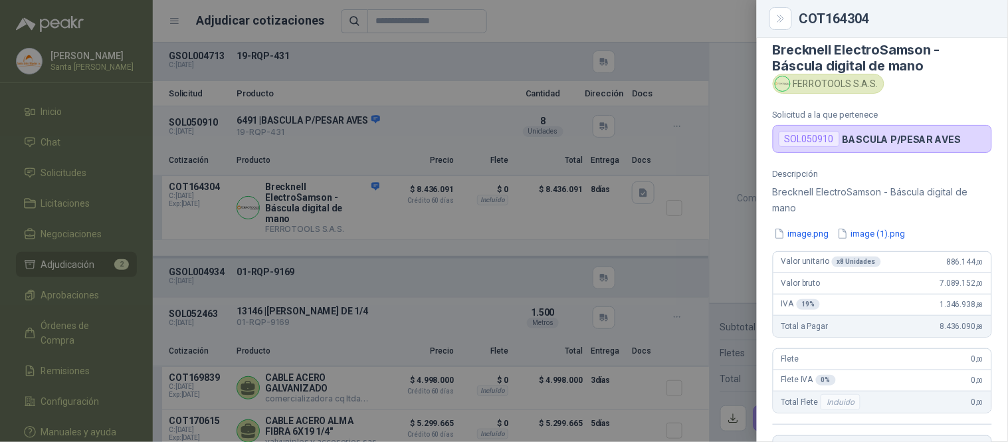
scroll to position [9, 0]
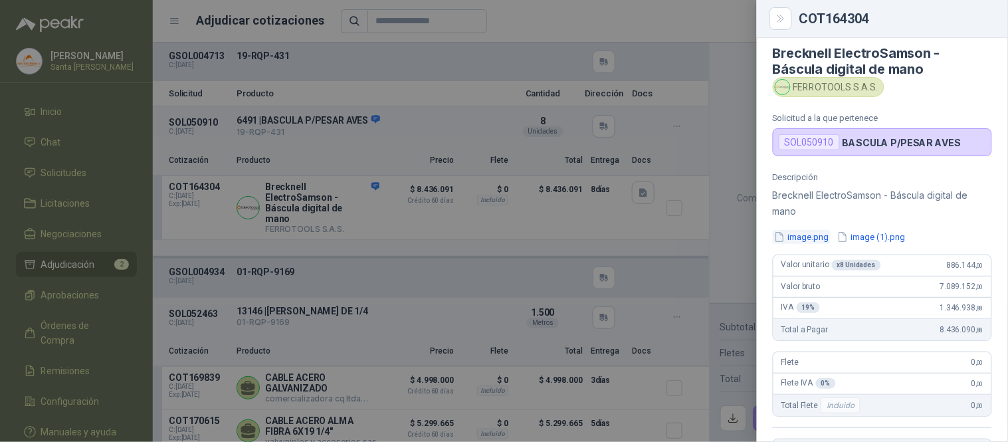
click at [808, 236] on button "image.png" at bounding box center [801, 237] width 58 height 14
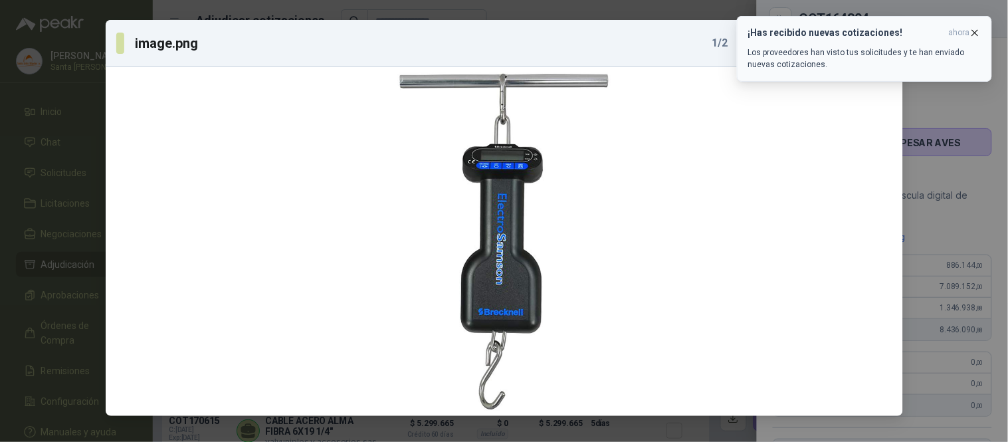
click at [978, 31] on icon "button" at bounding box center [974, 32] width 11 height 11
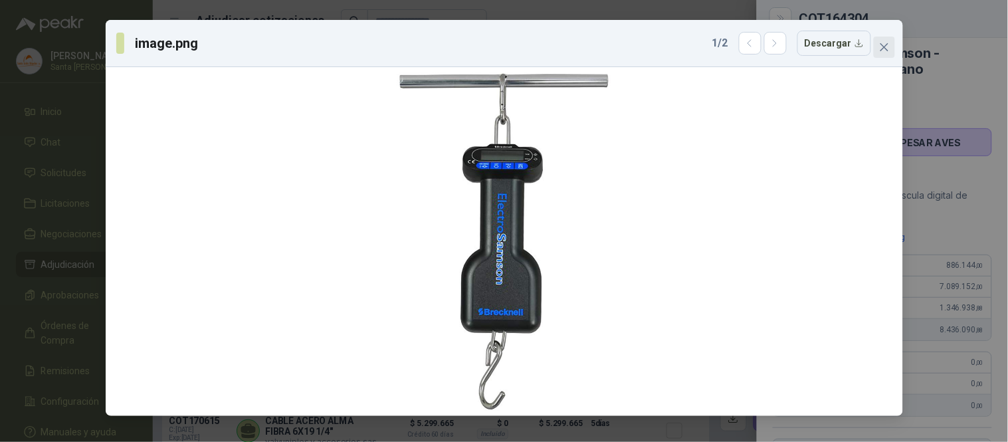
click at [884, 50] on icon "close" at bounding box center [884, 47] width 11 height 11
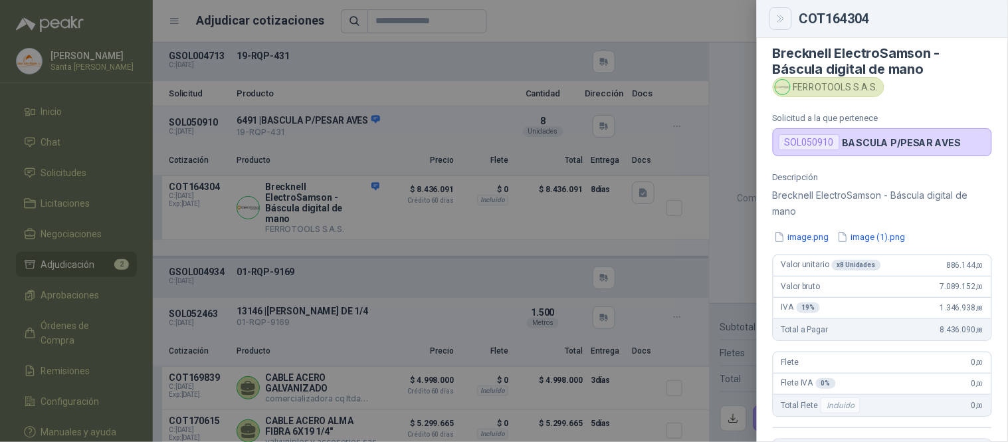
click at [782, 10] on button "Close" at bounding box center [780, 18] width 23 height 23
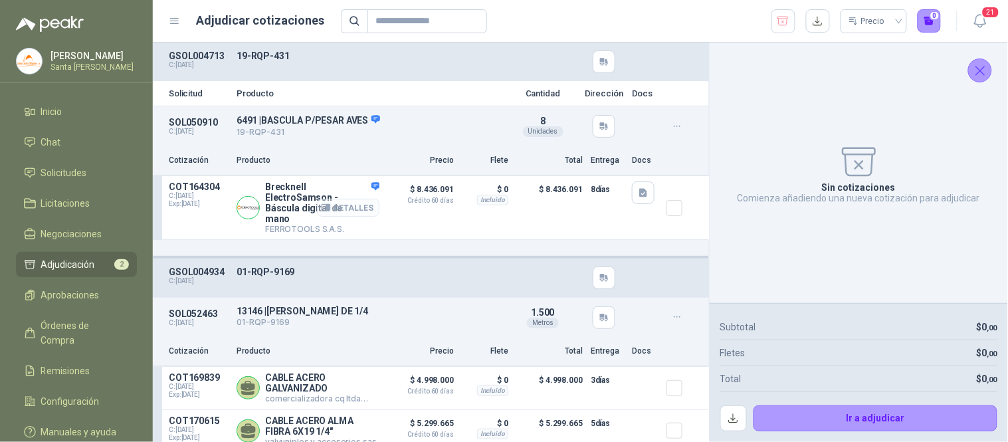
click at [339, 209] on button "Detalles" at bounding box center [348, 208] width 62 height 18
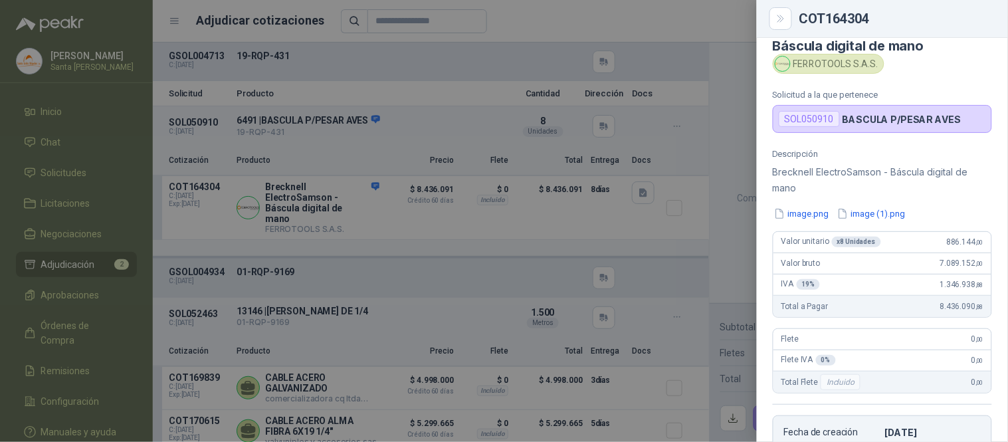
scroll to position [27, 0]
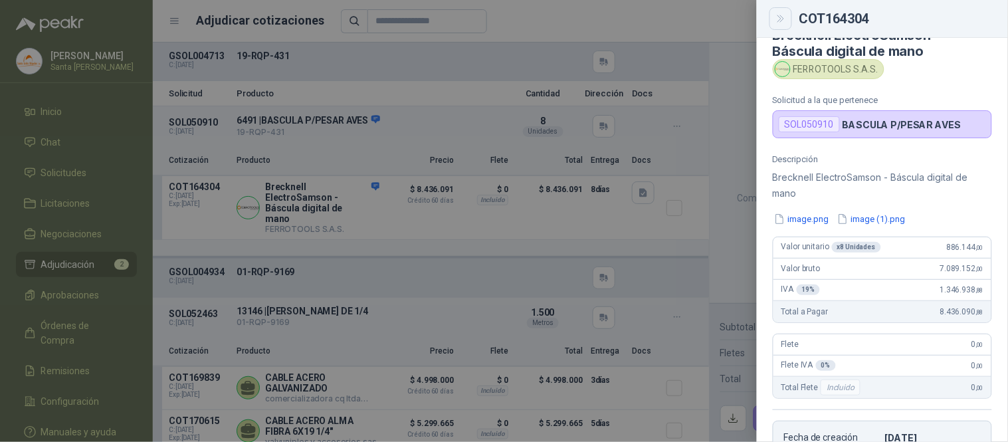
click at [780, 21] on icon "Close" at bounding box center [780, 18] width 11 height 11
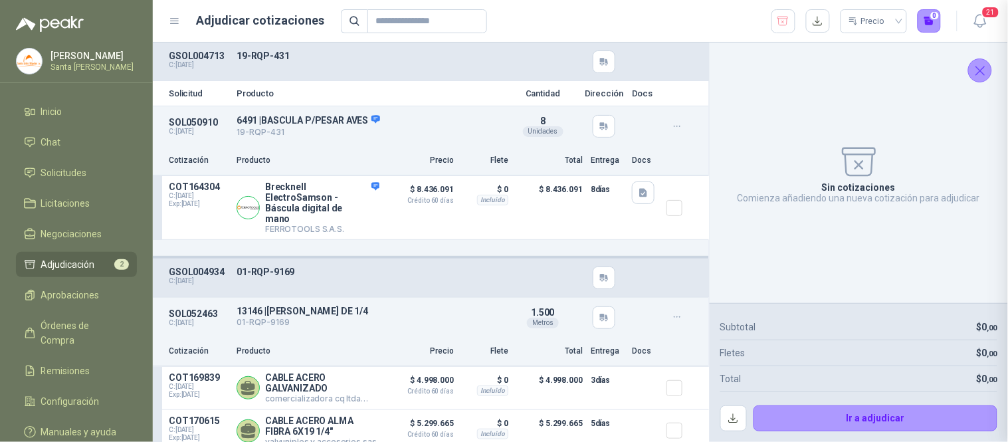
scroll to position [293, 0]
click at [978, 75] on icon "Cerrar" at bounding box center [980, 70] width 17 height 17
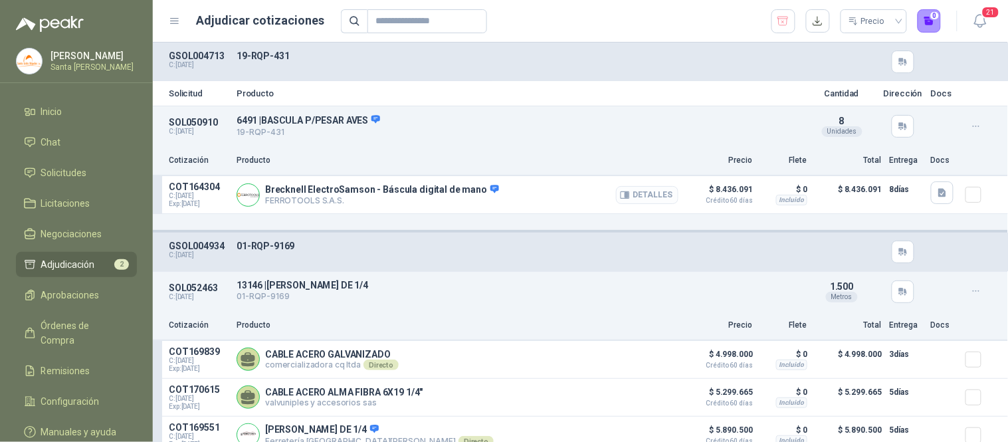
click at [636, 193] on button "Detalles" at bounding box center [647, 195] width 62 height 18
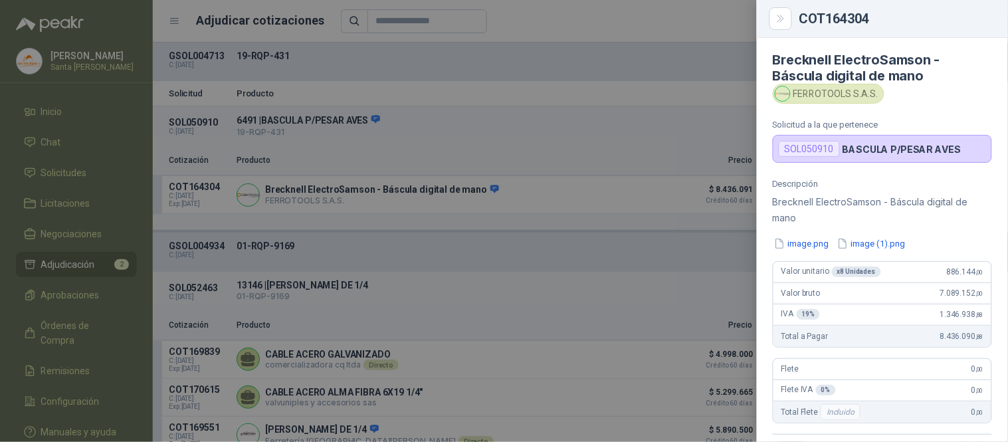
scroll to position [0, 0]
click at [805, 250] on button "image.png" at bounding box center [801, 245] width 58 height 14
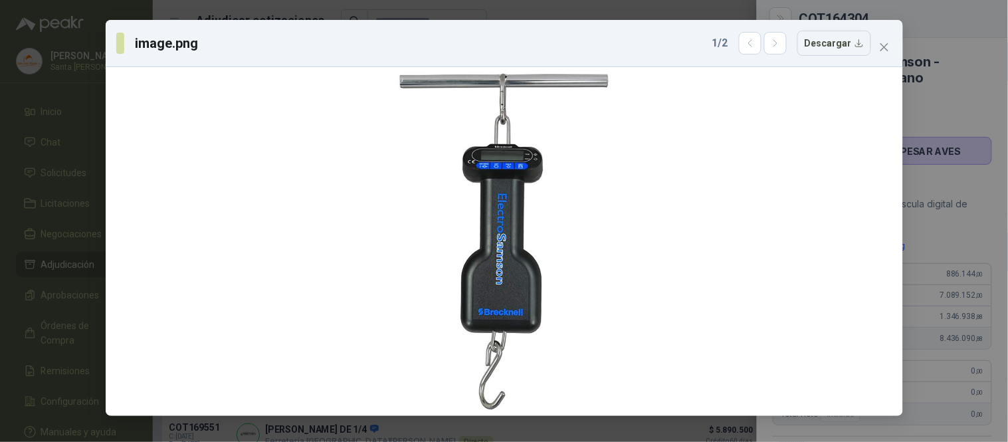
click at [805, 250] on div at bounding box center [504, 241] width 786 height 338
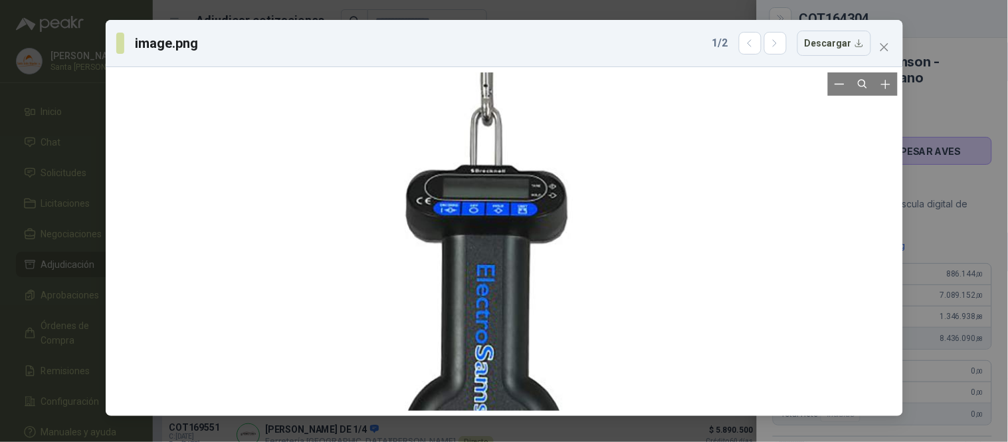
drag, startPoint x: 557, startPoint y: 183, endPoint x: 542, endPoint y: 308, distance: 125.7
click at [542, 308] on div at bounding box center [488, 360] width 679 height 679
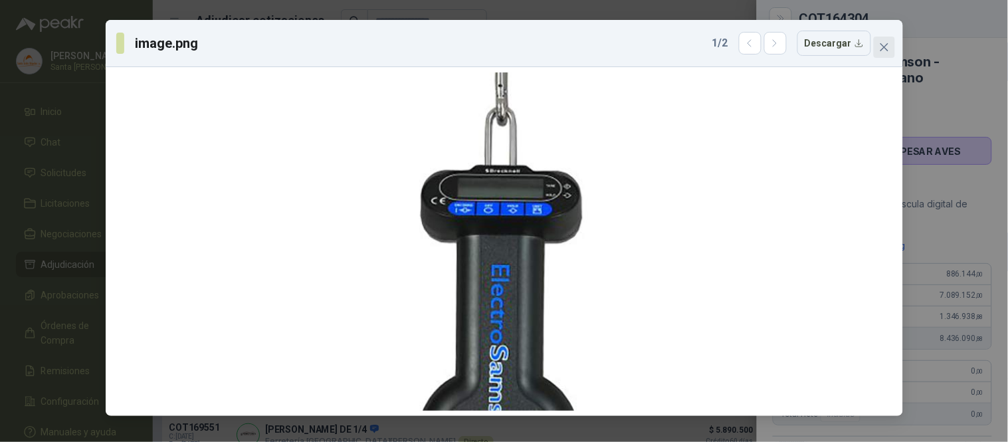
click at [881, 52] on icon "close" at bounding box center [884, 47] width 11 height 11
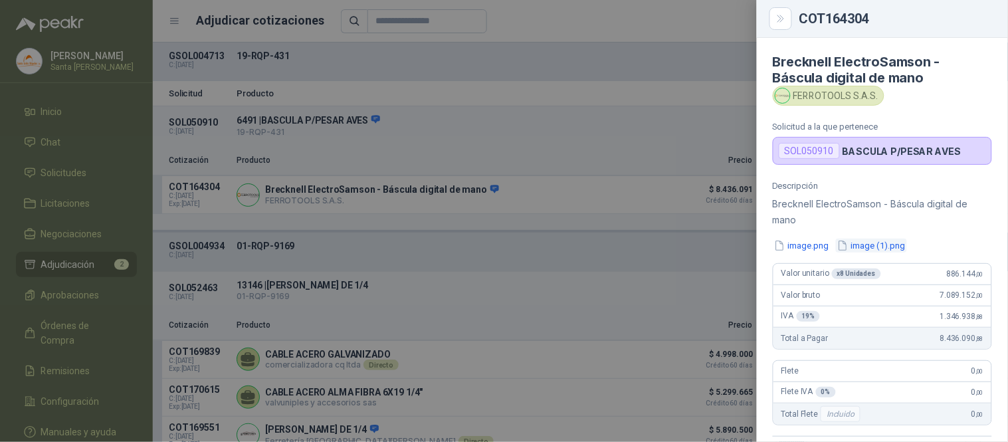
click at [879, 250] on button "image (1).png" at bounding box center [871, 245] width 71 height 14
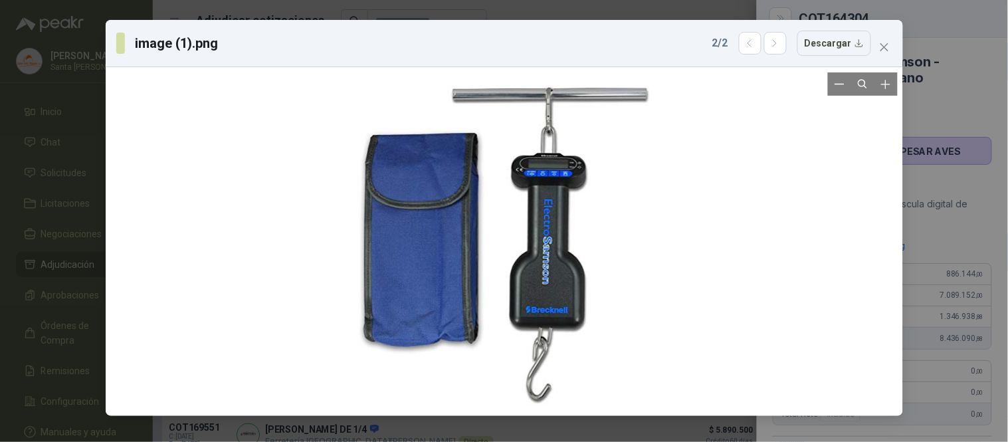
click at [579, 223] on div at bounding box center [504, 241] width 294 height 338
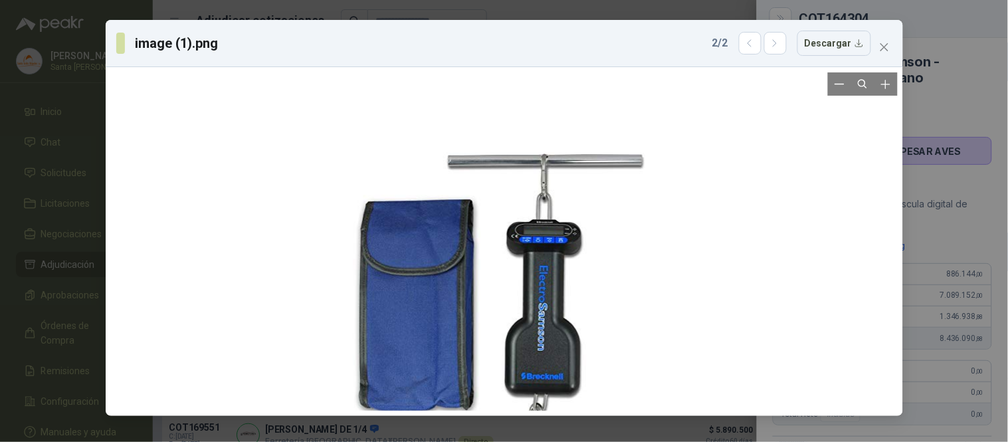
drag, startPoint x: 600, startPoint y: 151, endPoint x: 596, endPoint y: 219, distance: 68.6
click at [596, 219] on div at bounding box center [500, 308] width 294 height 338
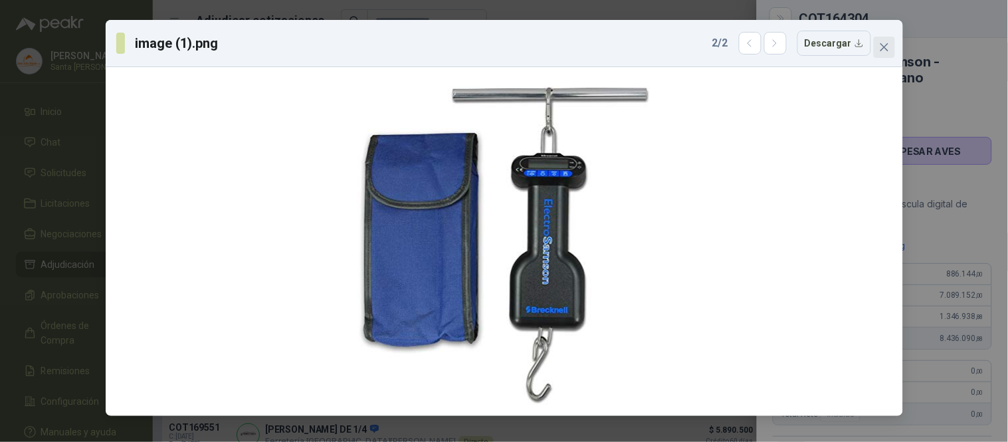
click at [880, 48] on icon "close" at bounding box center [884, 47] width 11 height 11
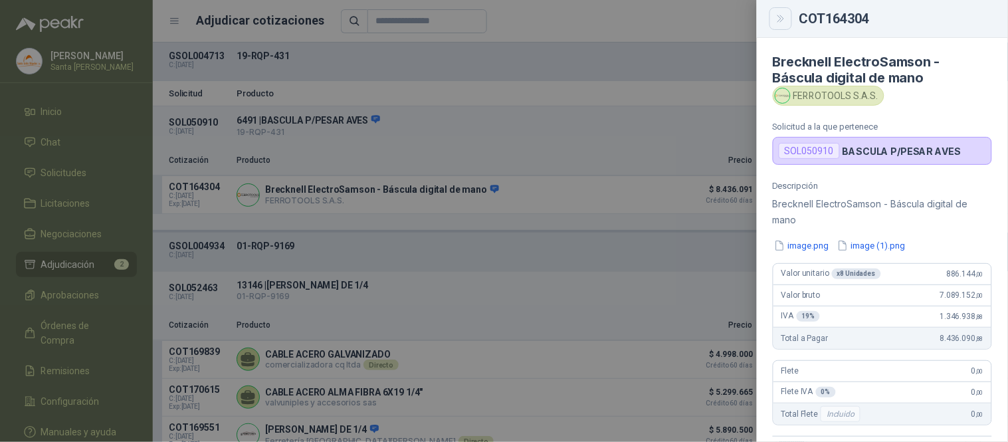
click at [779, 14] on icon "Close" at bounding box center [780, 18] width 11 height 11
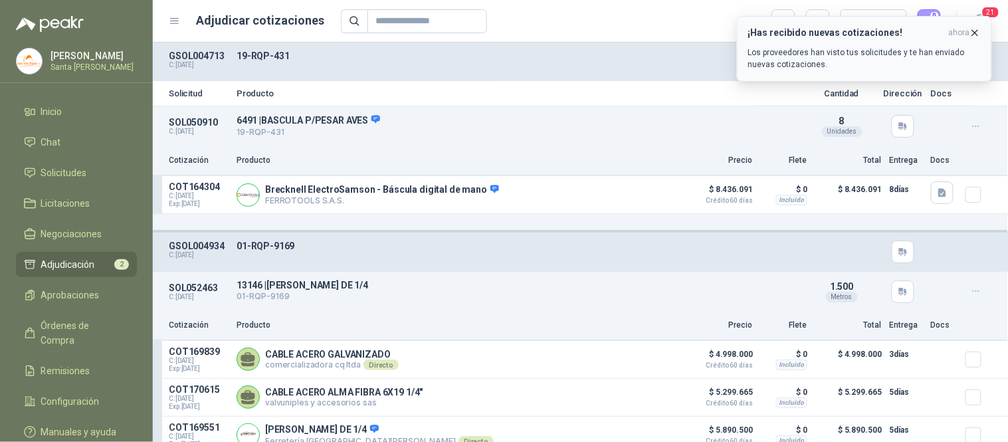
click at [977, 29] on icon "button" at bounding box center [974, 32] width 11 height 11
click at [976, 30] on icon "button" at bounding box center [974, 32] width 11 height 11
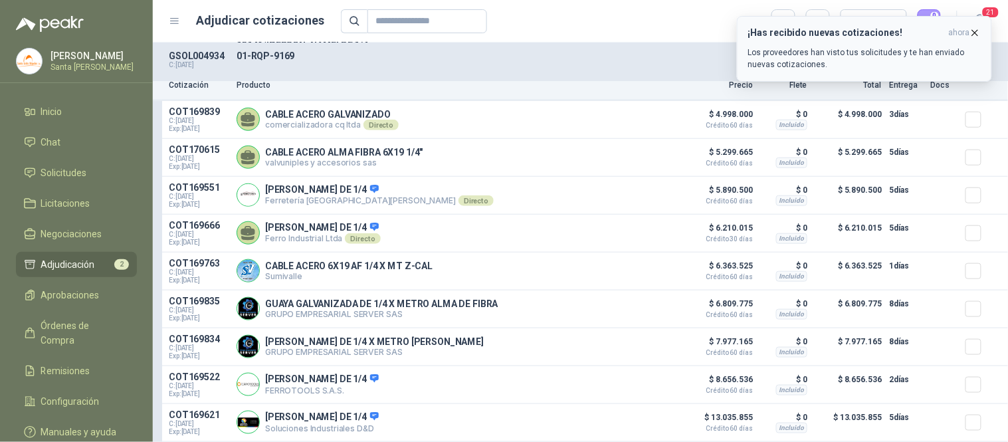
click at [977, 35] on icon "button" at bounding box center [974, 32] width 5 height 5
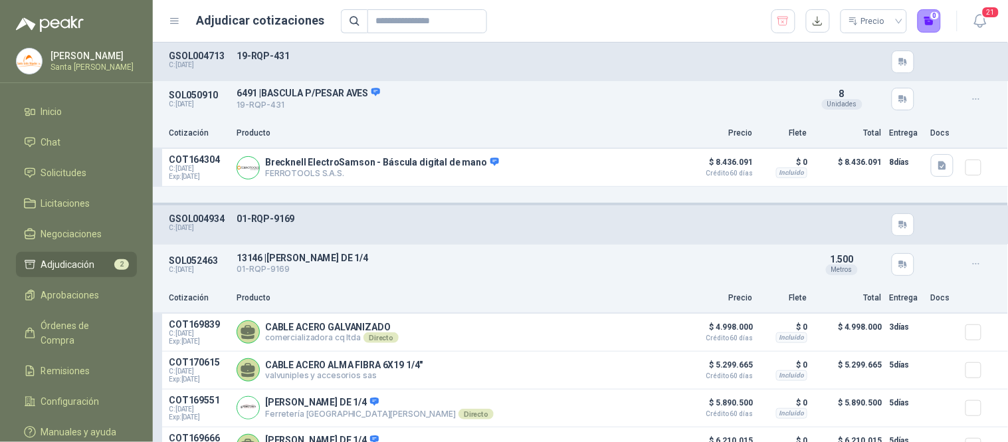
scroll to position [0, 0]
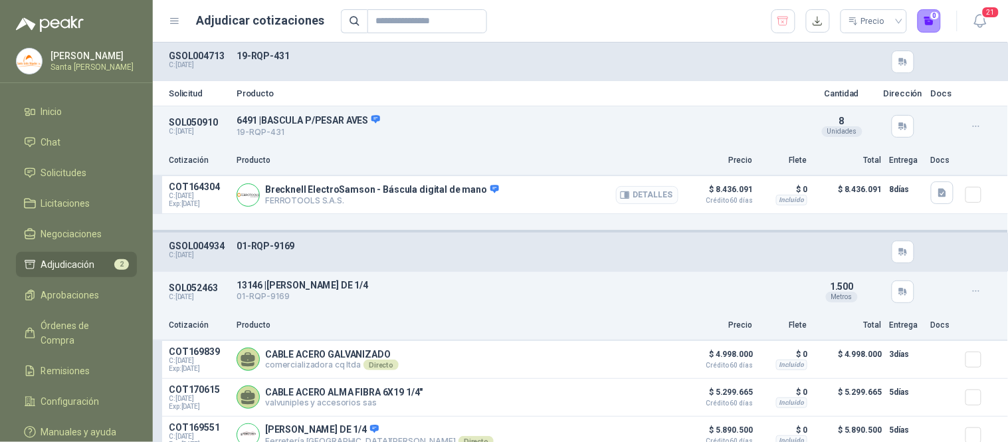
click at [634, 193] on button "Detalles" at bounding box center [647, 195] width 62 height 18
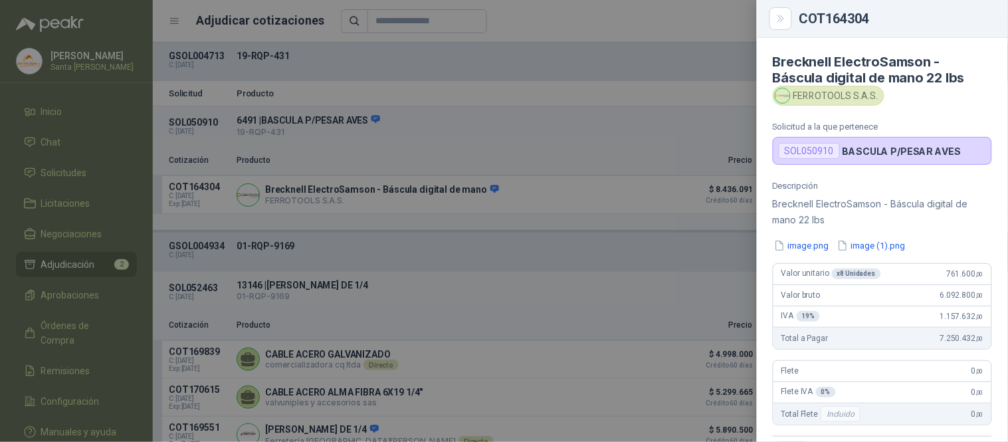
click at [580, 94] on div at bounding box center [504, 221] width 1008 height 442
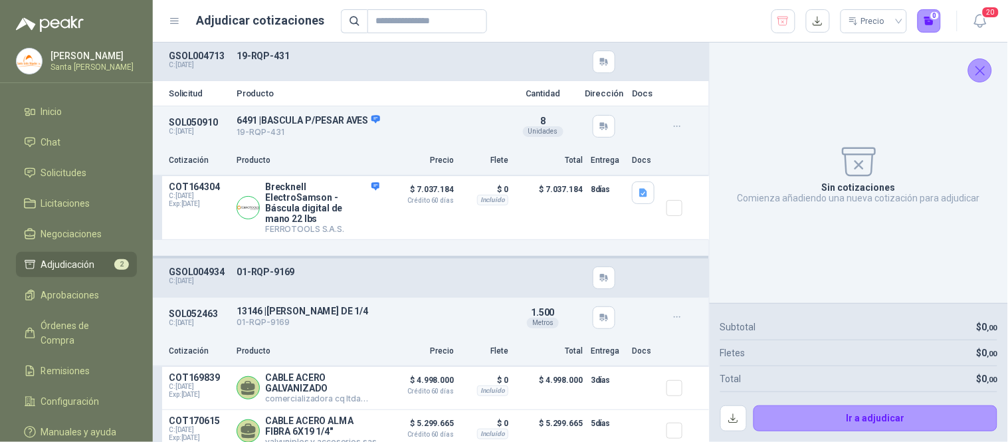
click at [972, 67] on icon "Cerrar" at bounding box center [980, 70] width 17 height 17
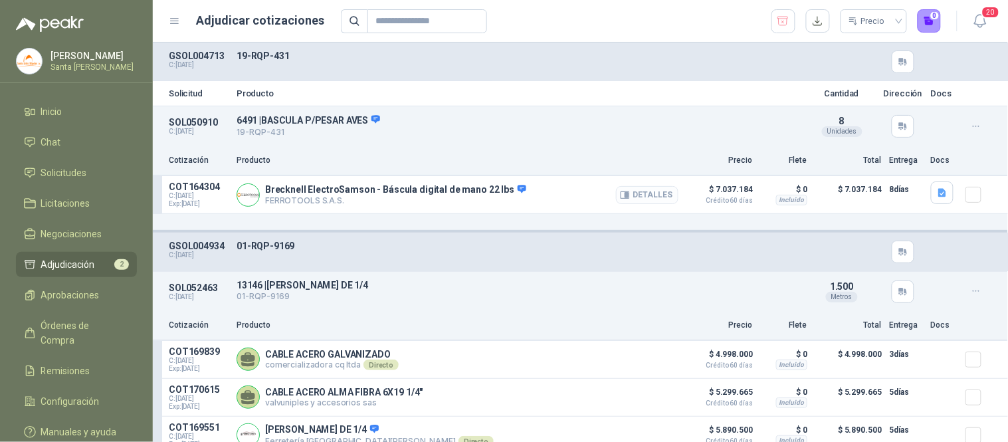
click at [620, 197] on icon "button" at bounding box center [624, 194] width 9 height 7
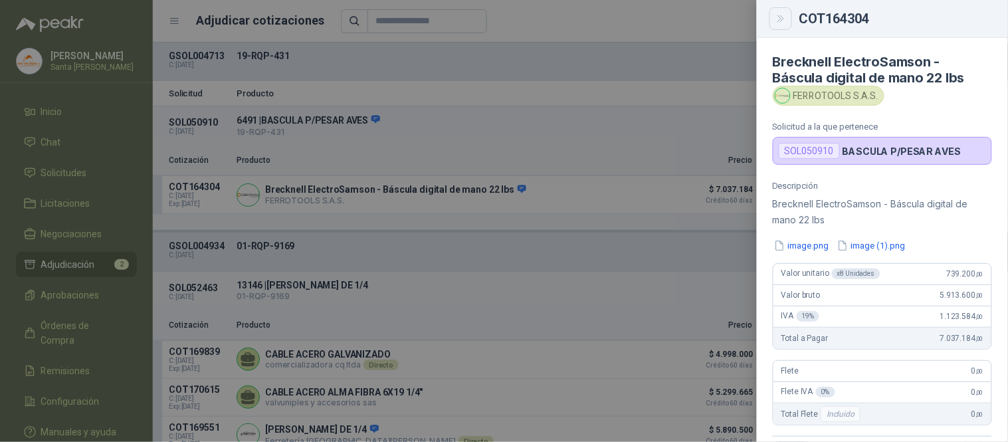
click at [781, 18] on icon "Close" at bounding box center [780, 18] width 6 height 7
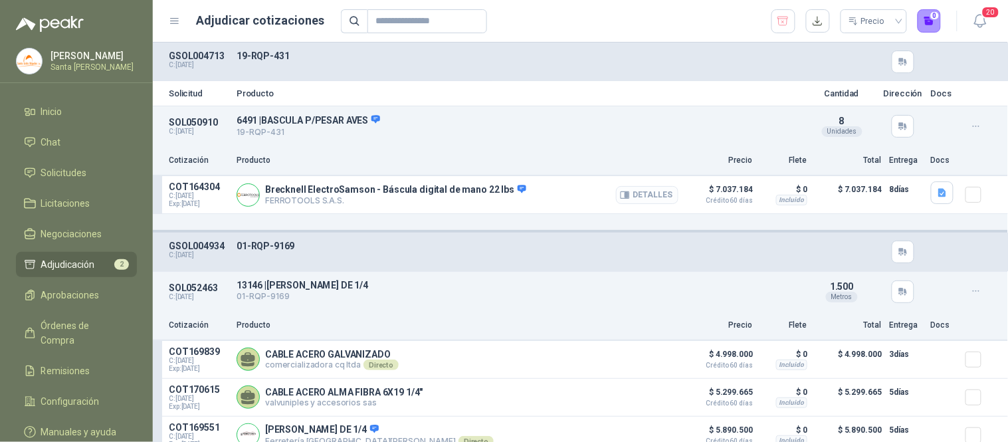
click at [629, 191] on button "Detalles" at bounding box center [647, 195] width 62 height 18
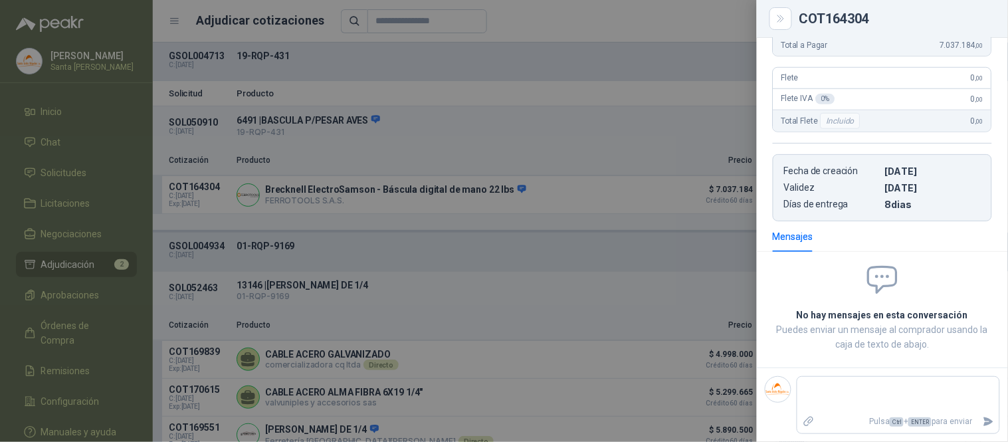
scroll to position [0, 0]
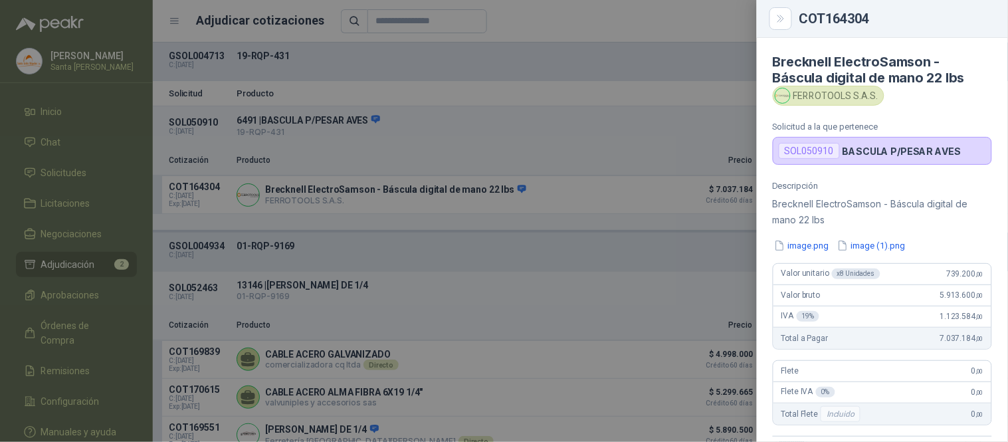
click at [595, 58] on div at bounding box center [504, 221] width 1008 height 442
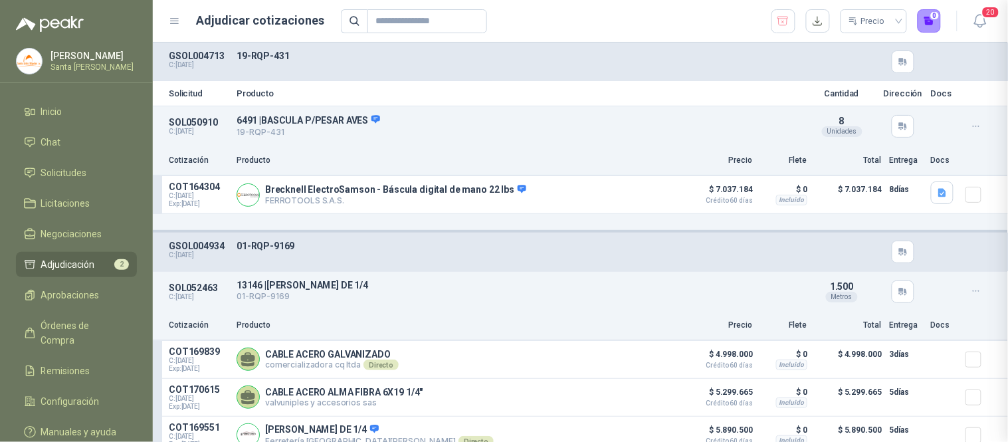
scroll to position [293, 0]
click at [623, 193] on button "Detalles" at bounding box center [647, 195] width 62 height 18
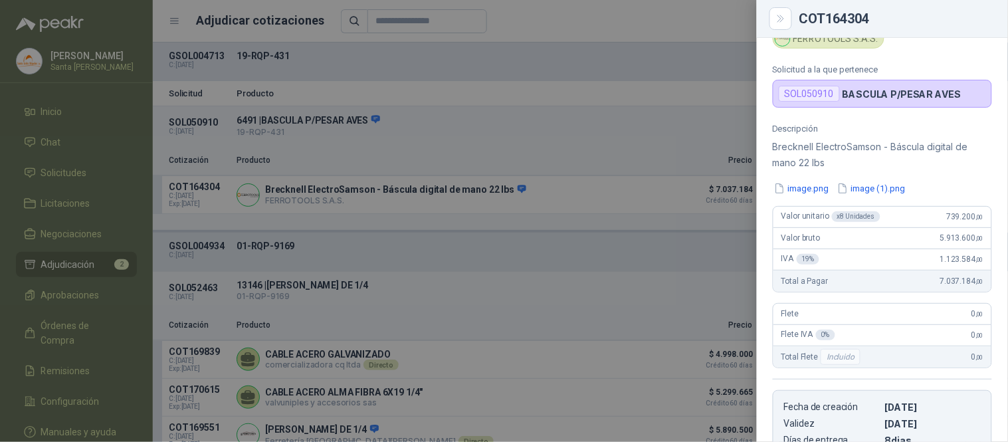
scroll to position [43, 0]
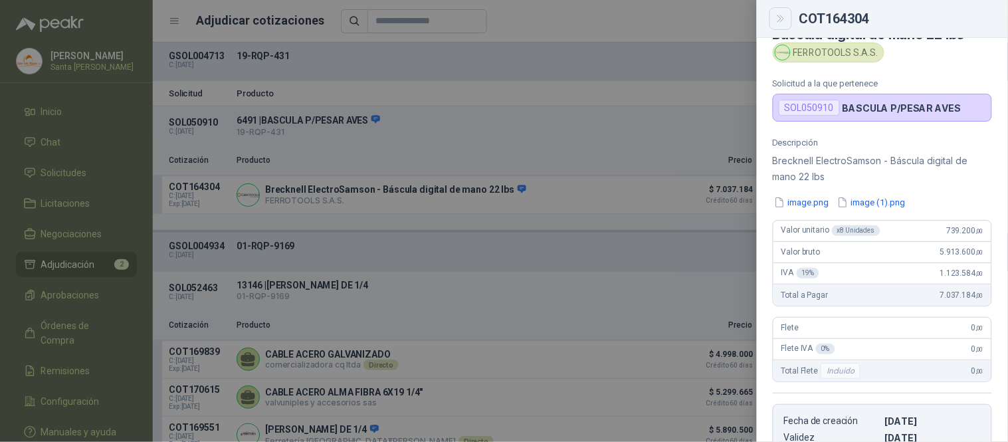
click at [777, 21] on icon "Close" at bounding box center [780, 18] width 11 height 11
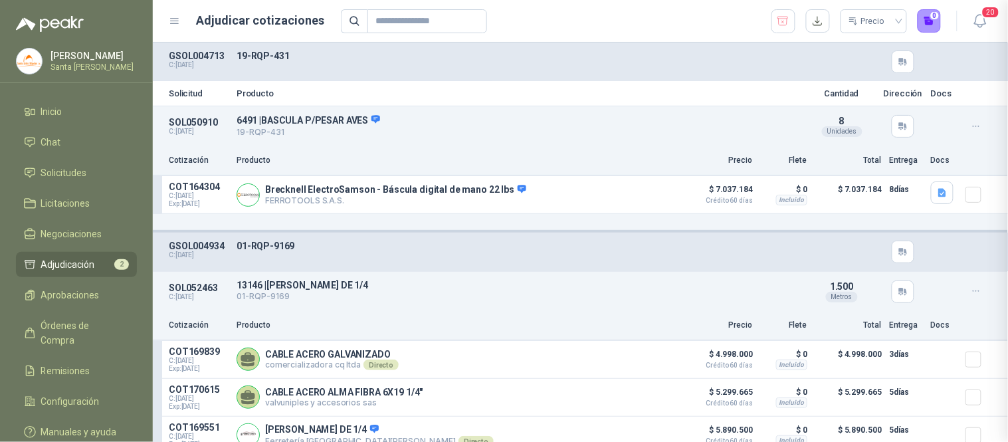
scroll to position [293, 0]
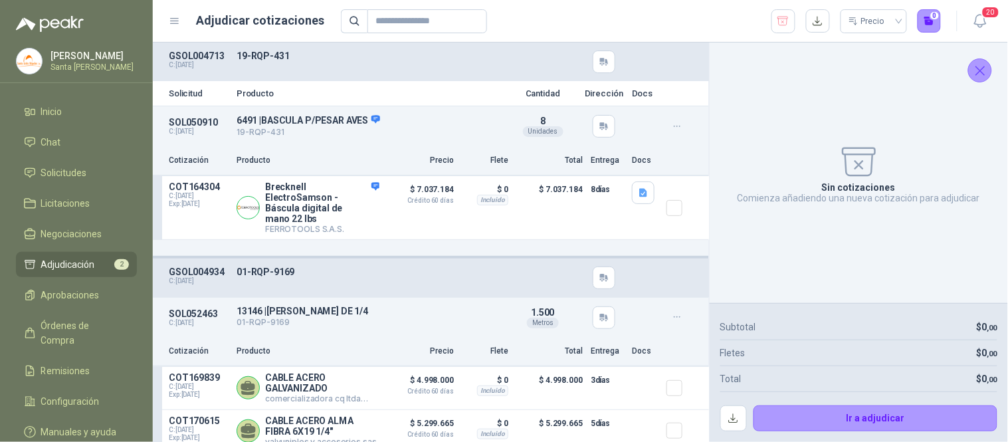
click at [983, 60] on button "Cerrar" at bounding box center [980, 70] width 24 height 24
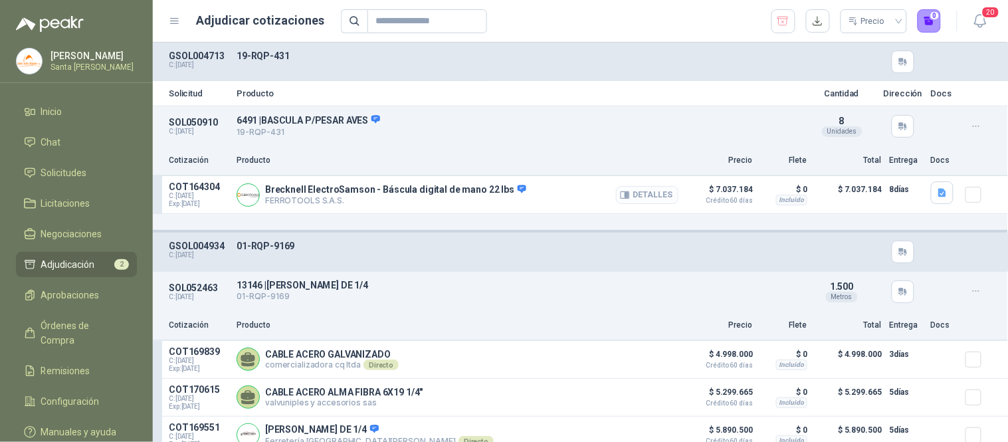
click at [649, 190] on button "Detalles" at bounding box center [647, 195] width 62 height 18
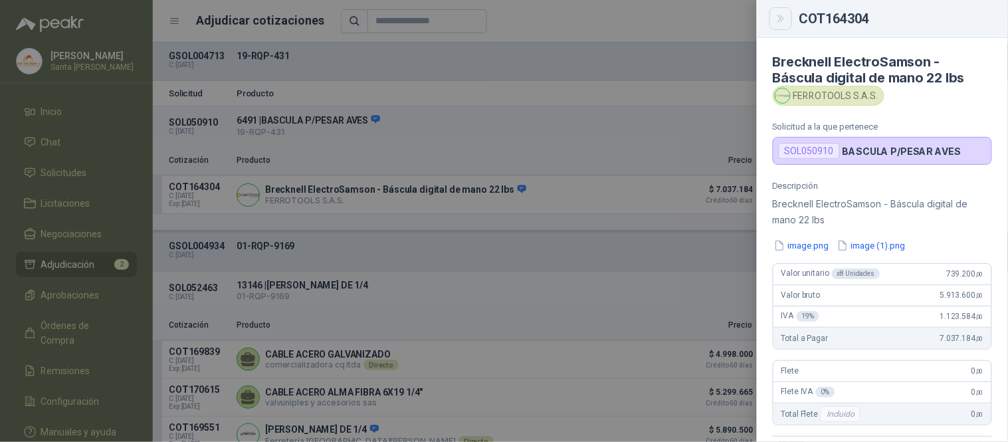
click at [782, 25] on button "Close" at bounding box center [780, 18] width 23 height 23
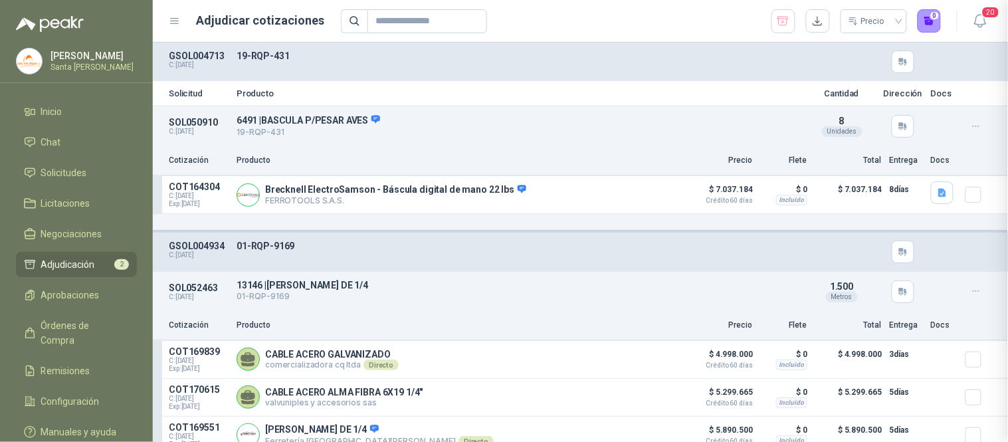
scroll to position [293, 0]
click at [640, 197] on button "Detalles" at bounding box center [647, 195] width 62 height 18
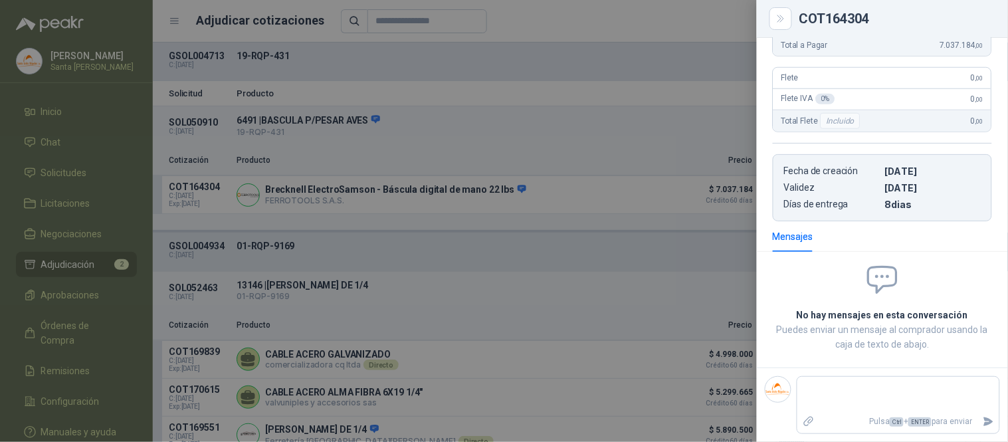
scroll to position [0, 0]
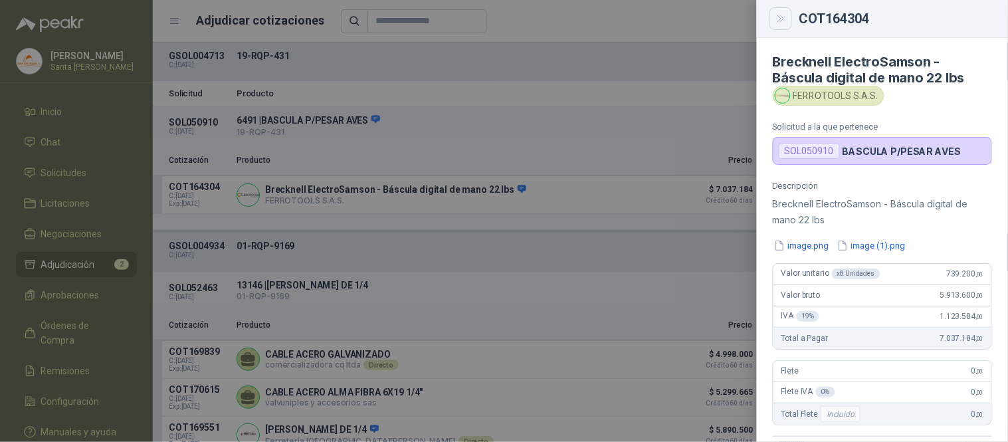
click at [772, 23] on button "Close" at bounding box center [780, 18] width 23 height 23
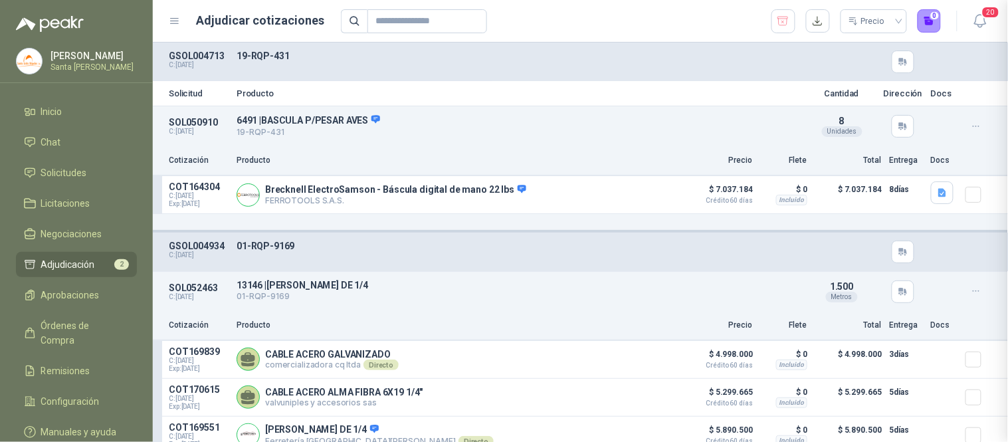
scroll to position [293, 0]
click at [625, 197] on icon "button" at bounding box center [626, 194] width 3 height 5
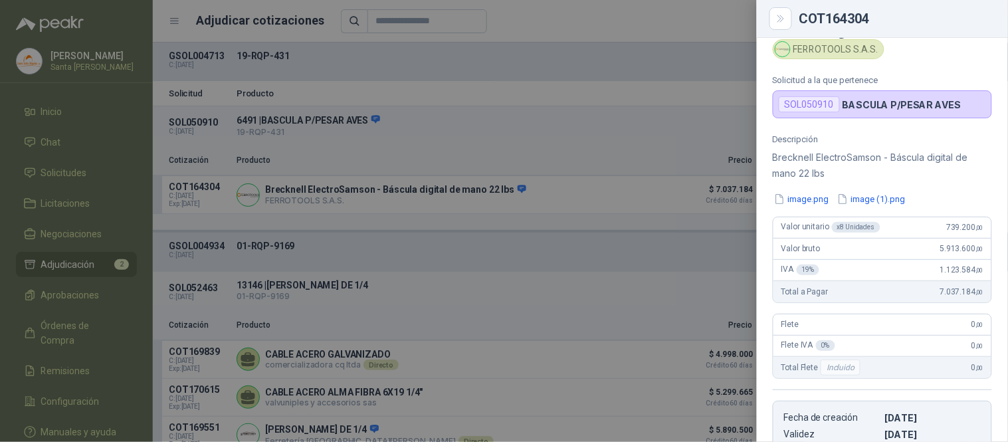
scroll to position [0, 0]
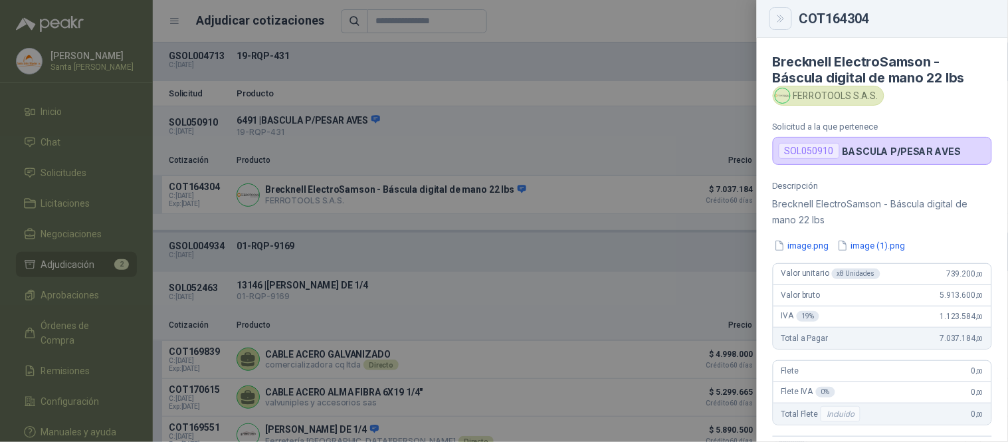
click at [784, 13] on icon "Close" at bounding box center [780, 18] width 11 height 11
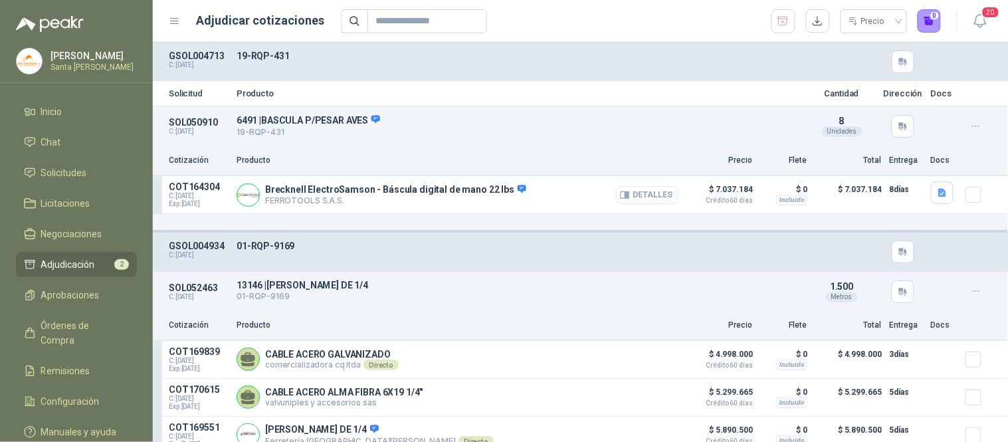
click at [626, 191] on button "Detalles" at bounding box center [647, 195] width 62 height 18
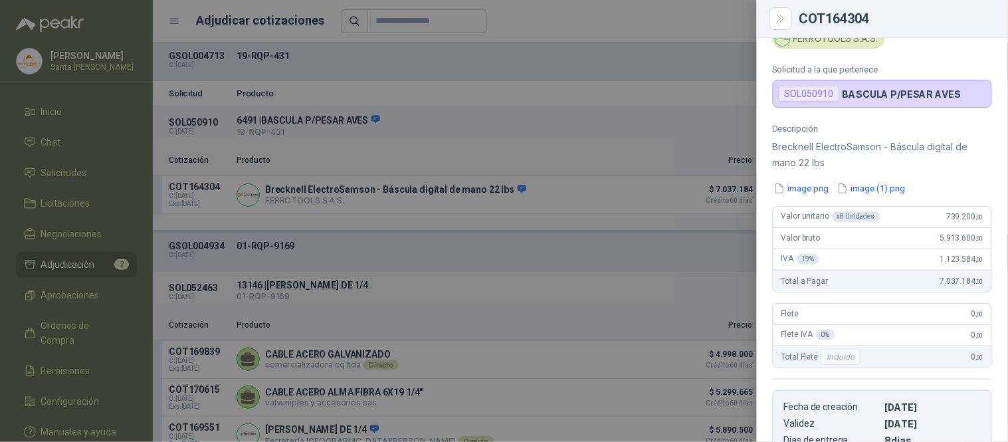
scroll to position [0, 0]
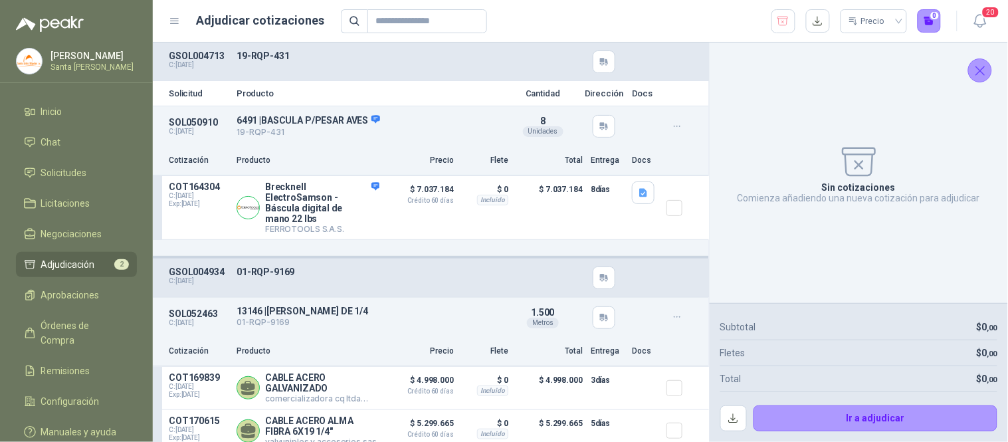
click at [980, 77] on icon "Cerrar" at bounding box center [980, 70] width 17 height 17
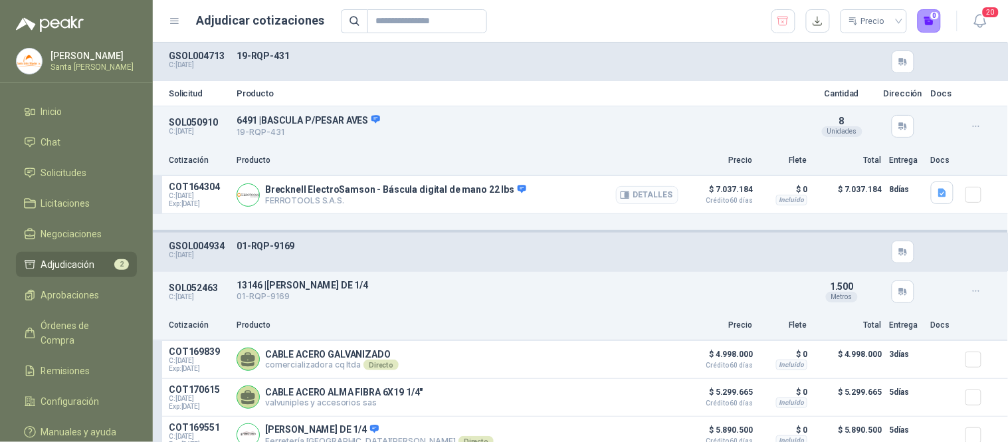
click at [624, 195] on button "Detalles" at bounding box center [647, 195] width 62 height 18
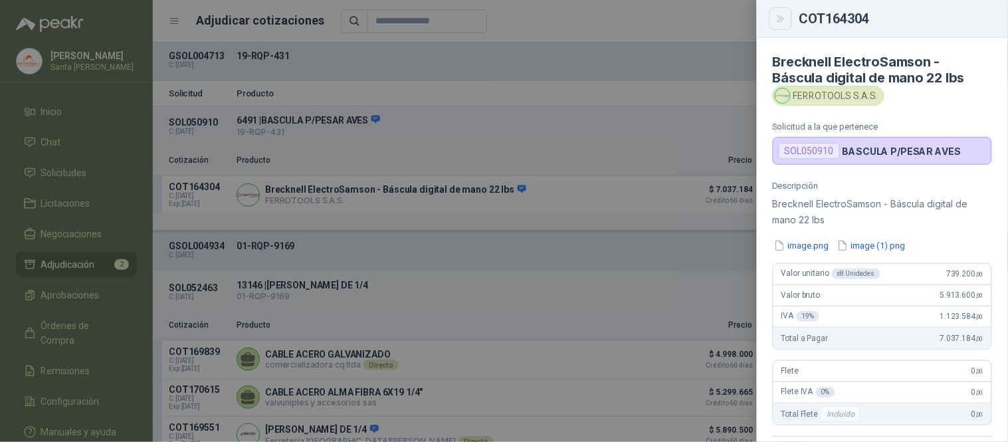
click at [780, 22] on icon "Close" at bounding box center [780, 18] width 11 height 11
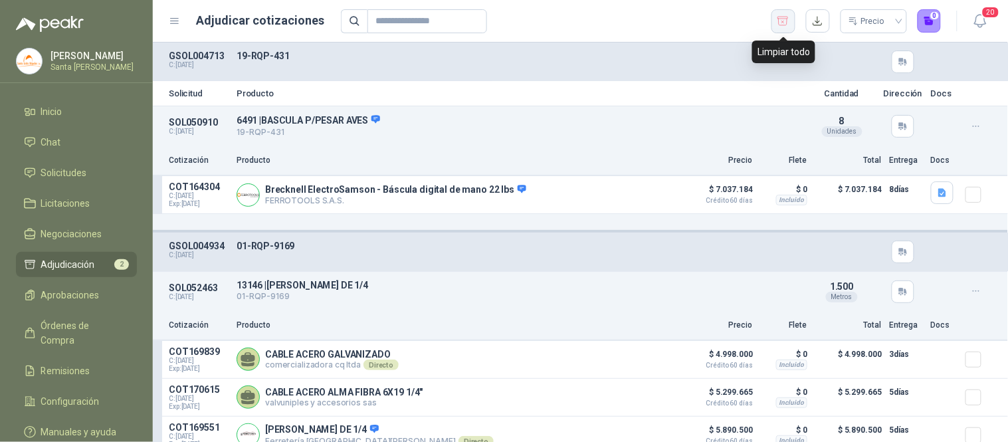
click at [780, 19] on icon "button" at bounding box center [782, 21] width 13 height 13
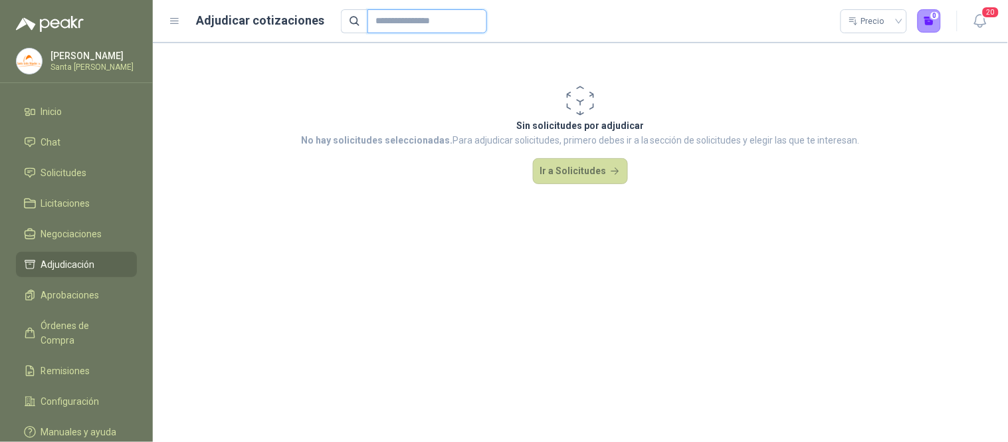
click at [376, 21] on input "text" at bounding box center [421, 21] width 93 height 23
click at [56, 171] on span "Solicitudes" at bounding box center [64, 172] width 46 height 15
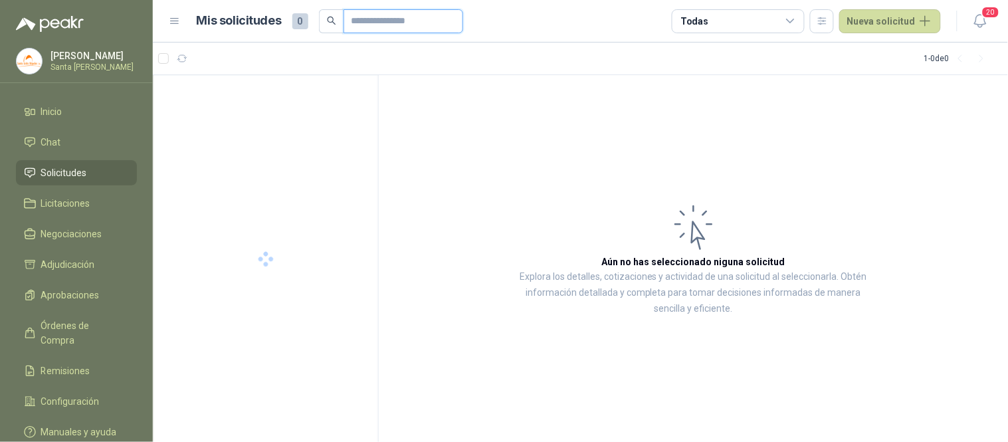
click at [408, 13] on input "text" at bounding box center [397, 21] width 93 height 23
type input "*"
type input "*******"
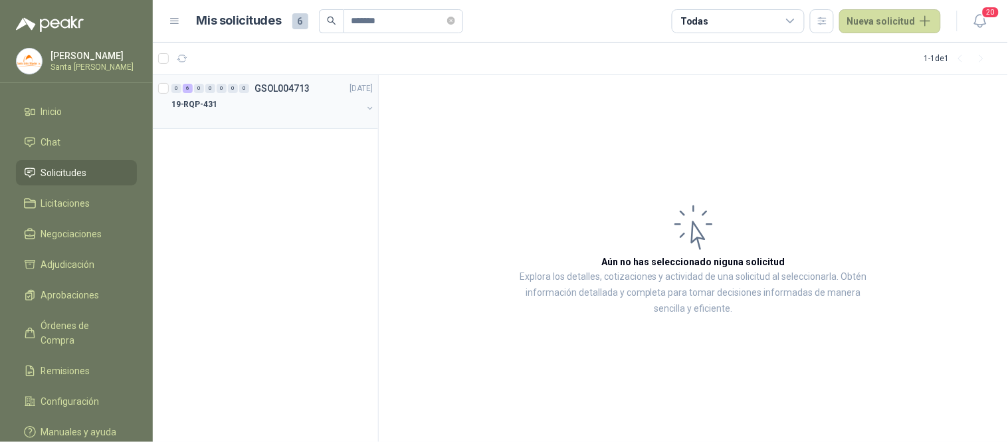
click at [223, 104] on div "19-RQP-431" at bounding box center [266, 104] width 191 height 16
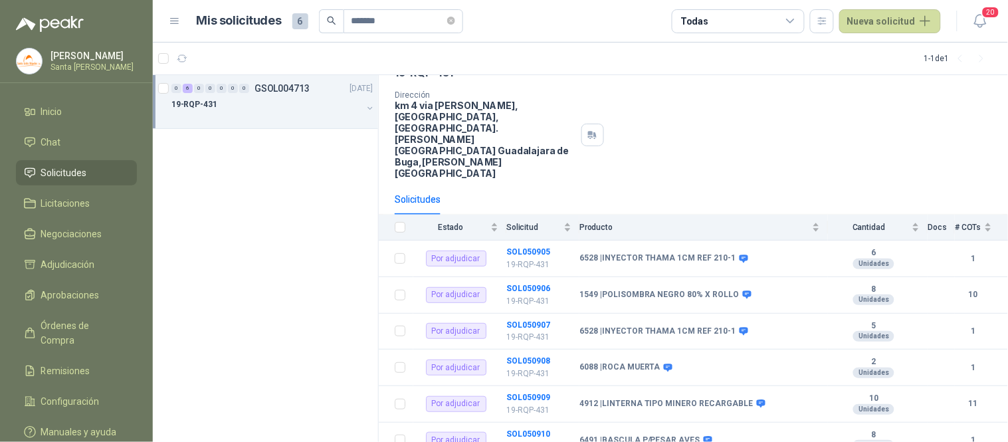
scroll to position [75, 0]
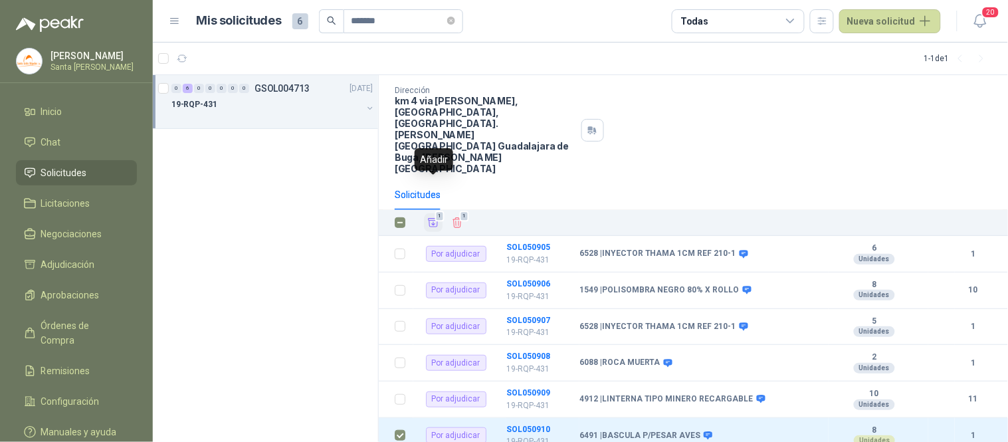
click at [430, 217] on icon "Añadir" at bounding box center [433, 223] width 12 height 12
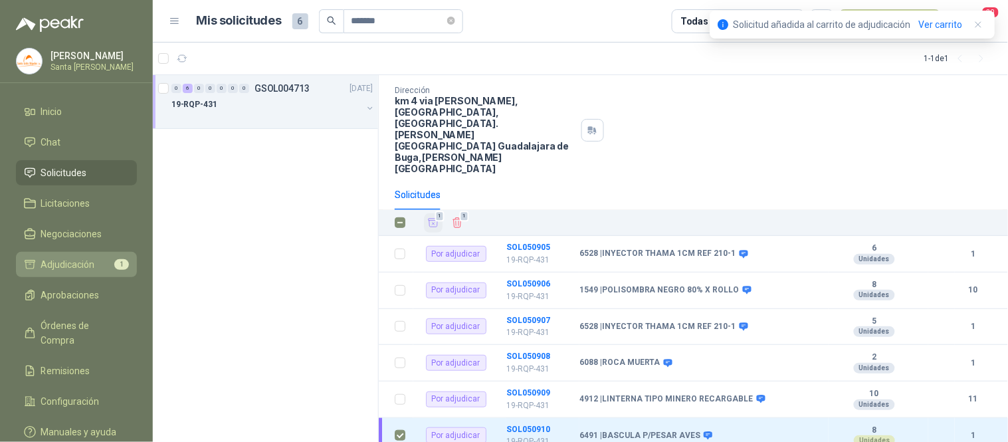
click at [105, 268] on li "Adjudicación 1" at bounding box center [76, 264] width 105 height 15
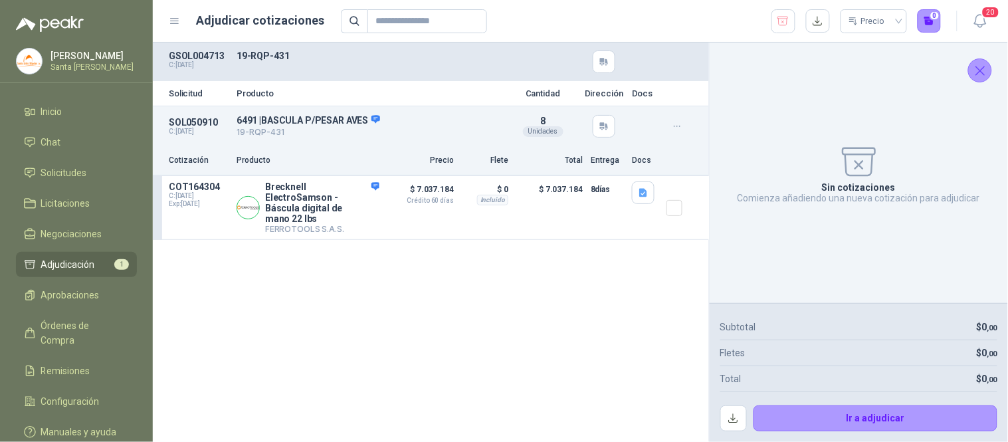
click at [985, 65] on icon "Cerrar" at bounding box center [980, 70] width 17 height 17
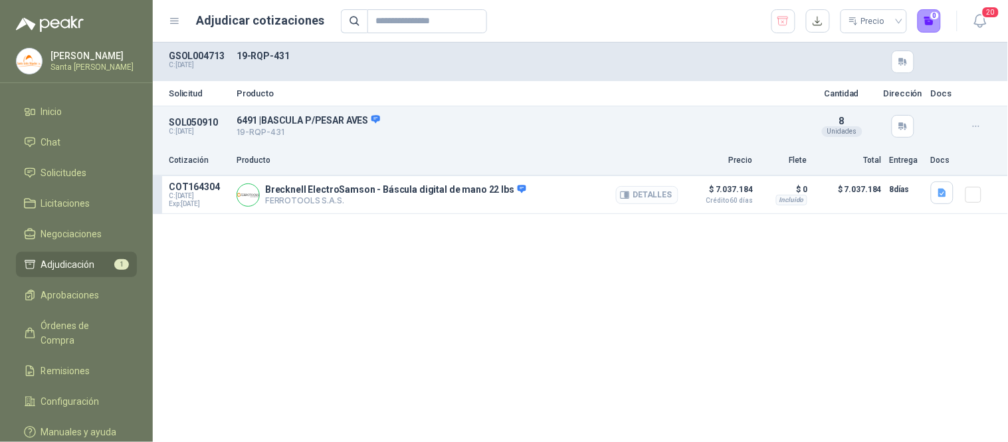
click at [672, 197] on button "Detalles" at bounding box center [647, 195] width 62 height 18
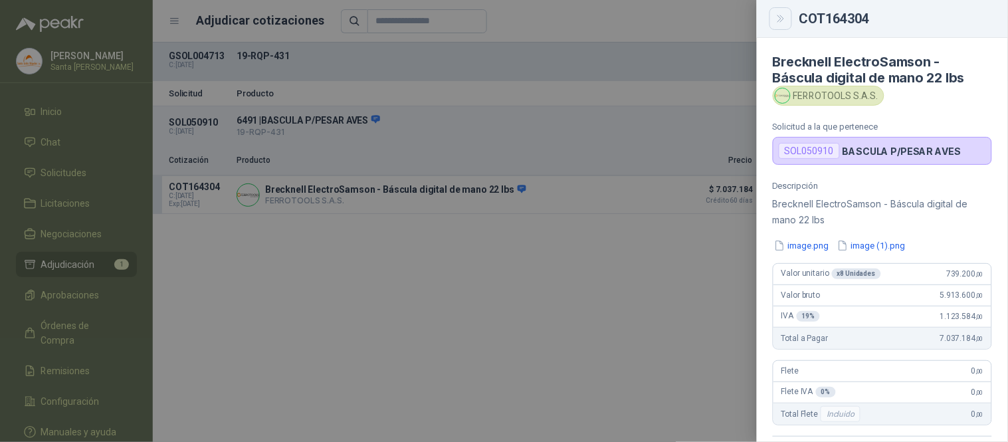
click at [771, 21] on button "Close" at bounding box center [780, 18] width 23 height 23
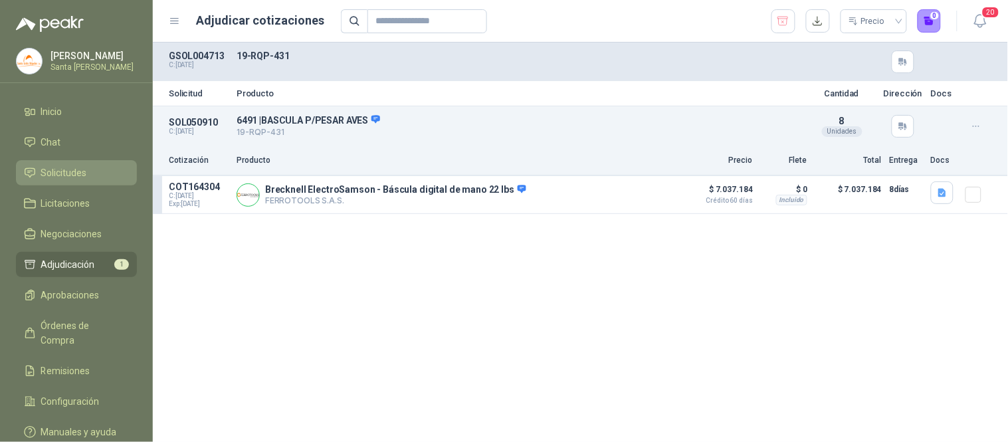
click at [82, 169] on span "Solicitudes" at bounding box center [64, 172] width 46 height 15
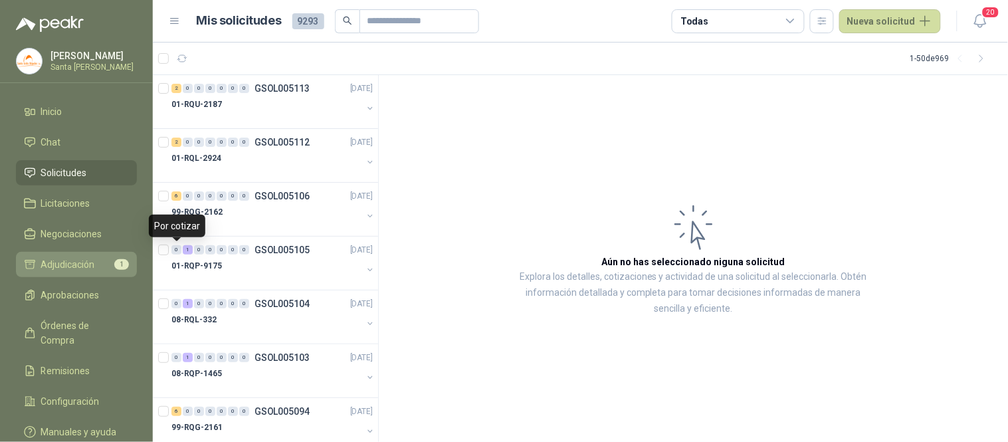
click at [90, 271] on link "Adjudicación 1" at bounding box center [76, 264] width 121 height 25
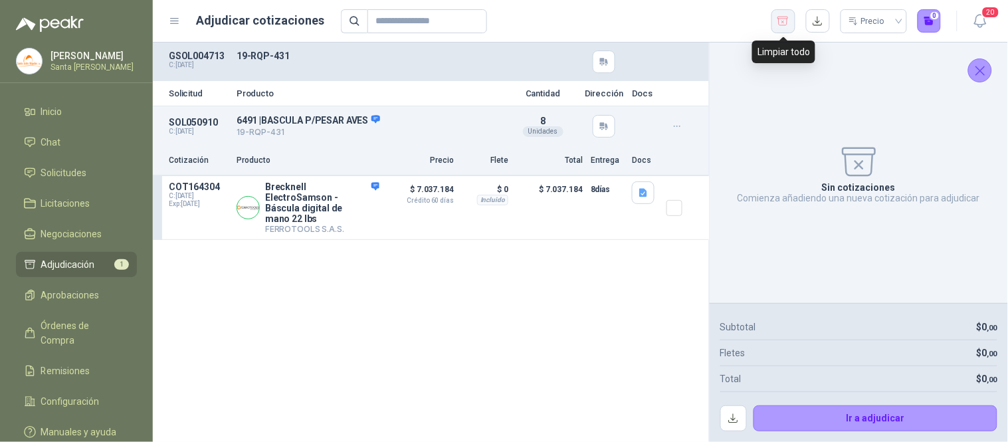
click at [777, 22] on icon "button" at bounding box center [782, 21] width 13 height 13
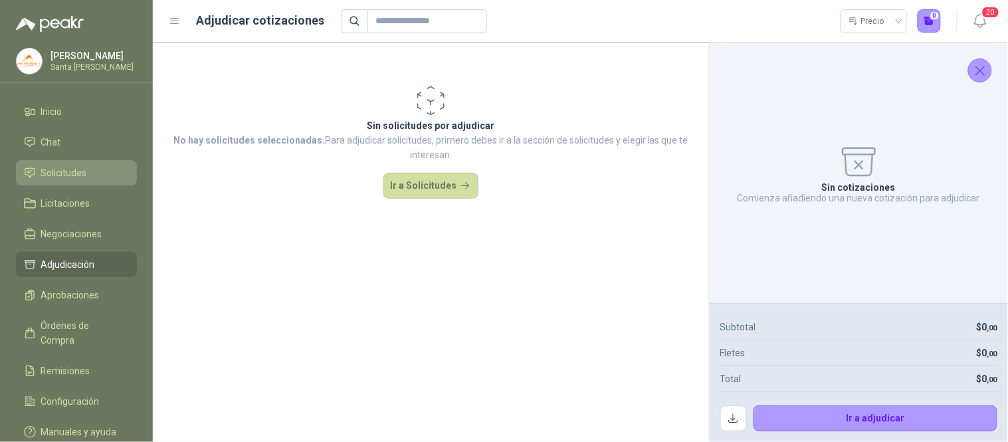
click at [71, 167] on span "Solicitudes" at bounding box center [64, 172] width 46 height 15
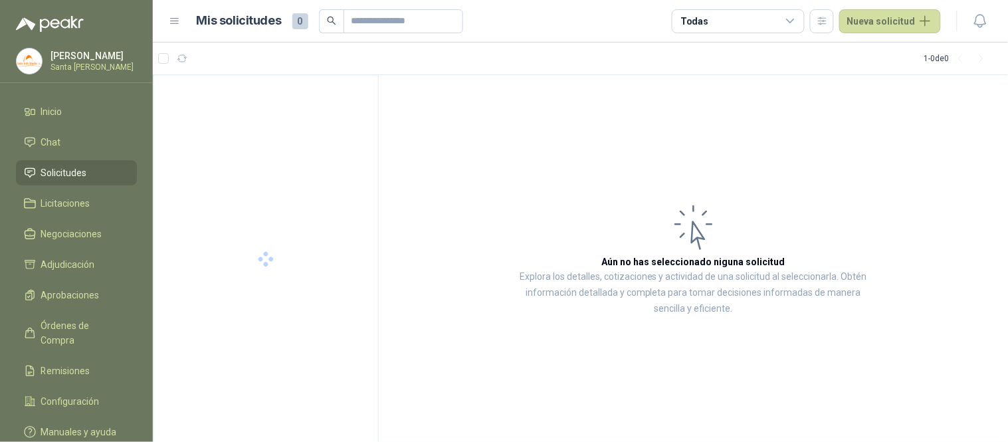
click at [380, 19] on html "[PERSON_NAME] Santa [PERSON_NAME] Inicio Chat Solicitudes Licitaciones Negociac…" at bounding box center [504, 221] width 1008 height 442
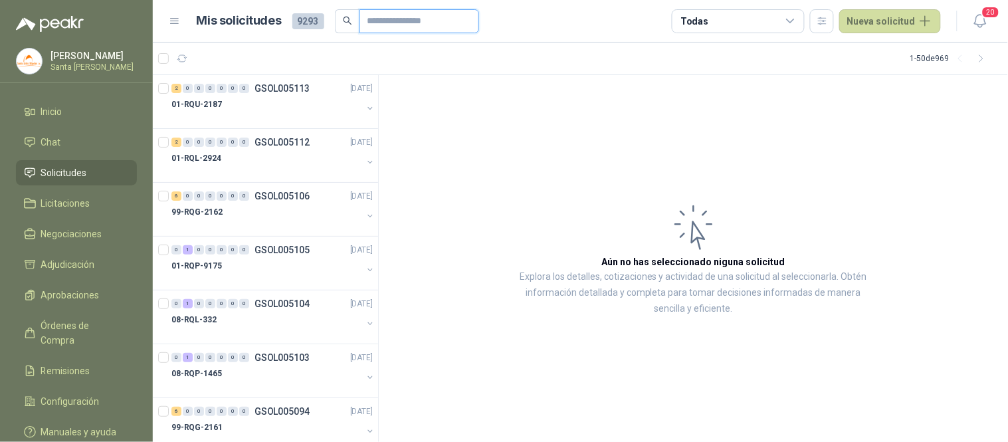
click at [380, 19] on input "text" at bounding box center [413, 21] width 93 height 23
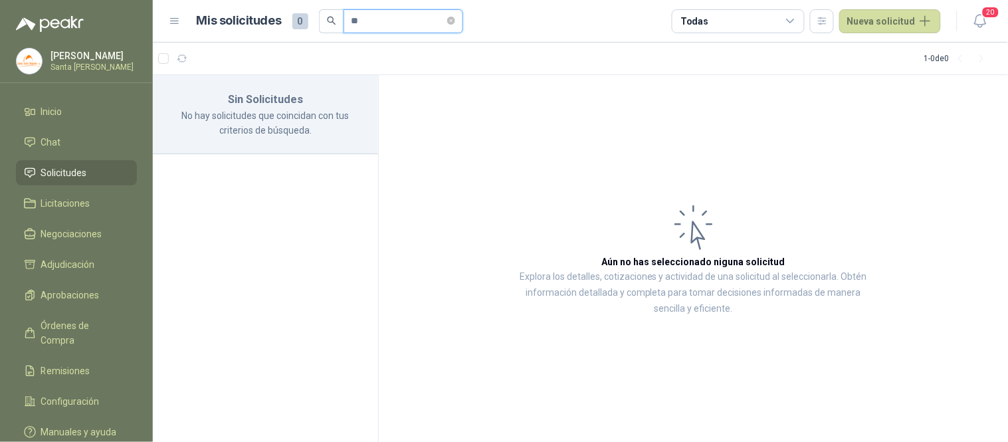
type input "*"
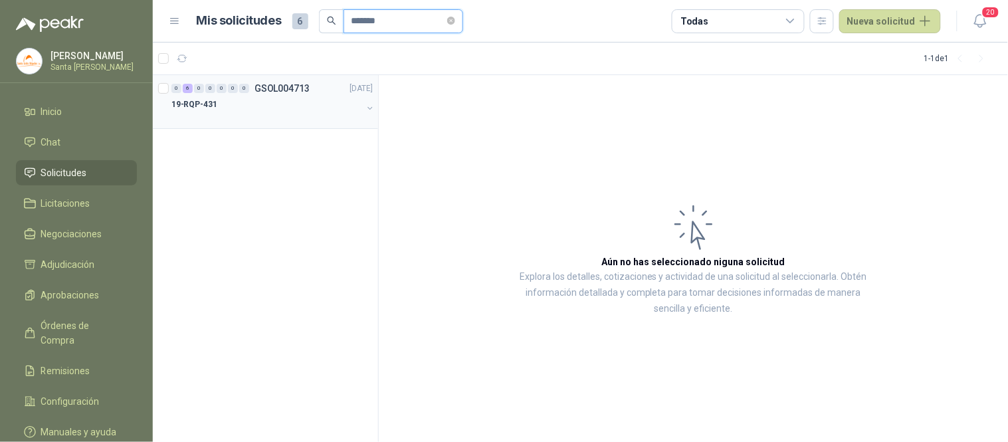
type input "*******"
click at [230, 100] on div "19-RQP-431" at bounding box center [266, 104] width 191 height 16
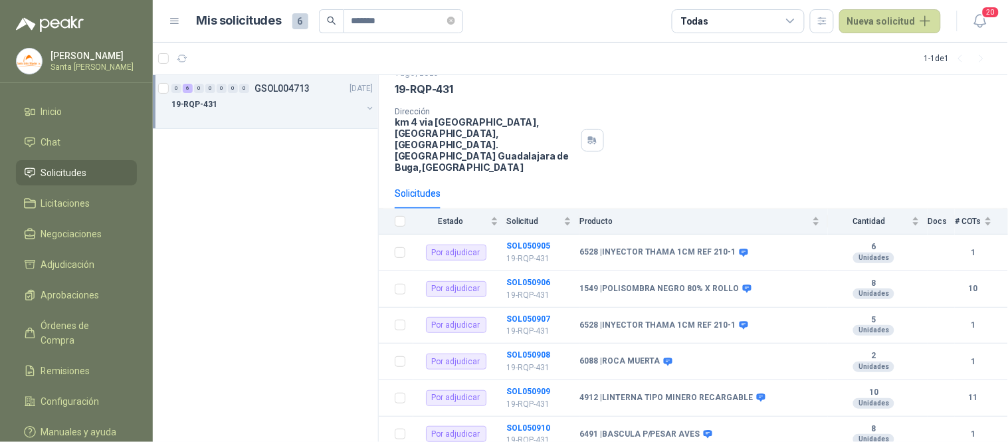
scroll to position [75, 0]
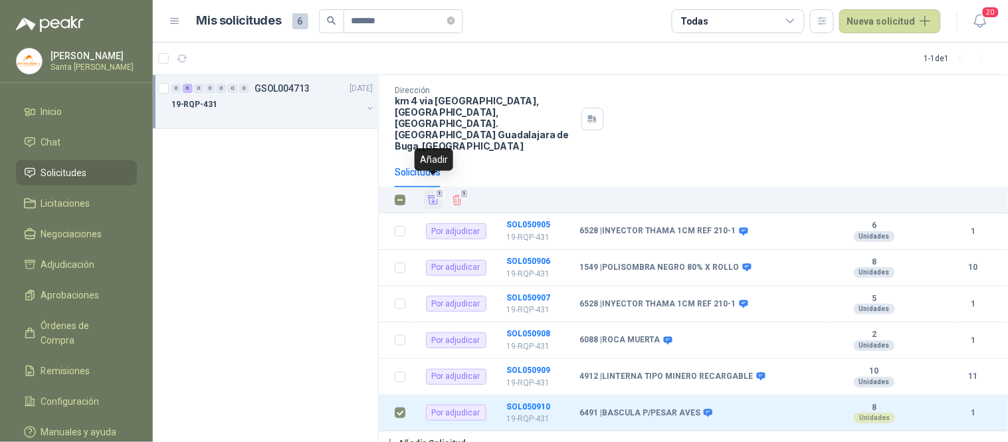
click at [439, 196] on button "1" at bounding box center [433, 200] width 19 height 19
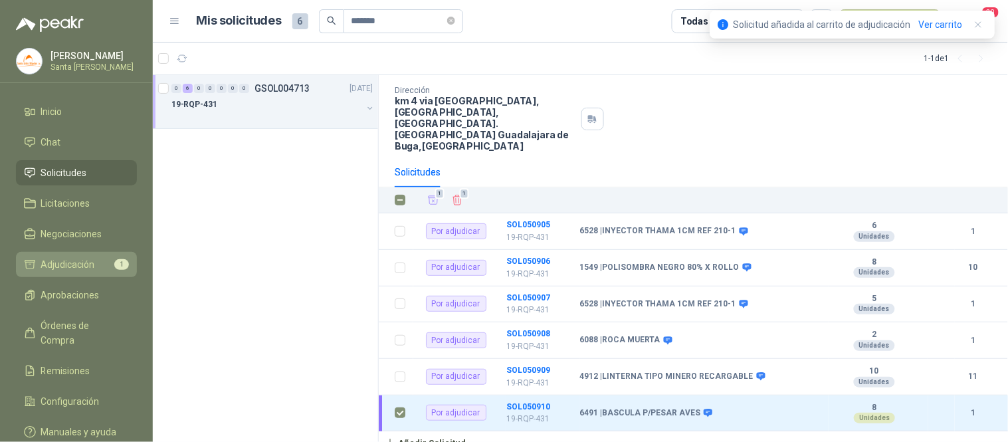
click at [73, 268] on span "Adjudicación" at bounding box center [68, 264] width 54 height 15
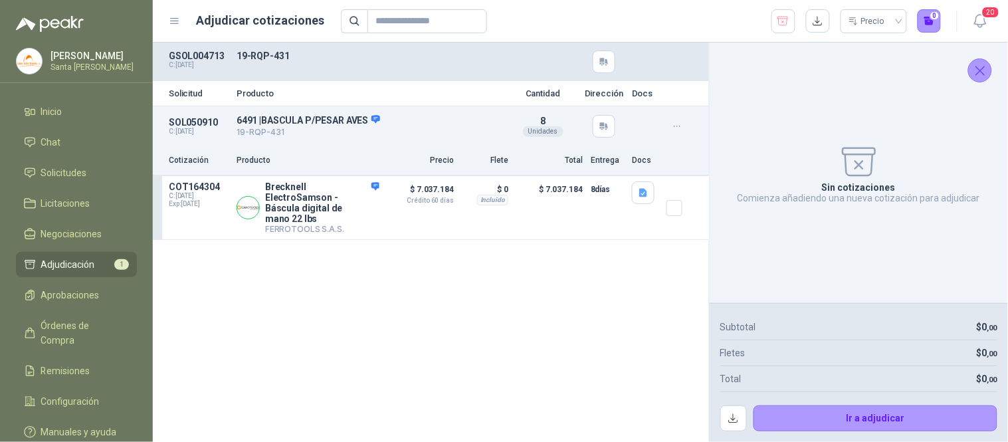
click at [988, 68] on button "Cerrar" at bounding box center [980, 70] width 24 height 24
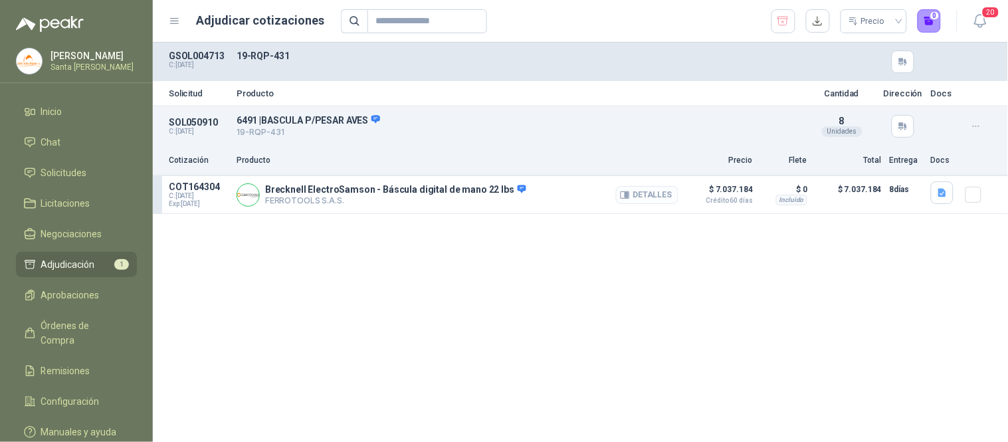
click at [652, 190] on button "Detalles" at bounding box center [647, 195] width 62 height 18
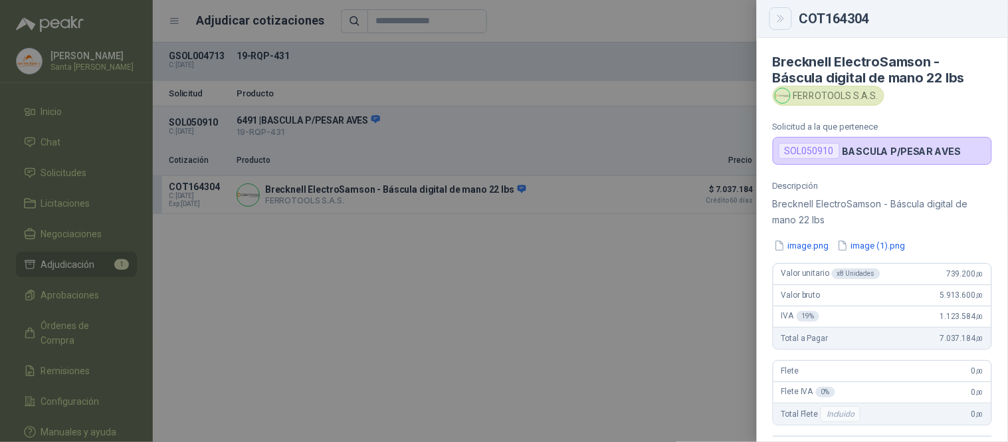
click at [780, 18] on icon "Close" at bounding box center [780, 18] width 6 height 7
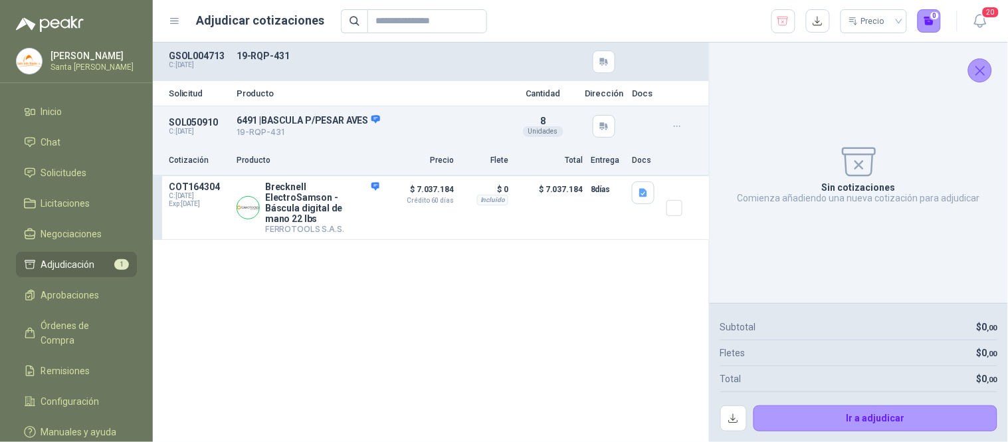
click at [981, 73] on icon "Cerrar" at bounding box center [980, 70] width 17 height 17
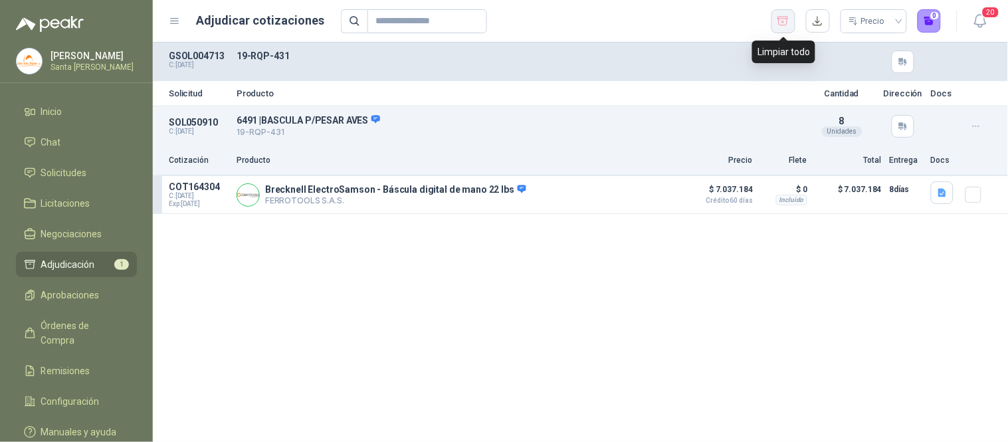
click at [780, 23] on icon "button" at bounding box center [782, 21] width 13 height 13
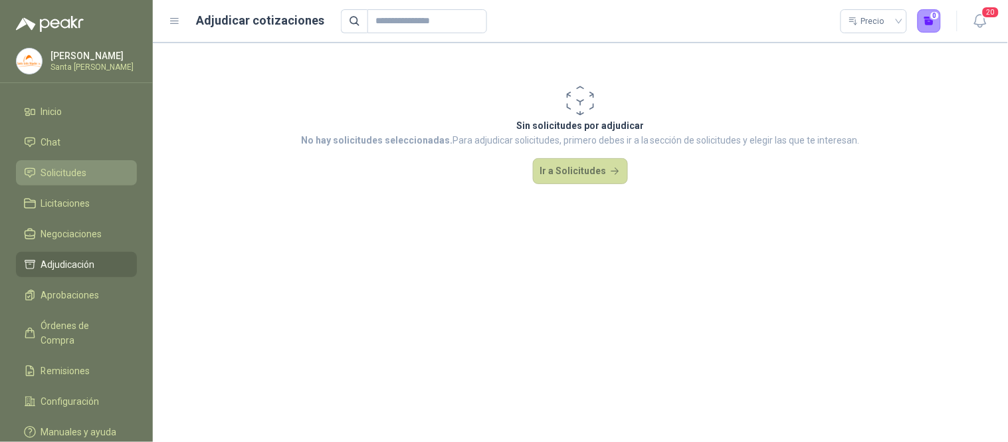
click at [130, 169] on link "Solicitudes" at bounding box center [76, 172] width 121 height 25
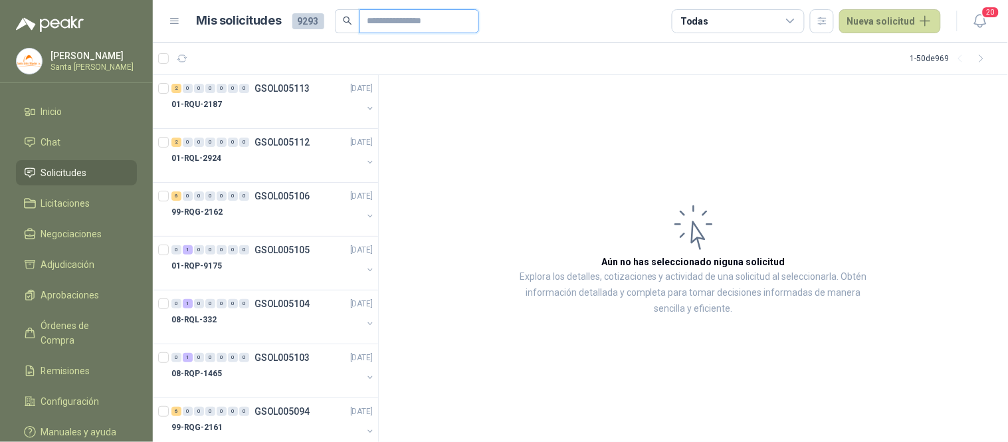
click at [408, 18] on input "text" at bounding box center [413, 21] width 93 height 23
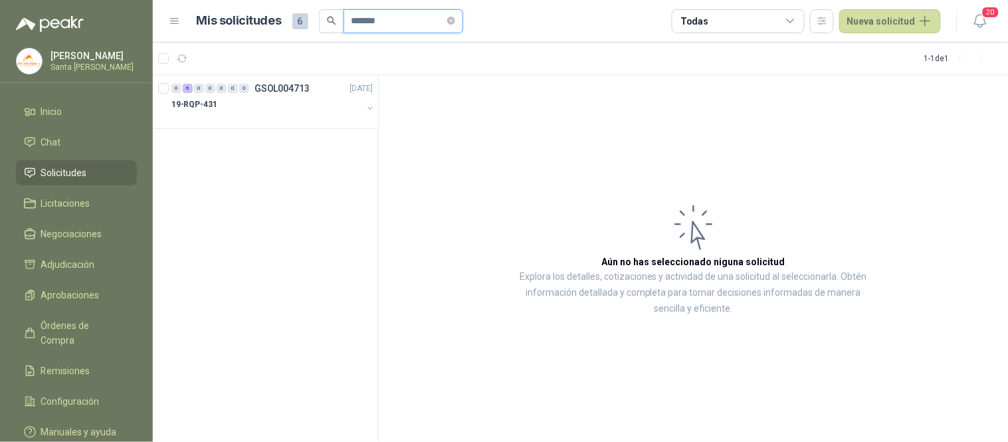
type input "*******"
click at [220, 108] on div "19-RQP-431" at bounding box center [266, 104] width 191 height 16
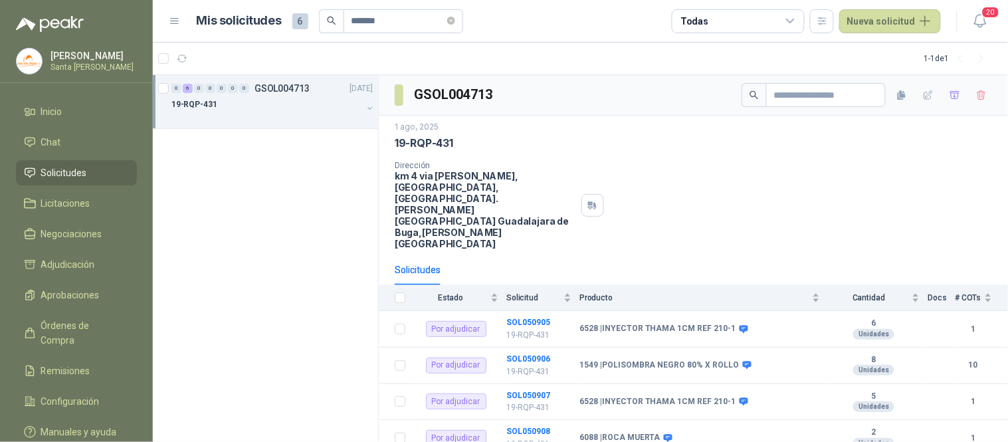
scroll to position [75, 0]
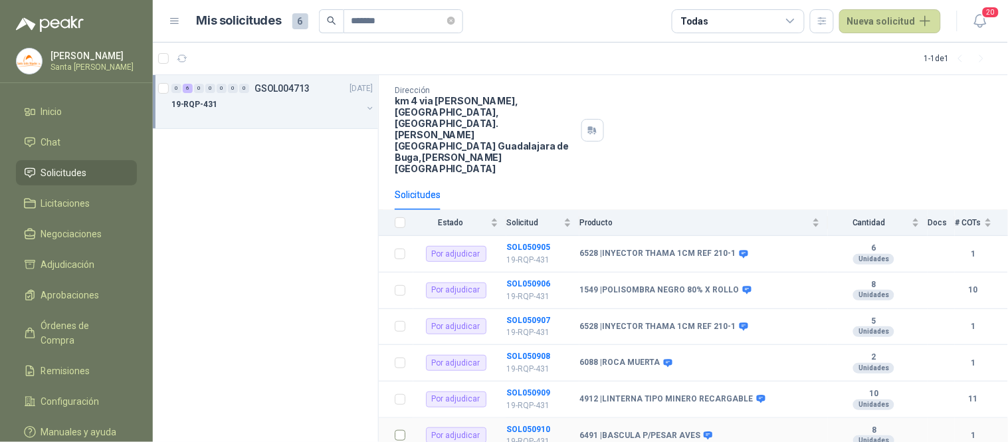
click at [405, 418] on td at bounding box center [396, 436] width 35 height 37
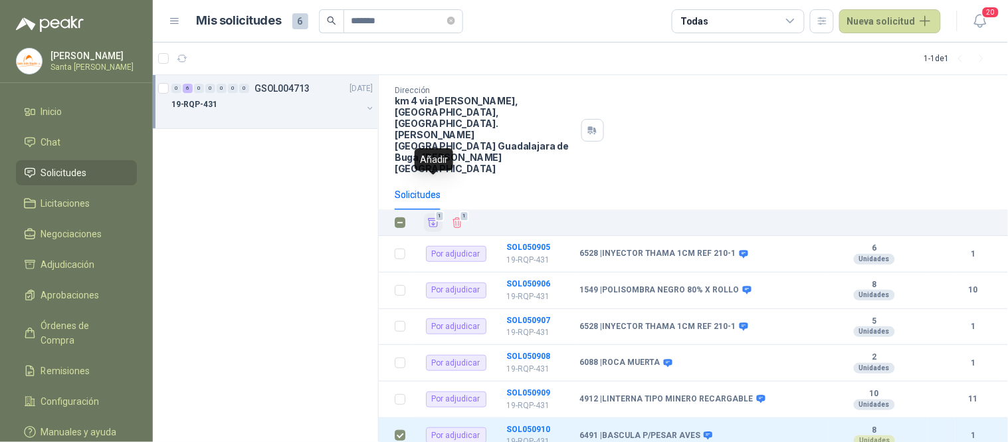
click at [438, 213] on button "1" at bounding box center [433, 222] width 19 height 19
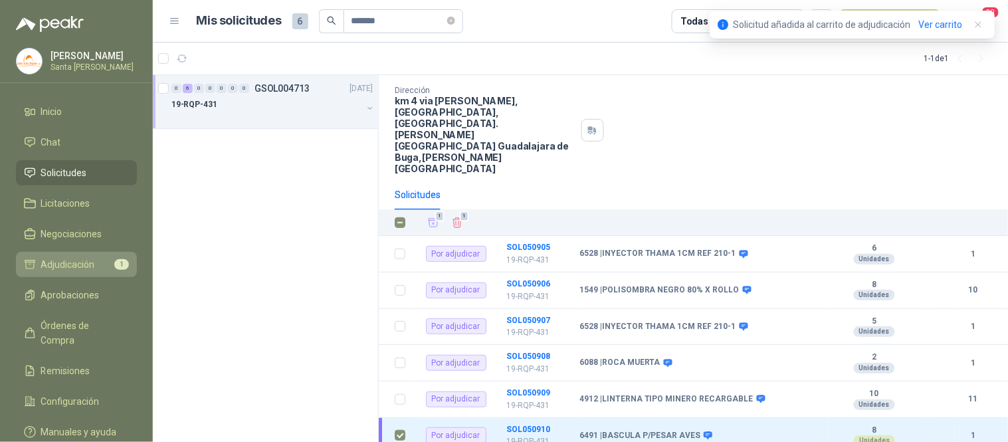
click at [88, 270] on span "Adjudicación" at bounding box center [68, 264] width 54 height 15
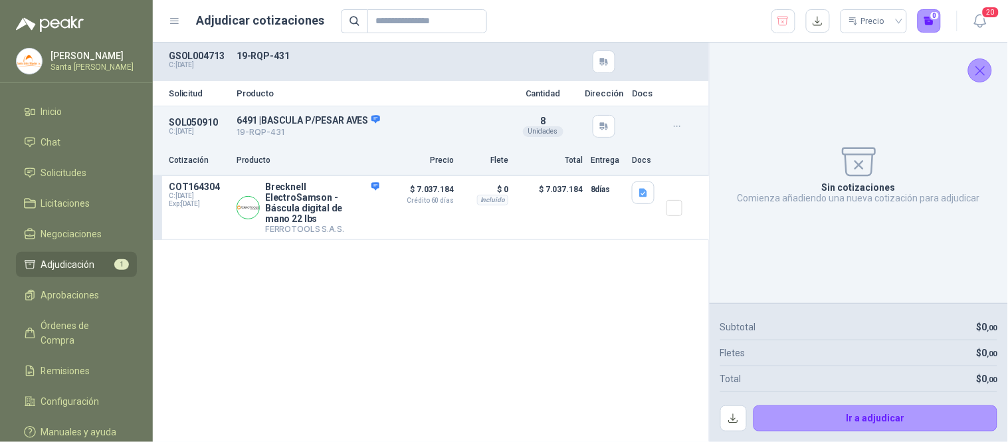
click at [973, 65] on icon "Cerrar" at bounding box center [980, 70] width 17 height 17
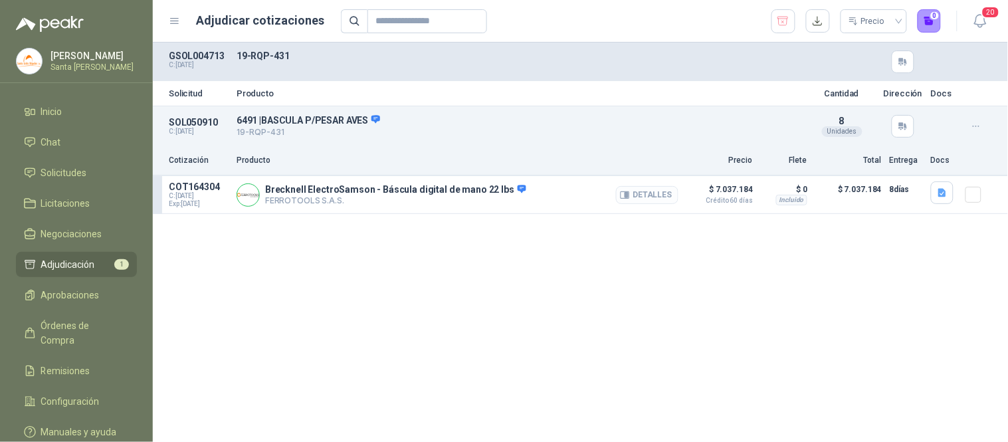
click at [666, 188] on button "Detalles" at bounding box center [647, 195] width 62 height 18
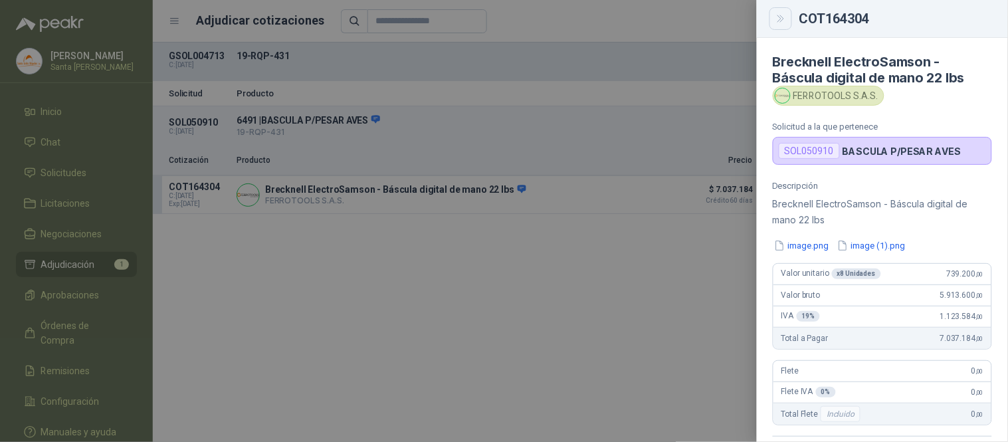
click at [782, 27] on button "Close" at bounding box center [780, 18] width 23 height 23
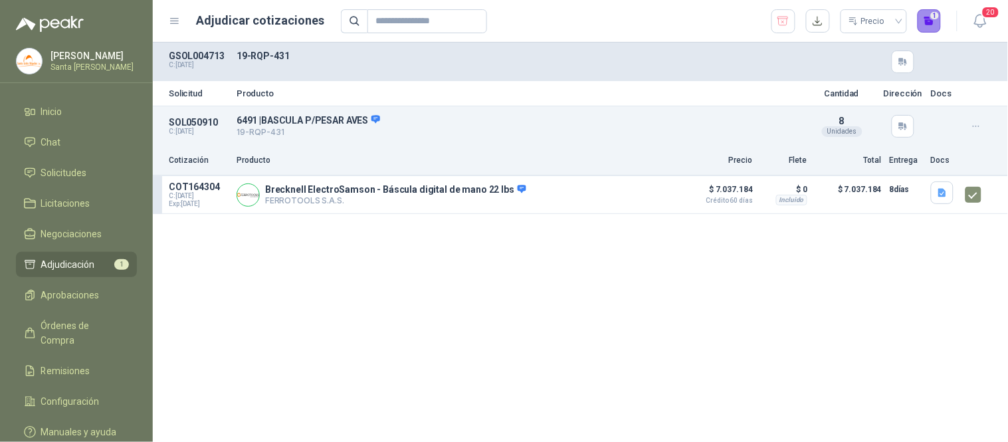
click at [931, 9] on button "1" at bounding box center [929, 21] width 24 height 24
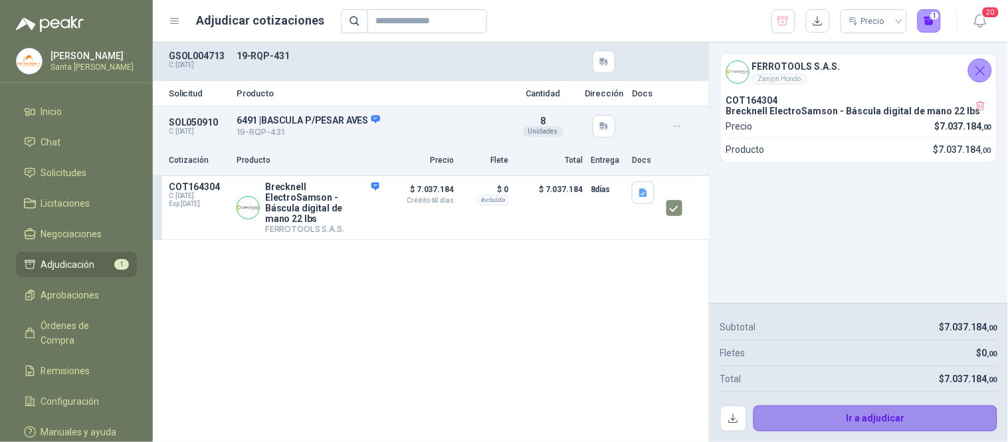
click at [855, 412] on button "Ir a adjudicar" at bounding box center [875, 418] width 244 height 27
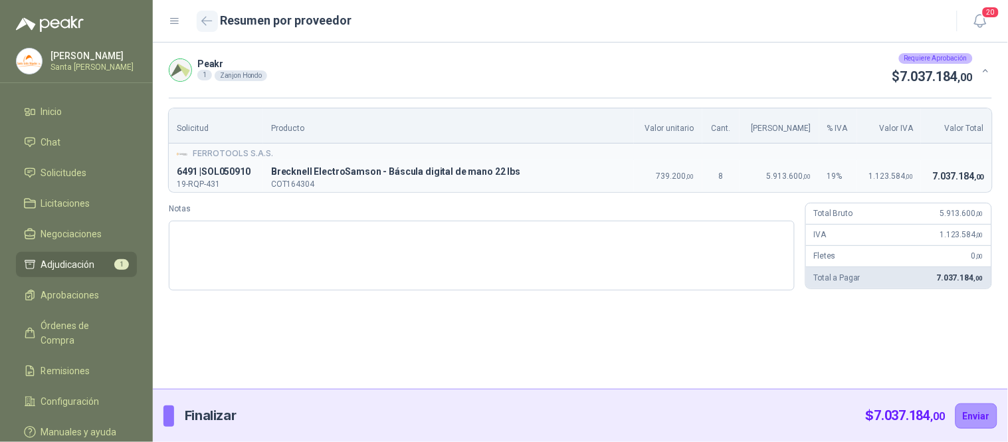
click at [210, 29] on button "button" at bounding box center [207, 21] width 21 height 21
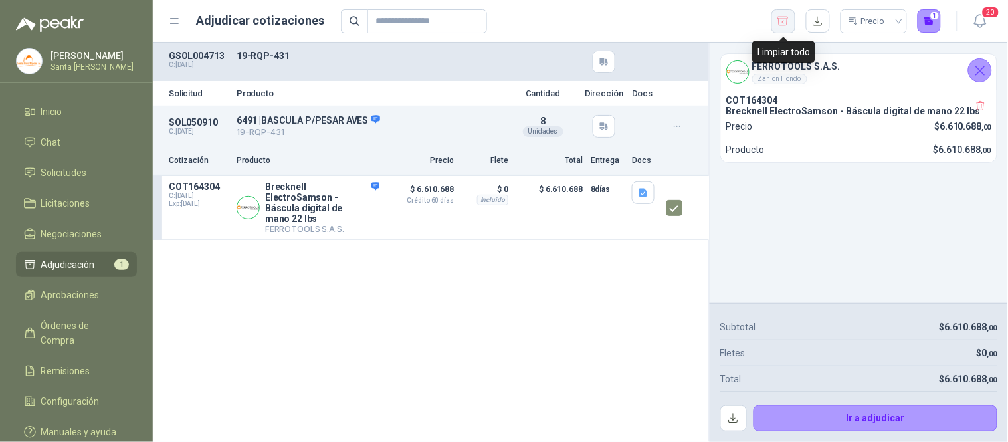
click at [786, 21] on icon "button" at bounding box center [782, 21] width 13 height 13
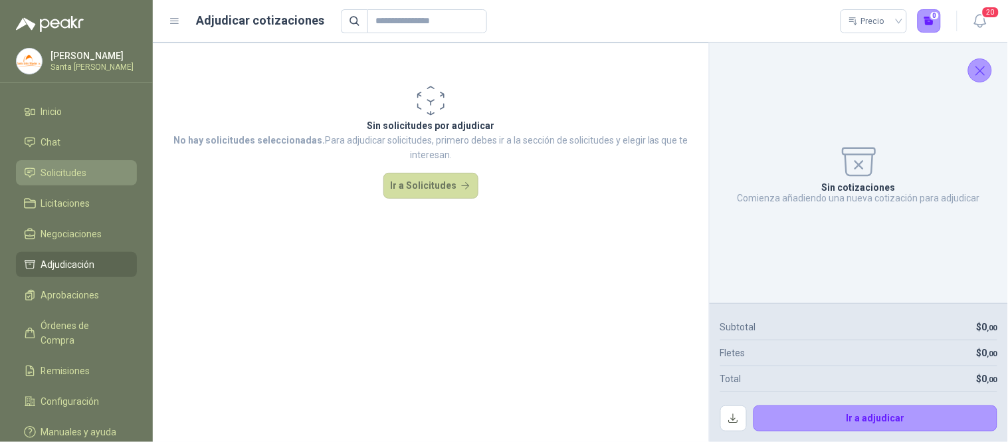
click at [104, 168] on li "Solicitudes" at bounding box center [76, 172] width 105 height 15
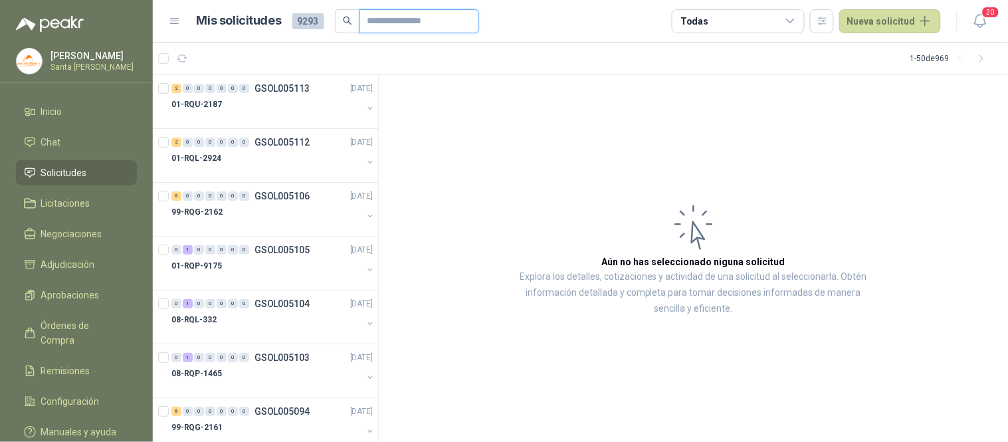
click at [377, 24] on input "text" at bounding box center [413, 21] width 93 height 23
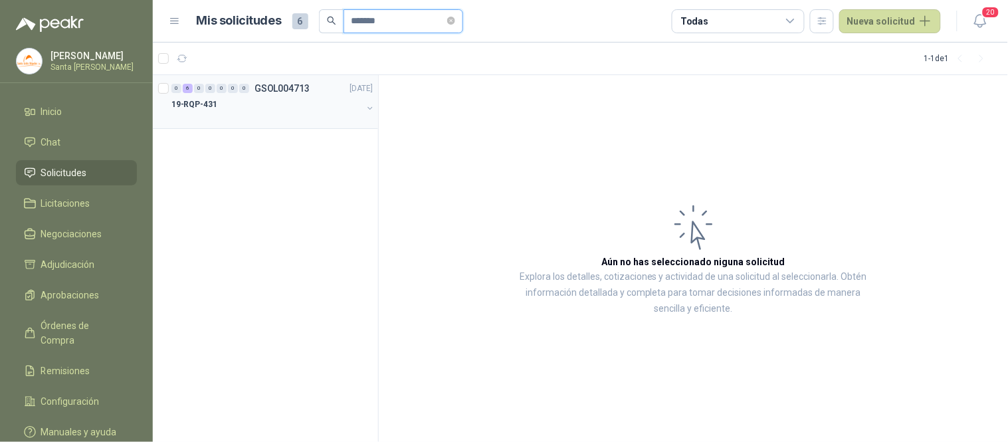
type input "*******"
click at [233, 98] on div "19-RQP-431" at bounding box center [266, 104] width 191 height 16
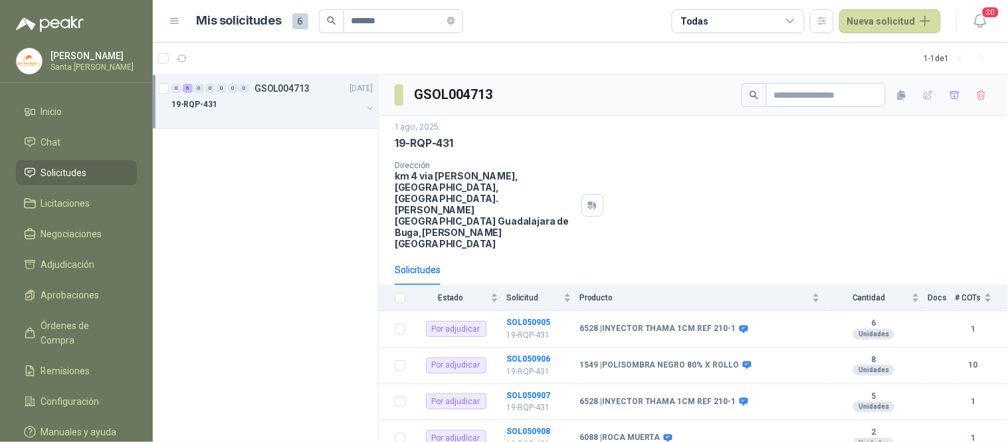
scroll to position [75, 0]
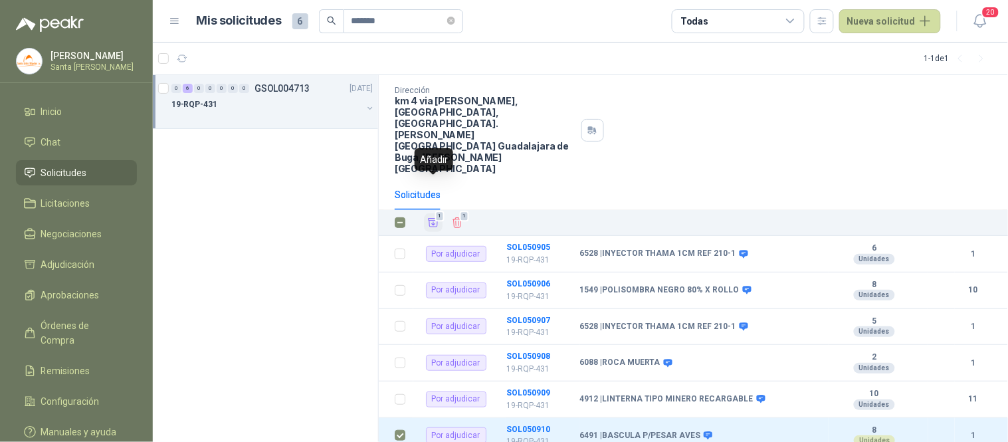
click at [434, 217] on icon "Añadir" at bounding box center [433, 223] width 12 height 12
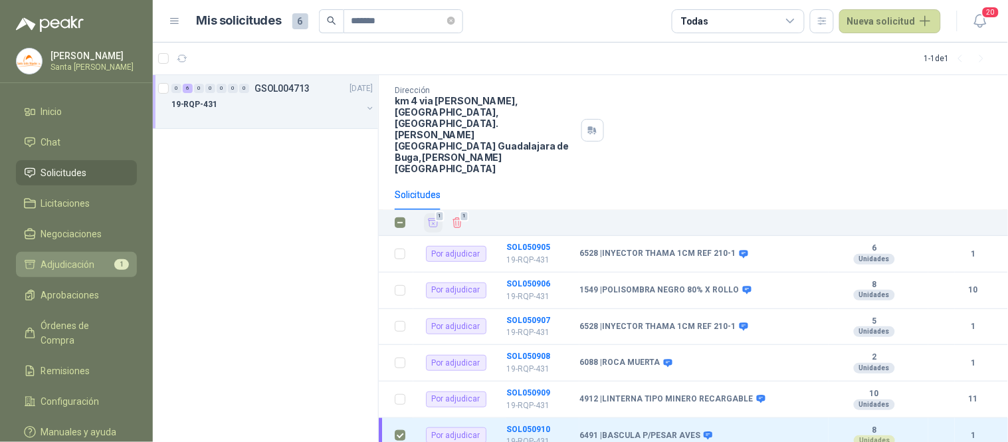
click at [104, 268] on li "Adjudicación 1" at bounding box center [76, 264] width 105 height 15
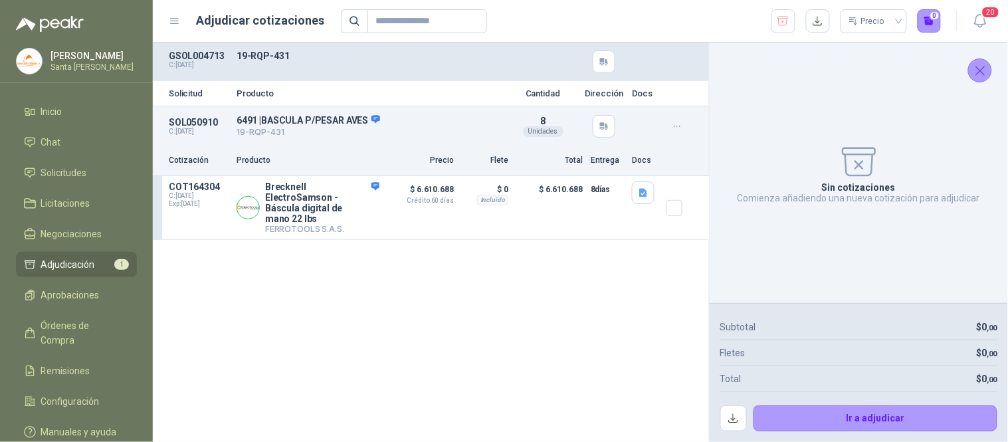
click at [981, 74] on icon "Cerrar" at bounding box center [980, 70] width 17 height 17
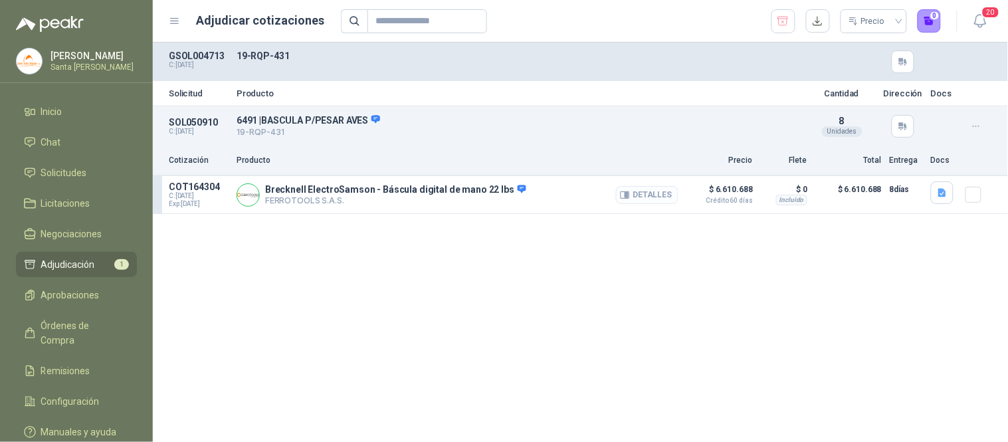
click at [656, 193] on button "Detalles" at bounding box center [647, 195] width 62 height 18
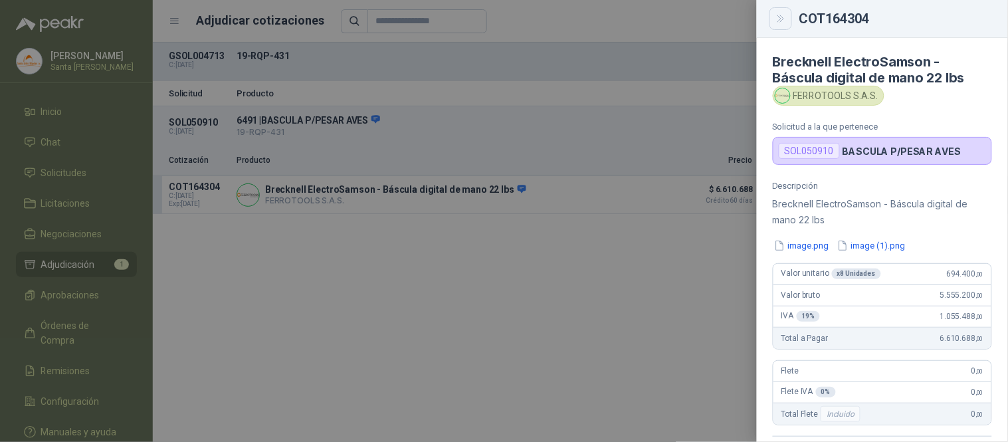
click at [784, 21] on icon "Close" at bounding box center [780, 18] width 11 height 11
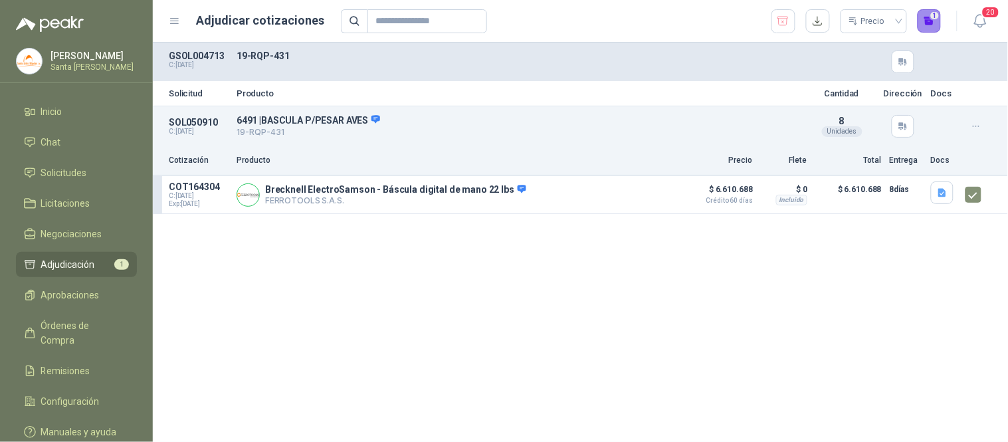
click at [924, 17] on button "1" at bounding box center [929, 21] width 24 height 24
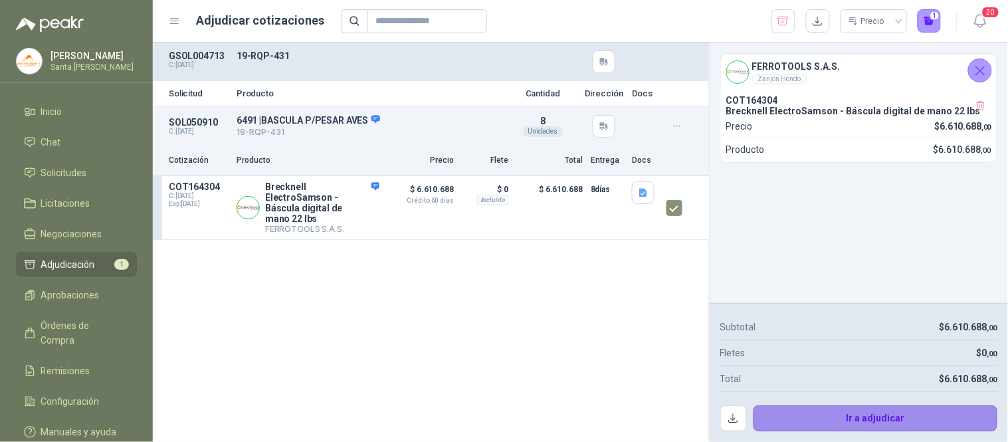
click at [847, 426] on button "Ir a adjudicar" at bounding box center [875, 418] width 244 height 27
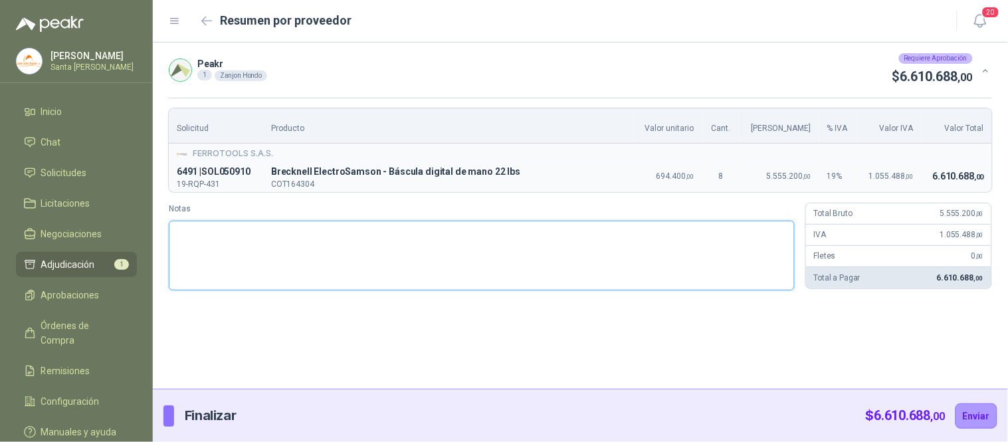
click at [266, 262] on textarea "Notas" at bounding box center [482, 256] width 626 height 70
type textarea "*"
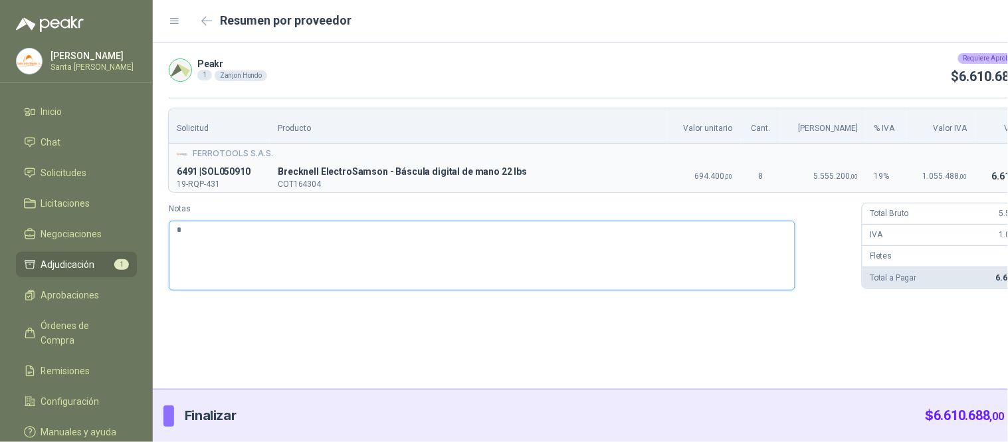
type textarea "**"
type textarea "***"
type textarea "**"
type textarea "*"
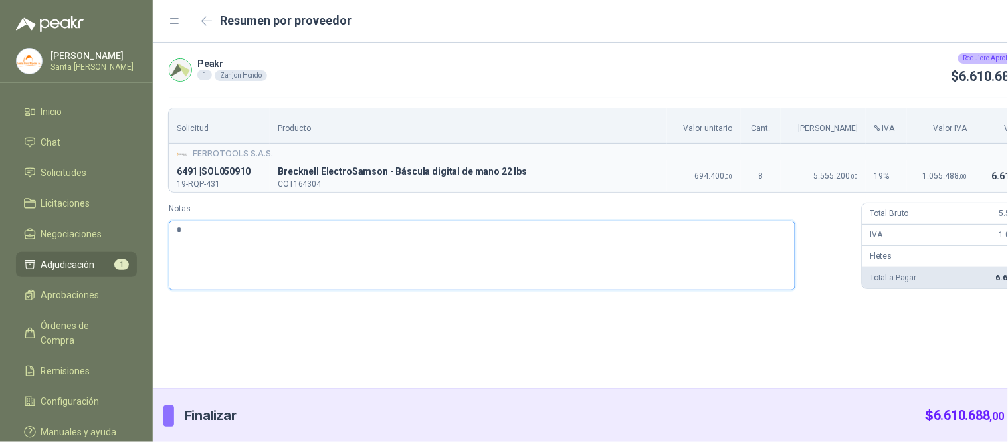
type textarea "**"
type textarea "***"
type textarea "****"
type textarea "*****"
type textarea "******"
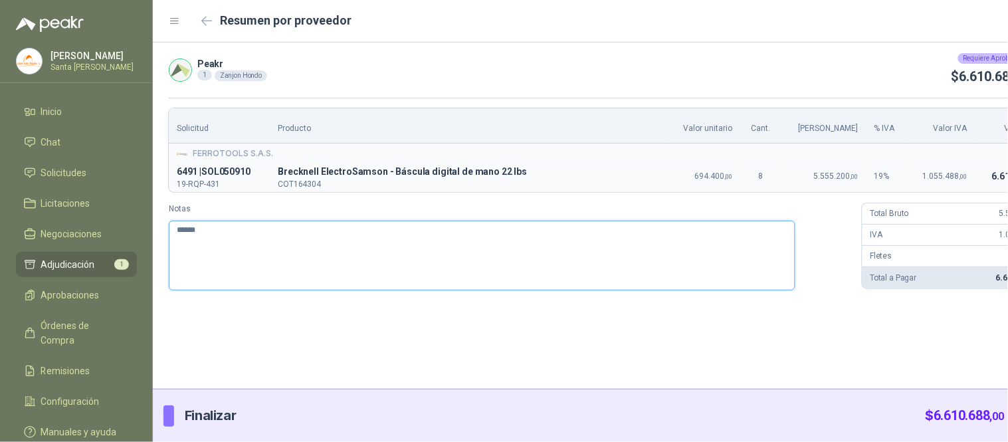
type textarea "*******"
type textarea "*********"
type textarea "**********"
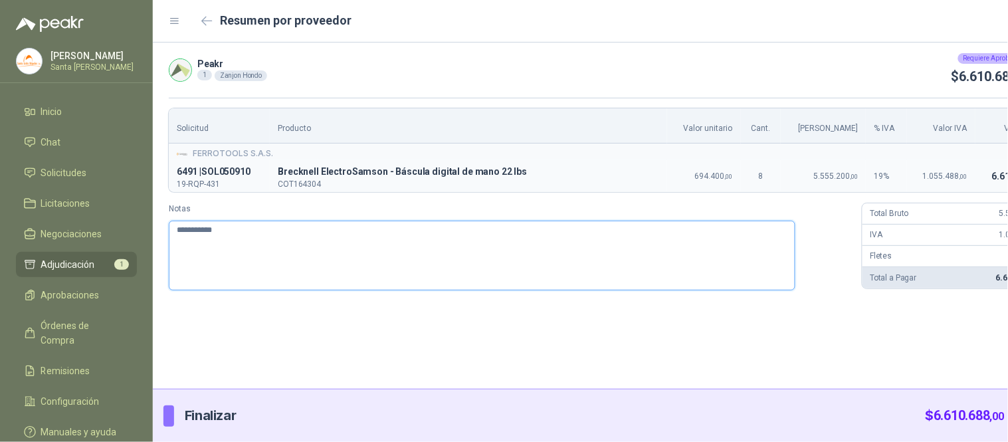
type textarea "**********"
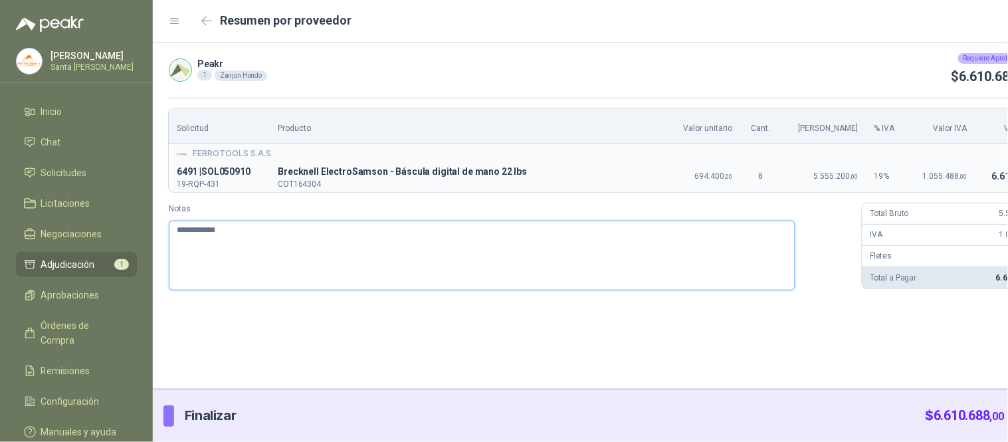
type textarea "**********"
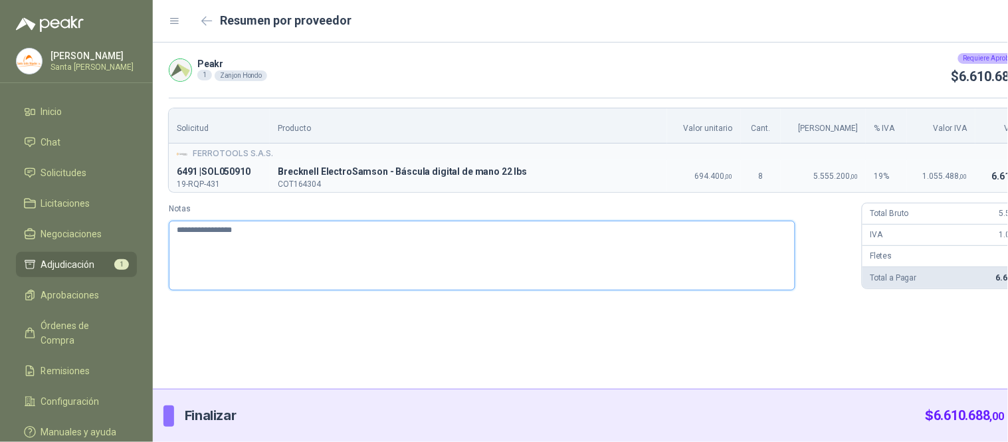
type textarea "**********"
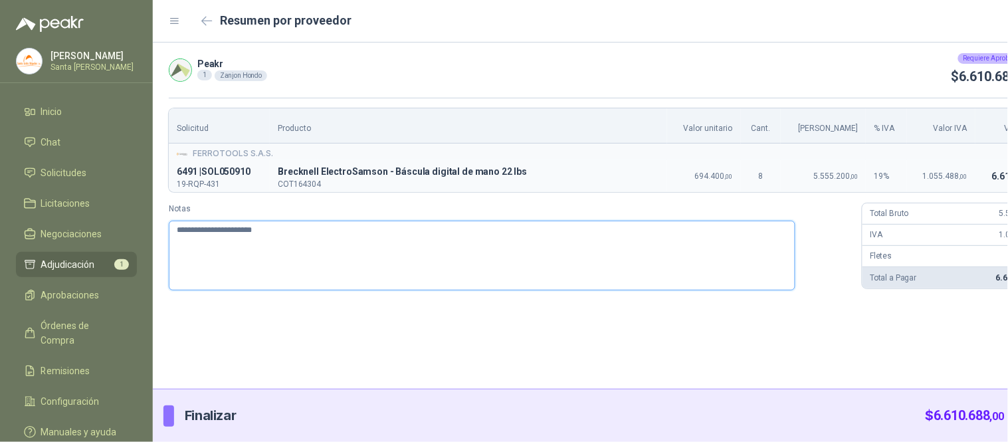
type textarea "**********"
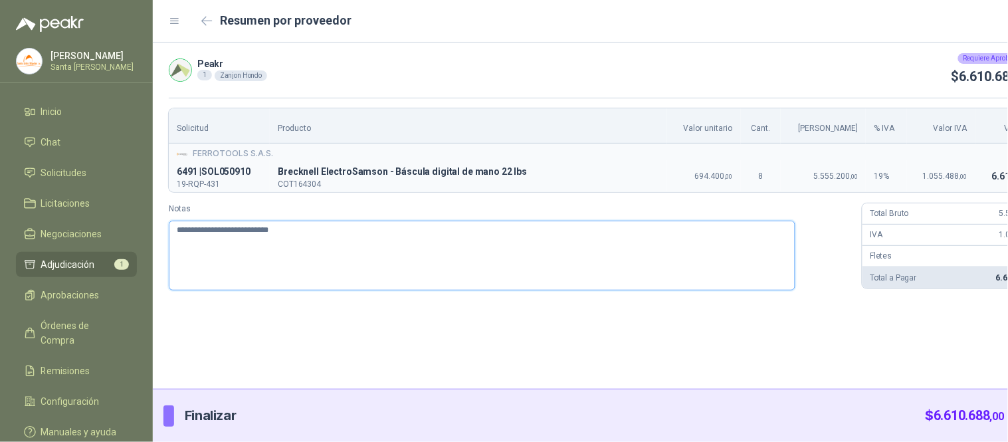
type textarea "**********"
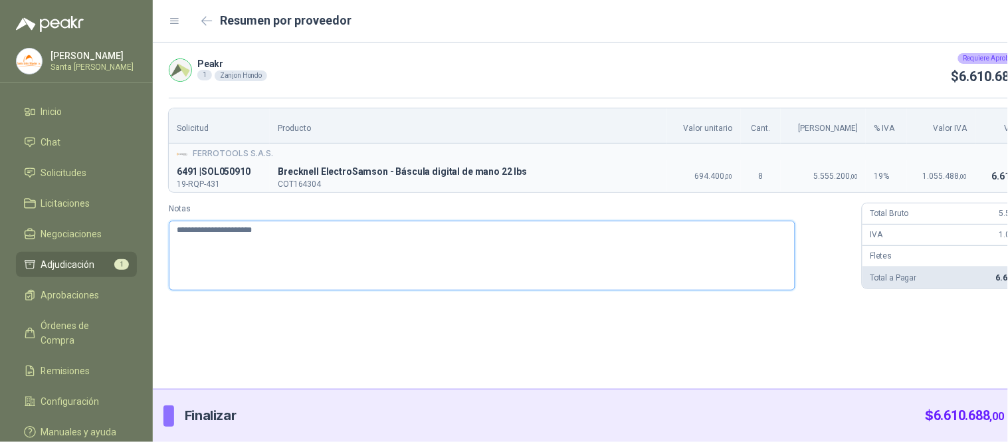
type textarea "**********"
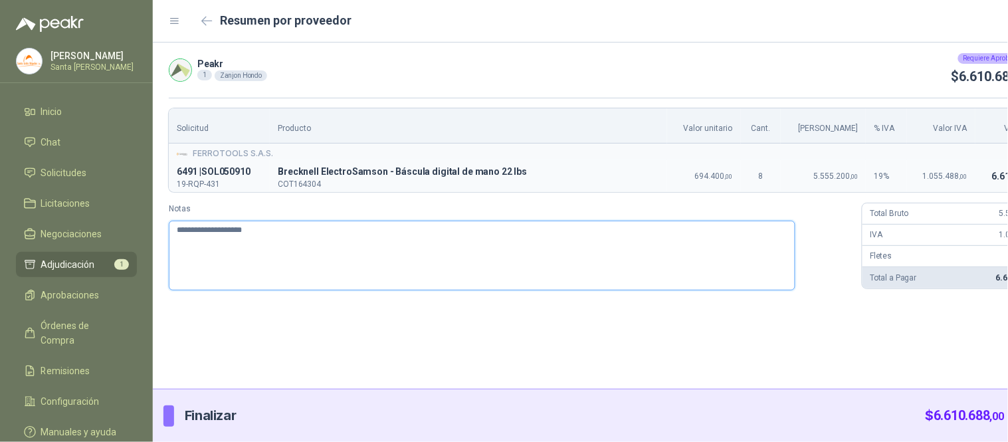
type textarea "**********"
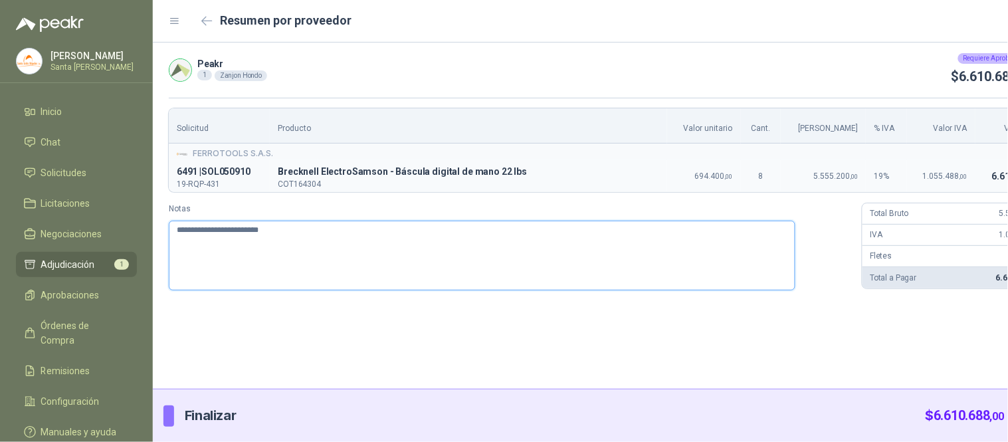
type textarea "**********"
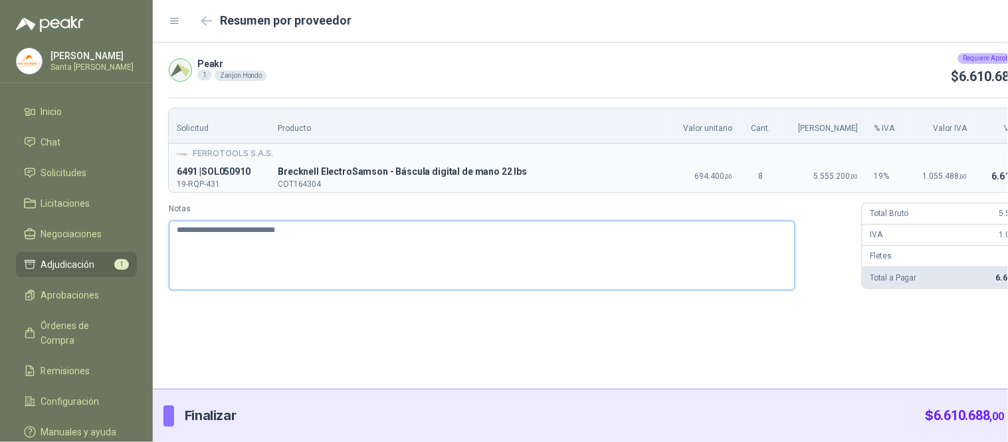
type textarea "**********"
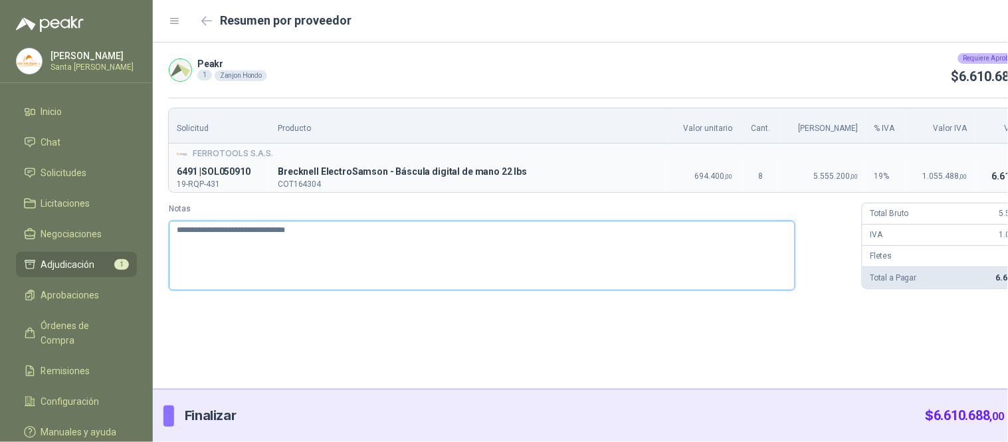
type textarea "**********"
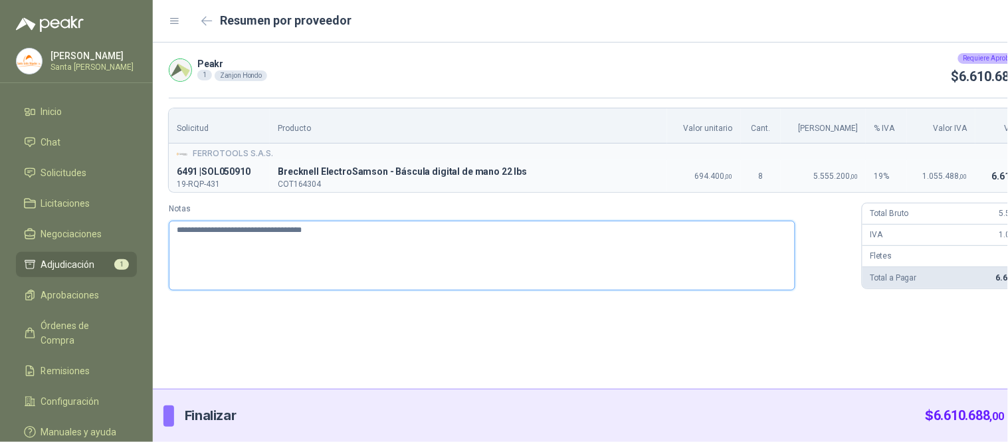
type textarea "**********"
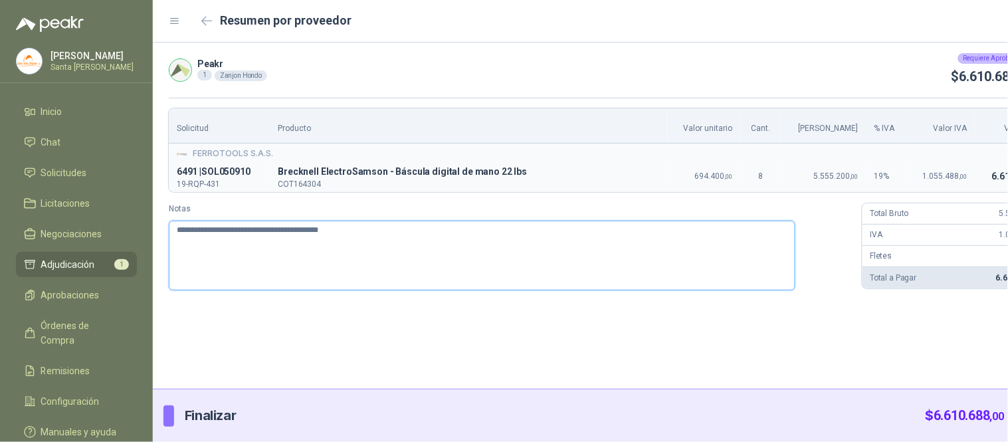
type textarea "**********"
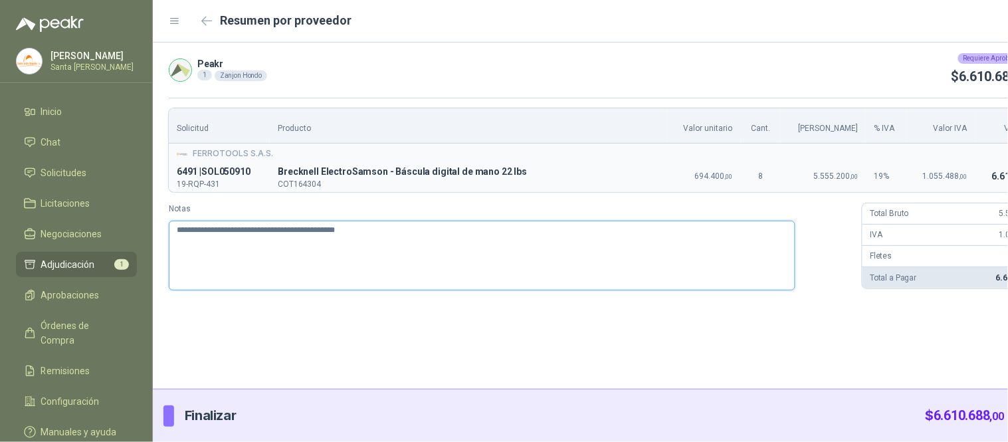
type textarea "**********"
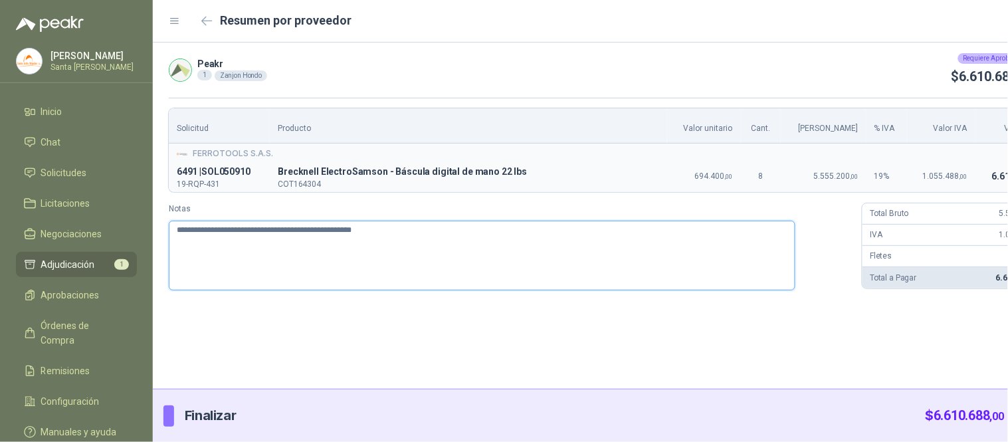
type textarea "**********"
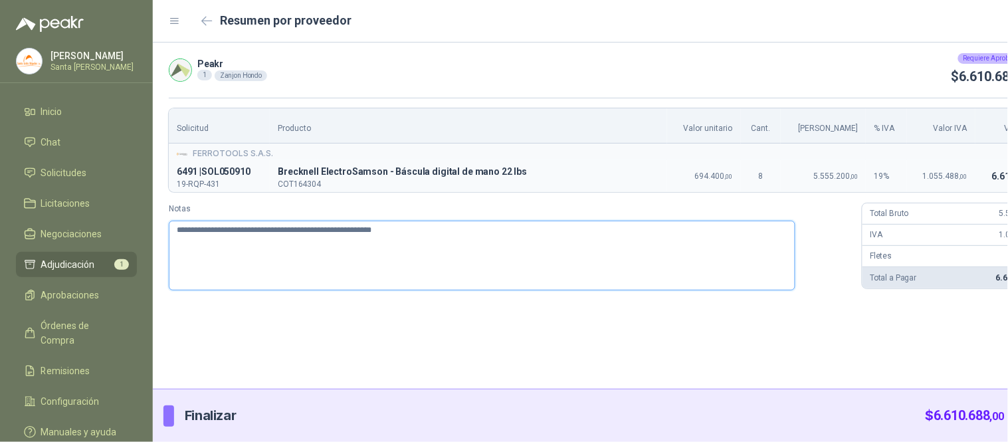
type textarea "**********"
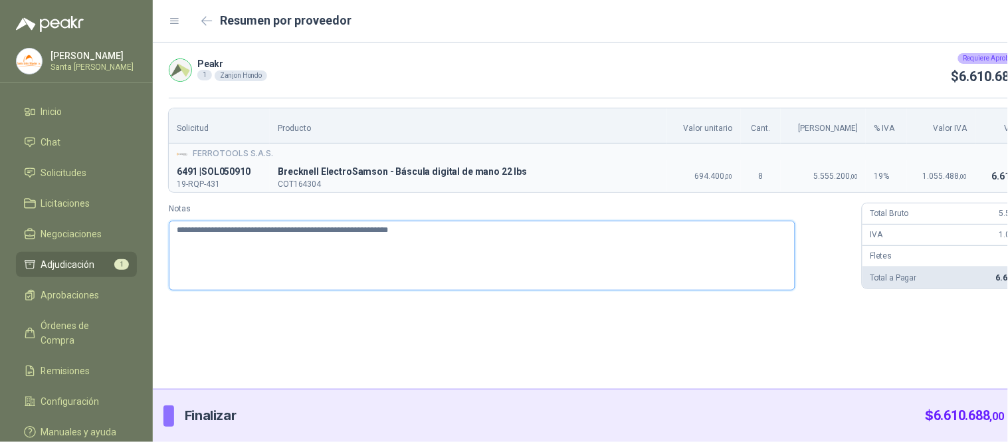
type textarea "**********"
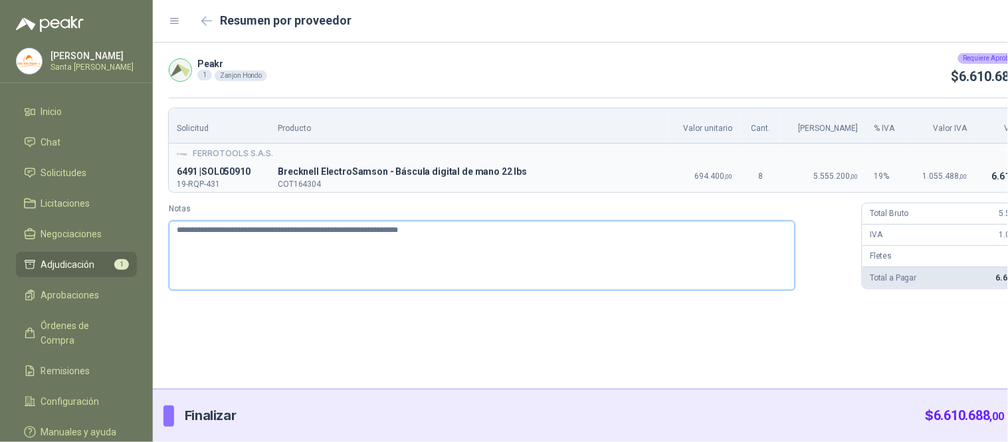
type textarea "**********"
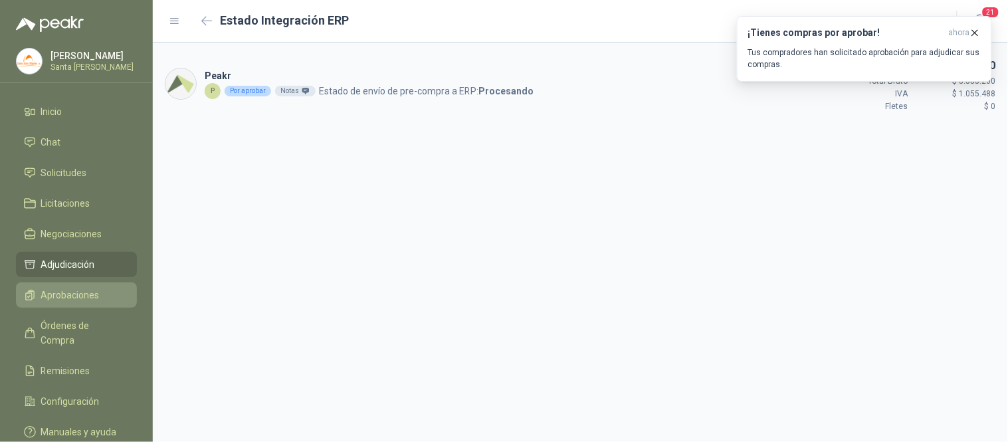
click at [84, 293] on span "Aprobaciones" at bounding box center [70, 295] width 58 height 15
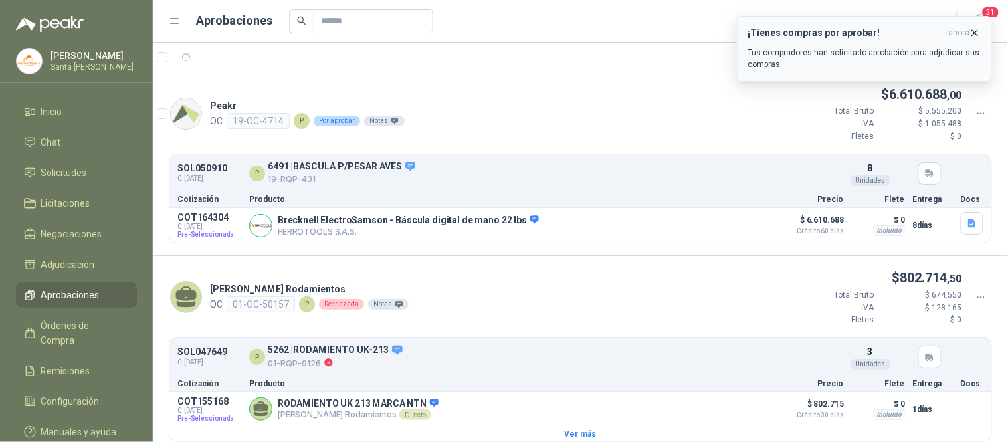
click at [978, 32] on icon "button" at bounding box center [974, 32] width 11 height 11
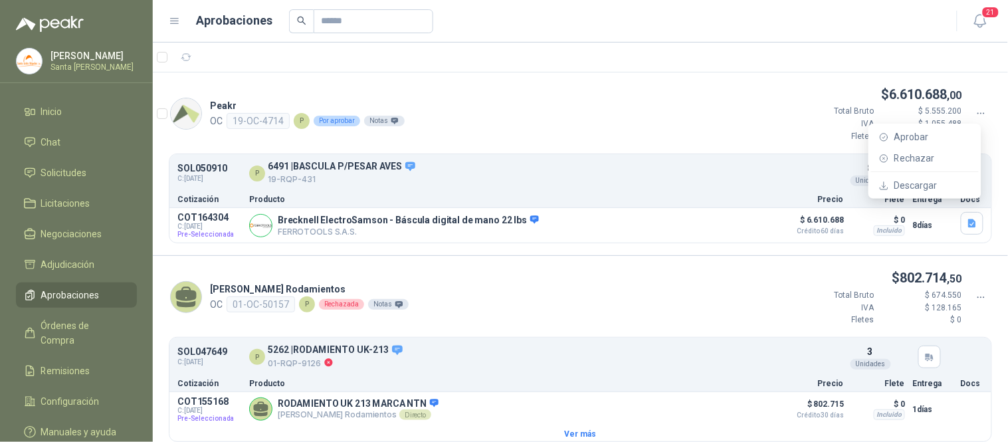
click at [975, 115] on icon at bounding box center [981, 114] width 12 height 12
click at [913, 131] on span "Aprobar" at bounding box center [932, 137] width 76 height 15
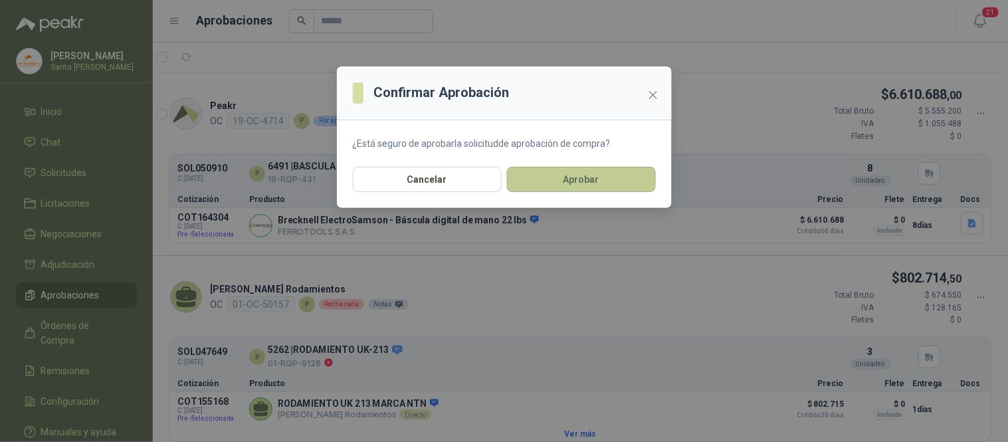
click at [580, 181] on button "Aprobar" at bounding box center [581, 179] width 149 height 25
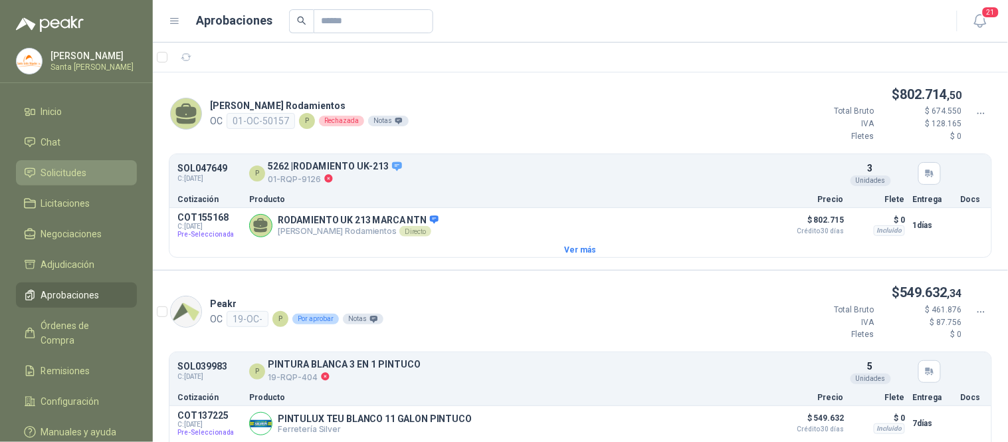
click at [63, 174] on span "Solicitudes" at bounding box center [64, 172] width 46 height 15
